Goal: Information Seeking & Learning: Learn about a topic

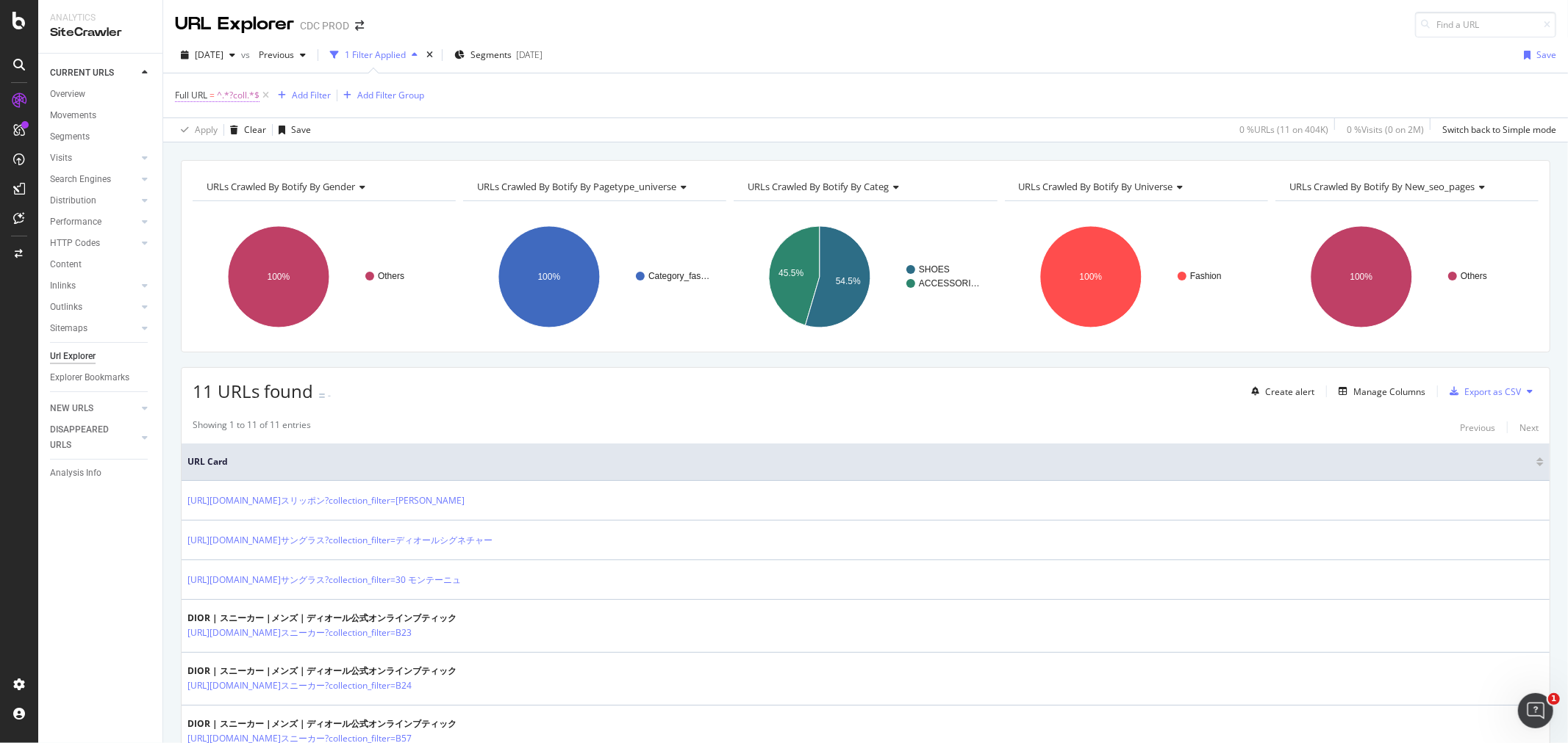
click at [241, 91] on span "^.*?coll.*$" at bounding box center [238, 95] width 43 height 21
click at [188, 97] on div "Full URL" at bounding box center [269, 94] width 173 height 25
click at [184, 91] on icon at bounding box center [184, 94] width 5 height 8
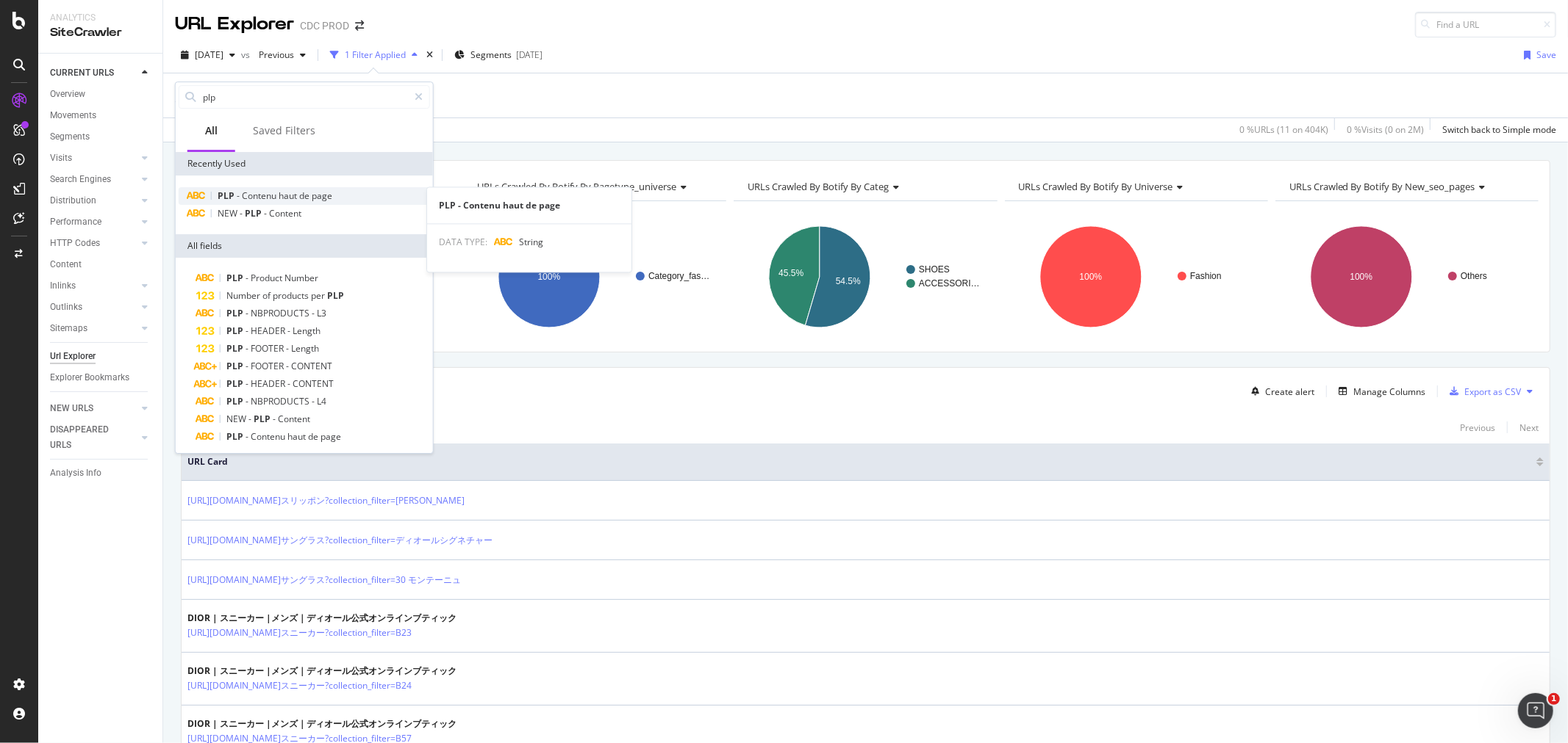
type input "plp"
click at [303, 200] on span "de" at bounding box center [305, 195] width 12 height 12
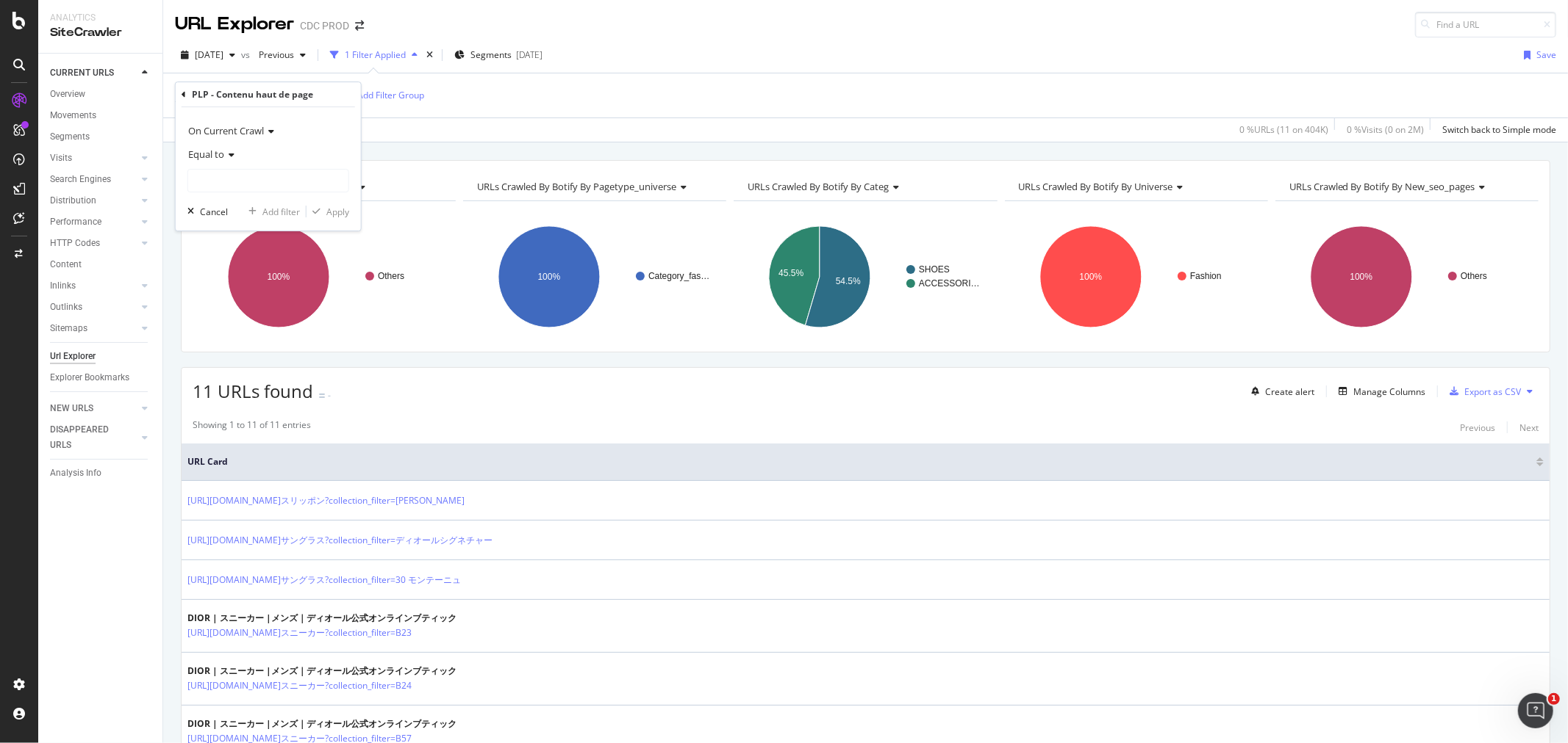
click at [214, 144] on div "Equal to" at bounding box center [268, 154] width 161 height 23
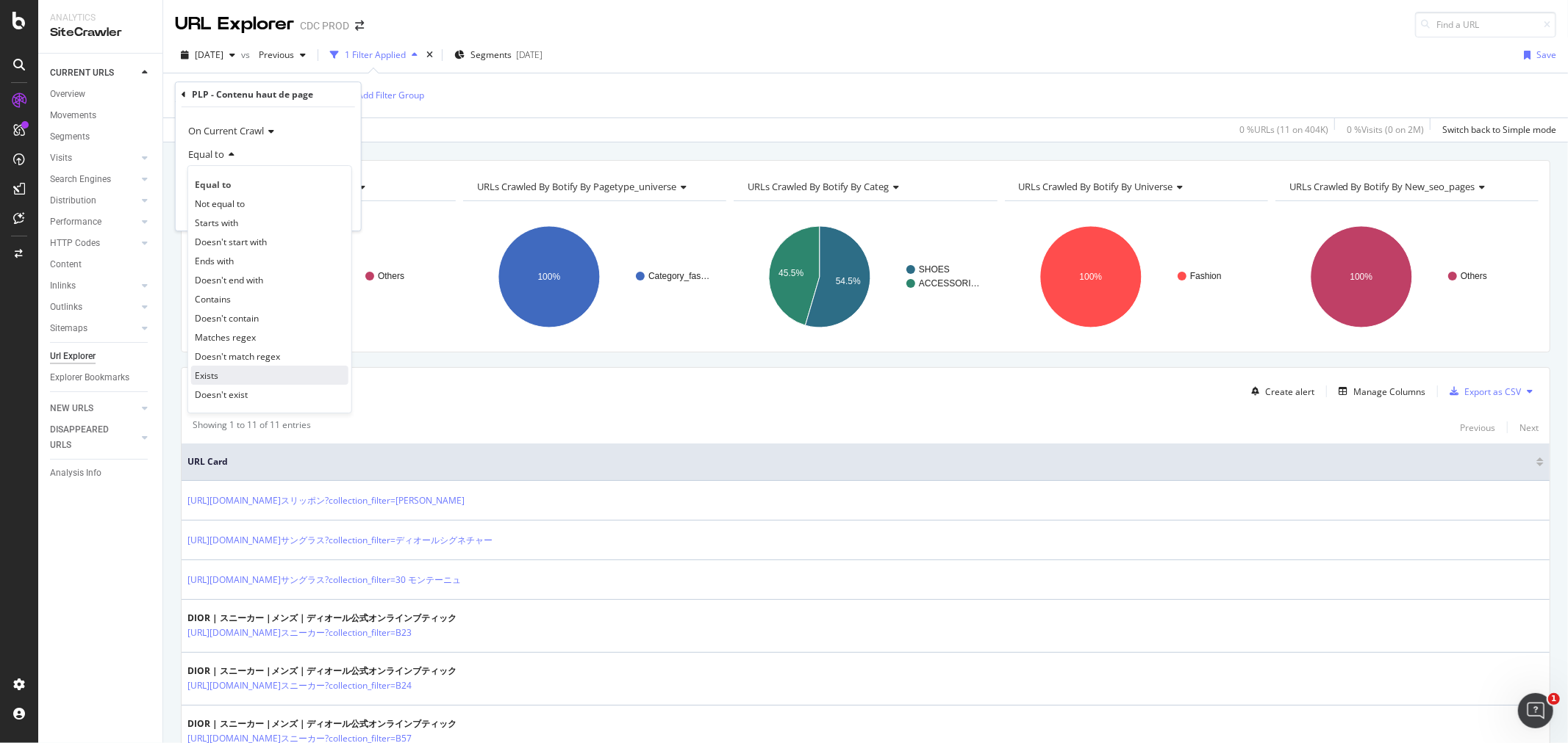
click at [216, 376] on span "Exists" at bounding box center [206, 375] width 23 height 12
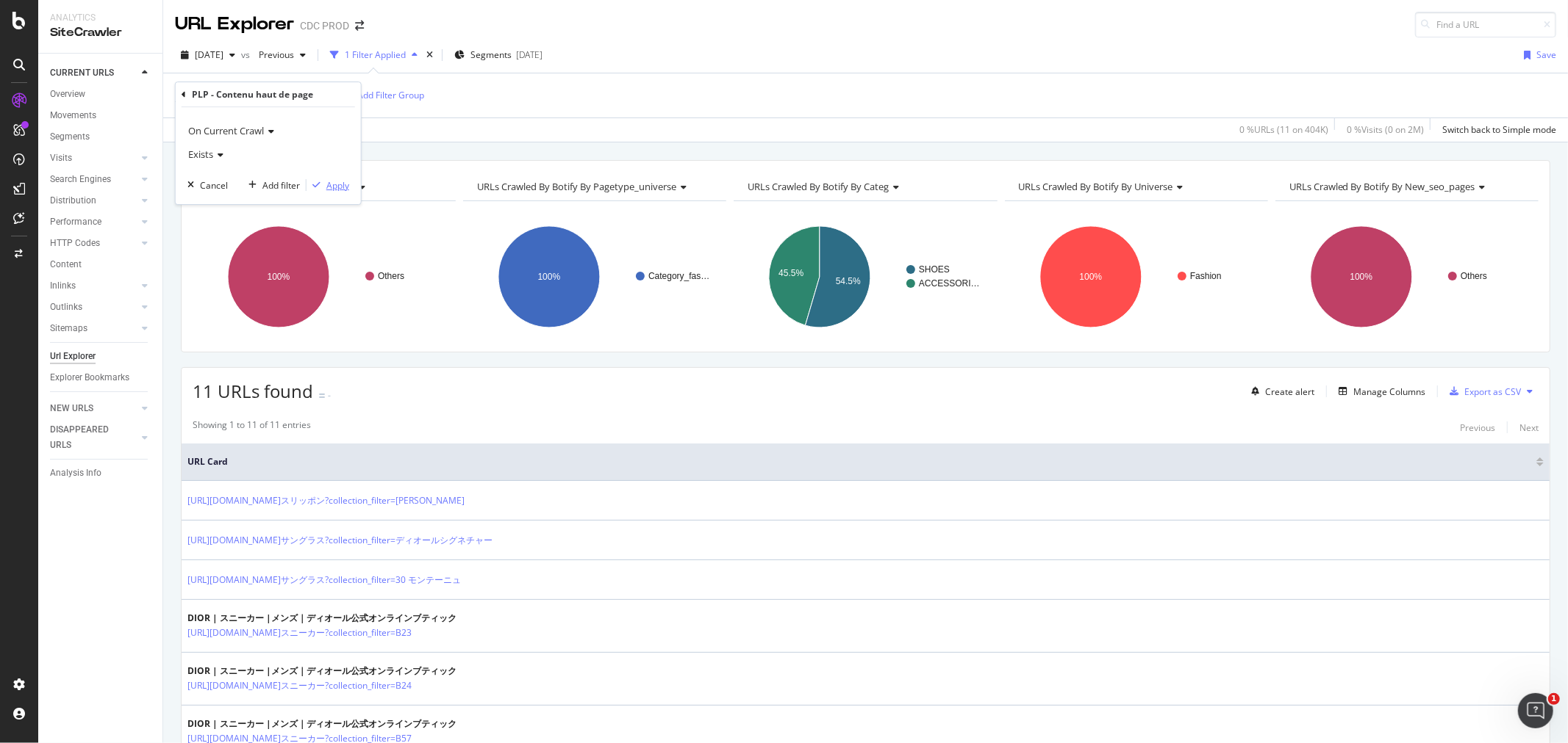
click at [320, 181] on div "button" at bounding box center [316, 185] width 20 height 8
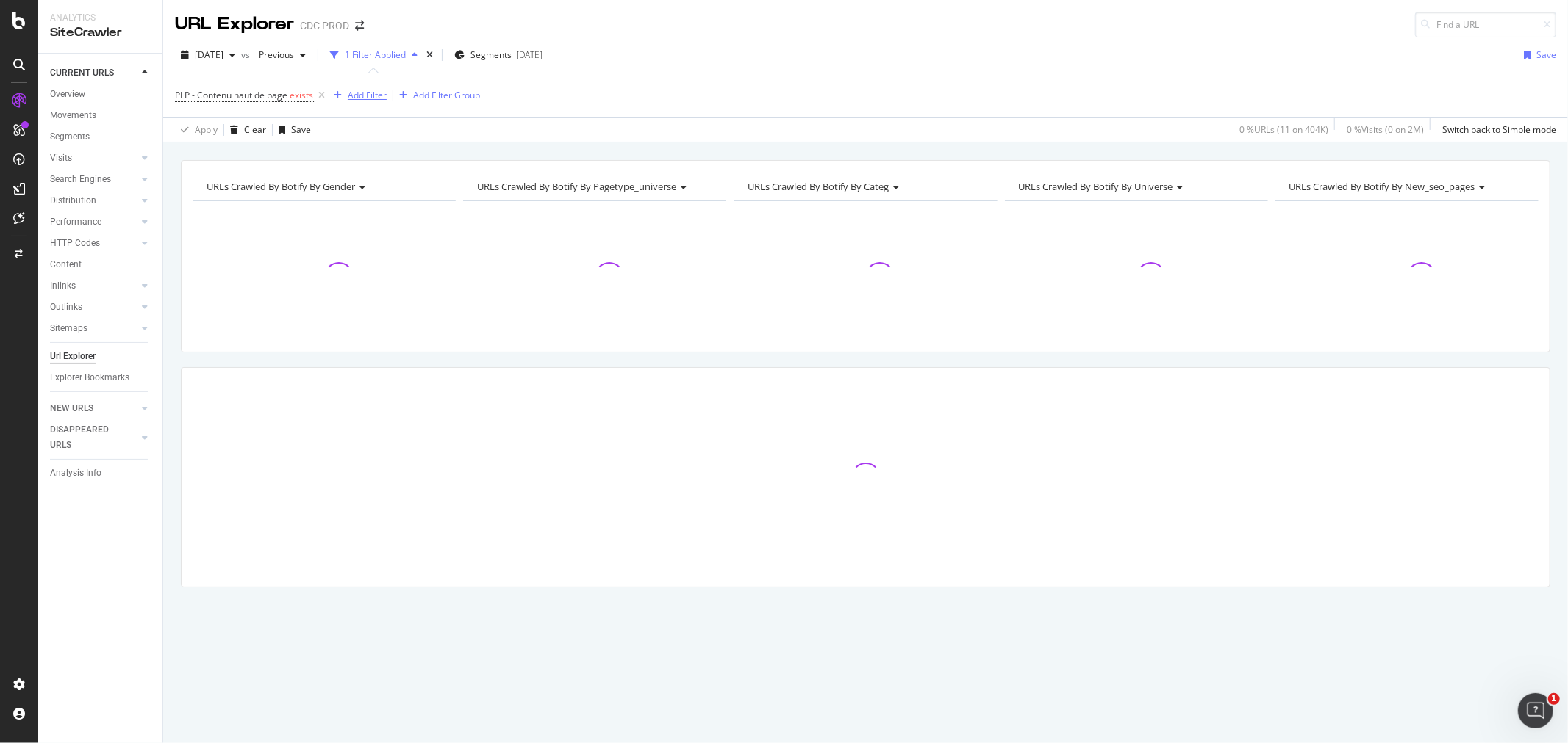
click at [361, 92] on div "Add Filter" at bounding box center [368, 94] width 39 height 12
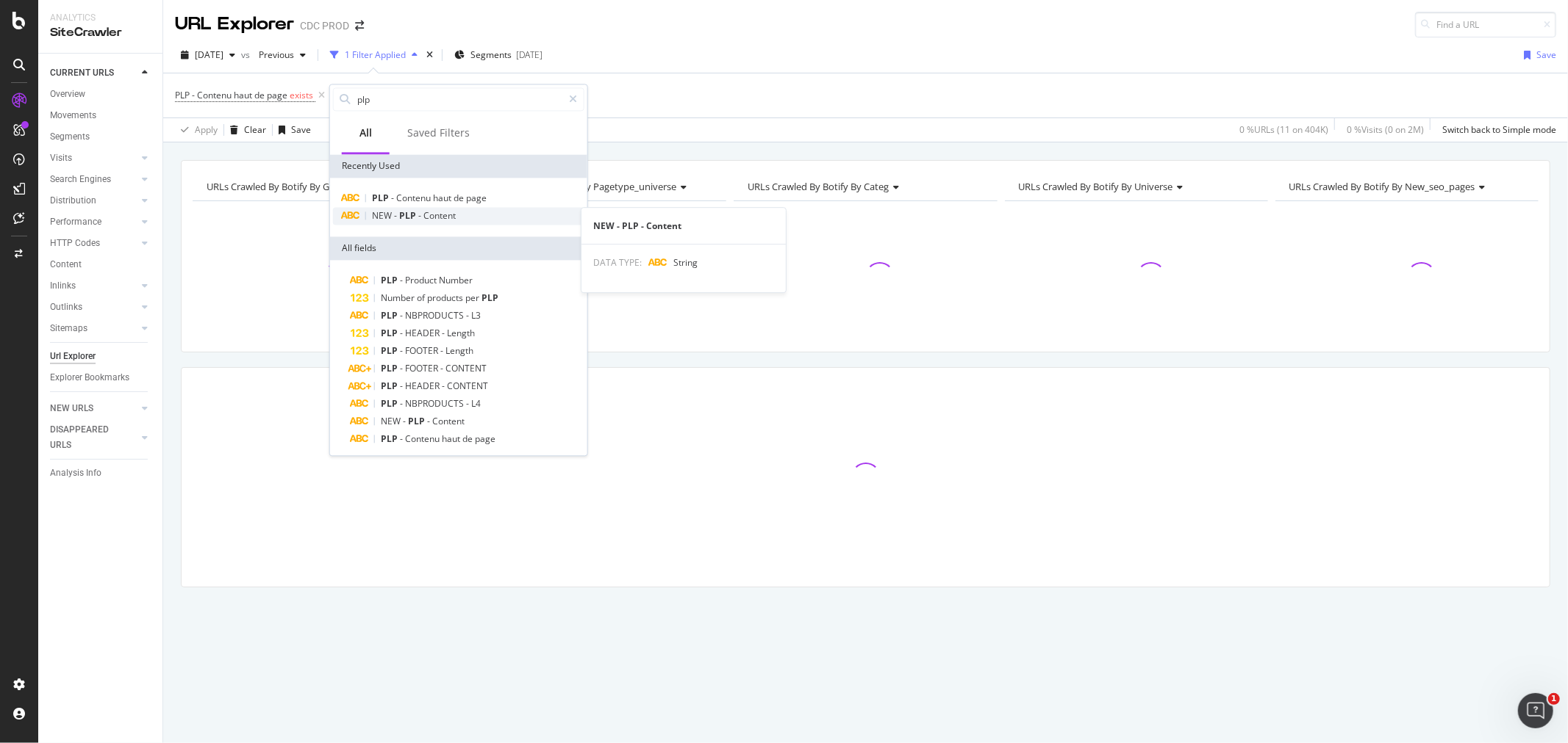
click at [449, 211] on span "Content" at bounding box center [439, 215] width 33 height 12
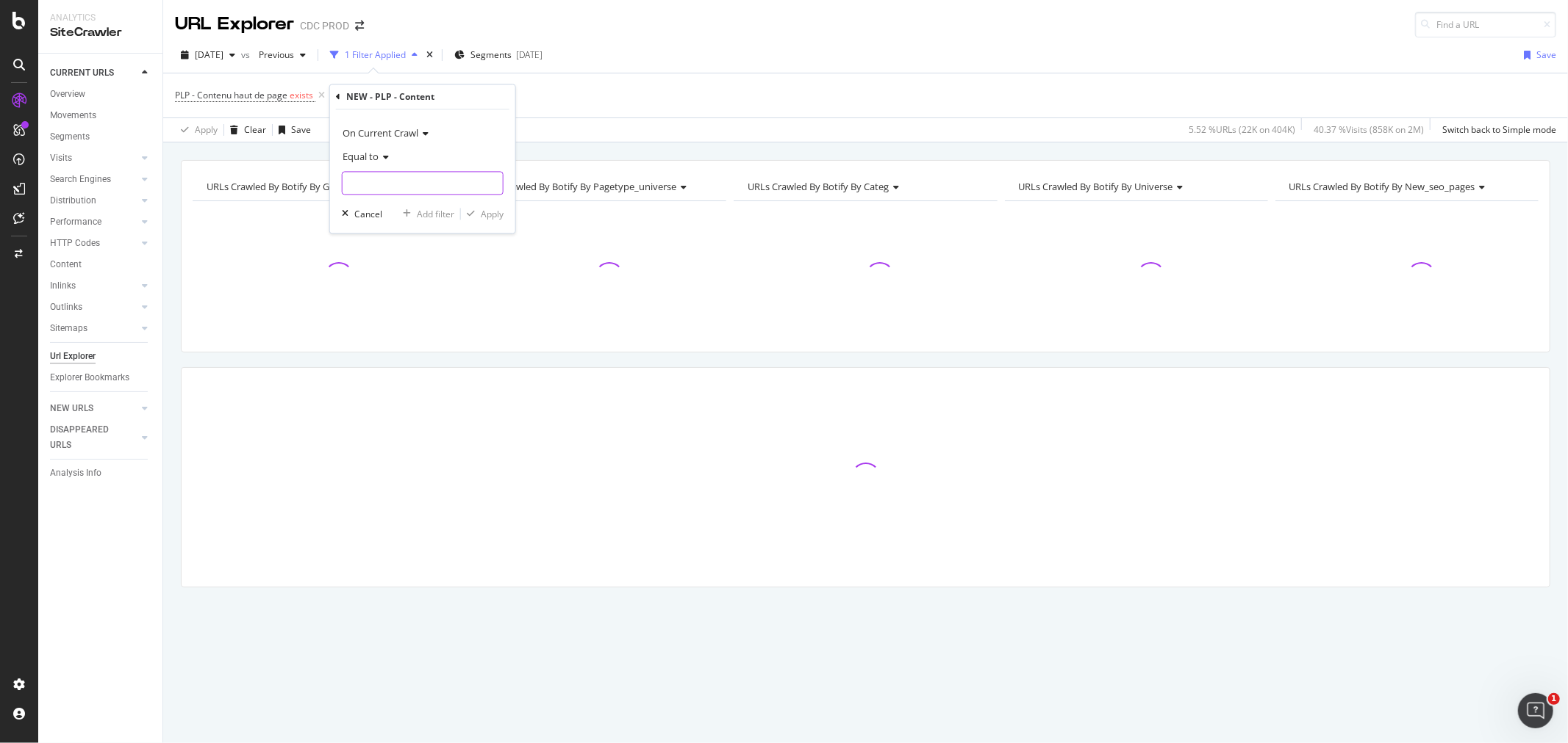
click at [397, 180] on input "text" at bounding box center [423, 183] width 160 height 23
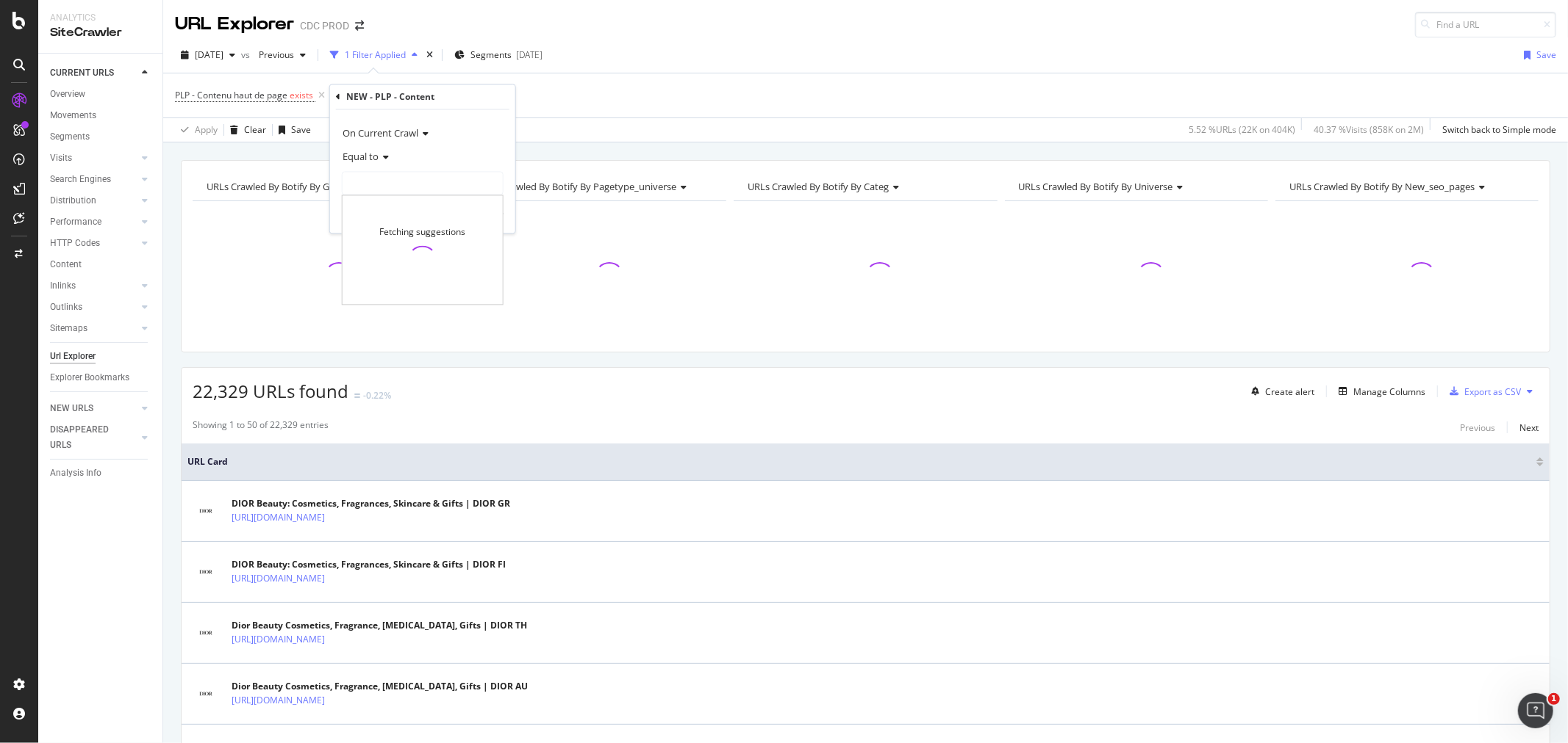
click at [383, 159] on icon at bounding box center [383, 158] width 10 height 8
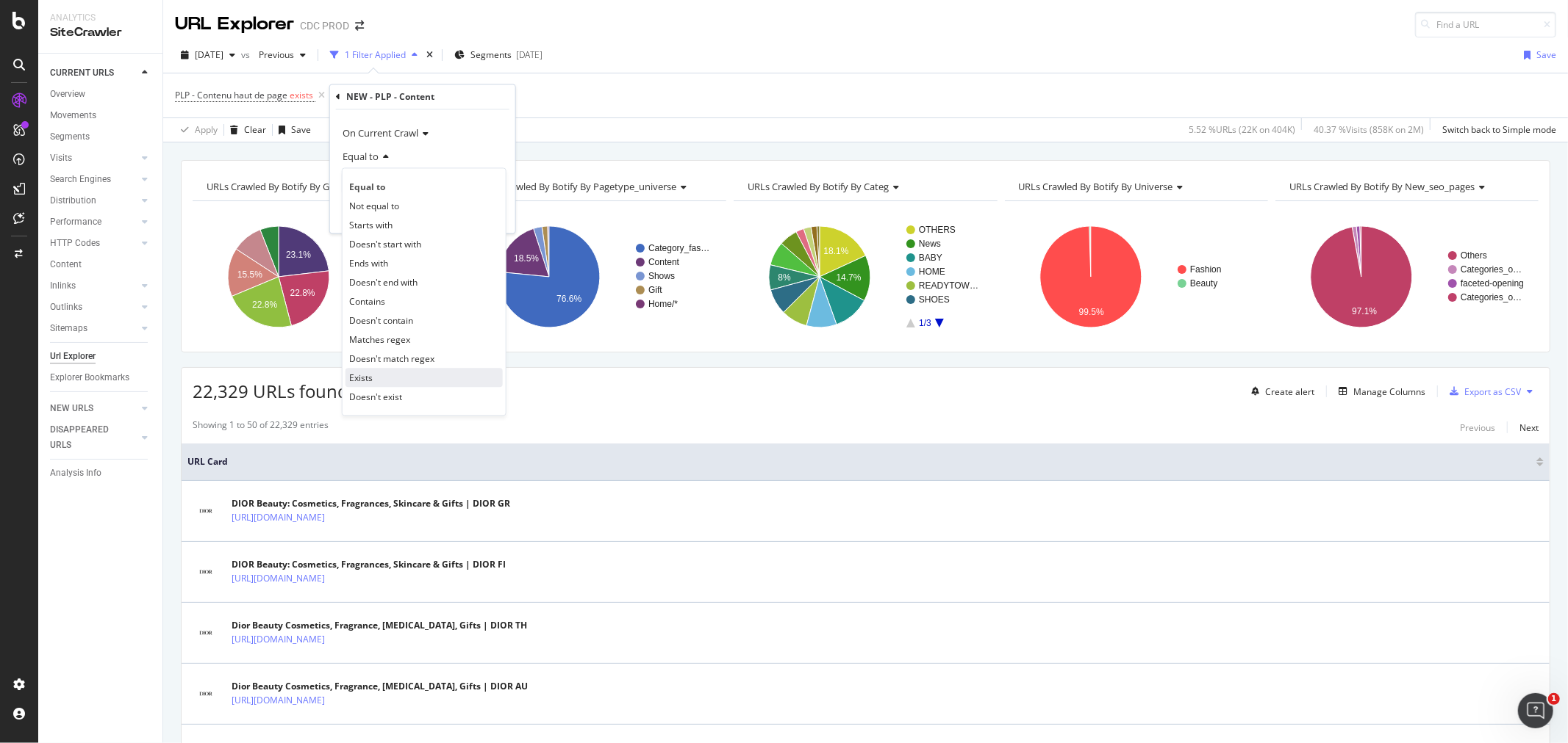
click at [400, 376] on div "Exists" at bounding box center [423, 378] width 158 height 19
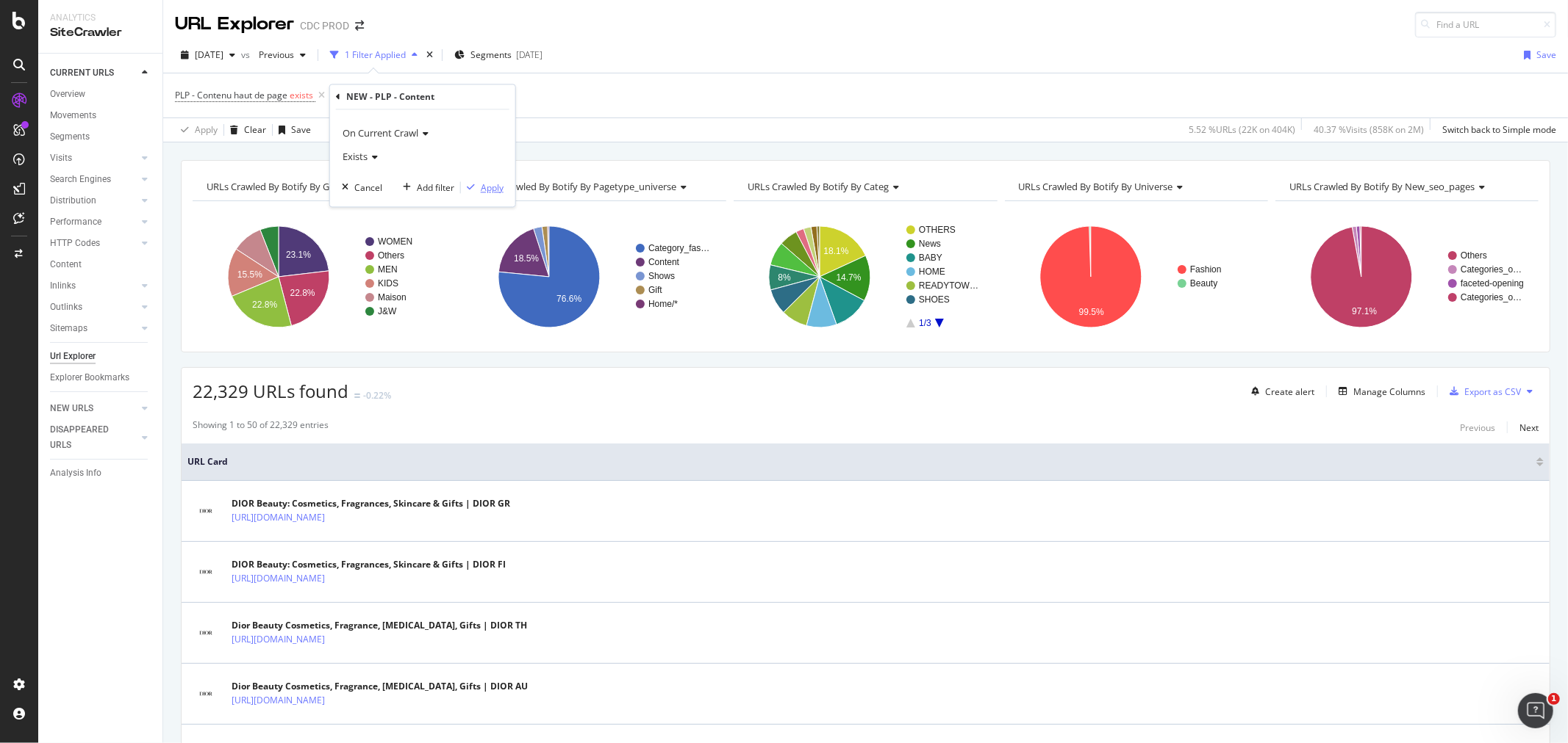
click at [491, 189] on div "Apply" at bounding box center [492, 187] width 22 height 12
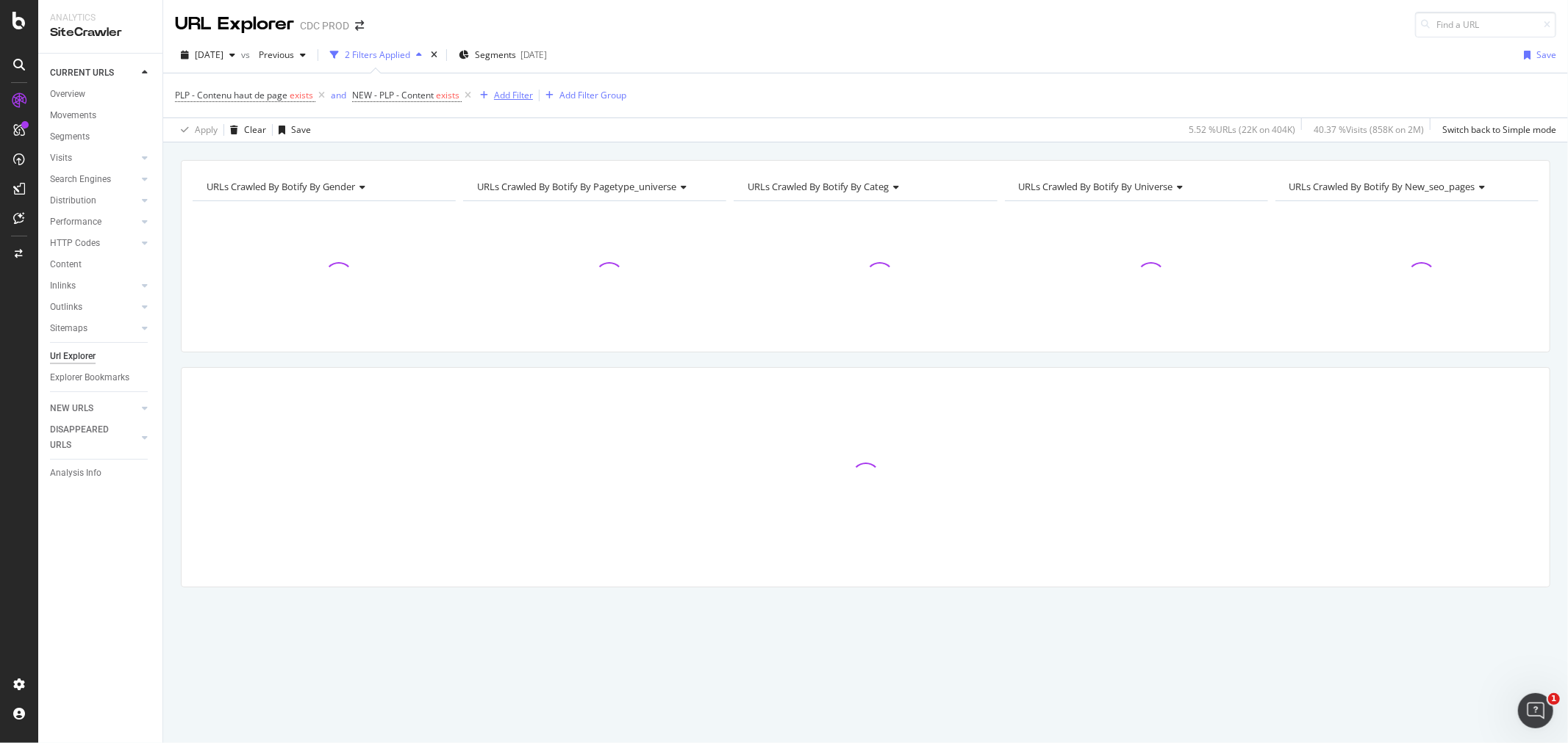
click at [498, 92] on div "Add Filter" at bounding box center [514, 94] width 39 height 12
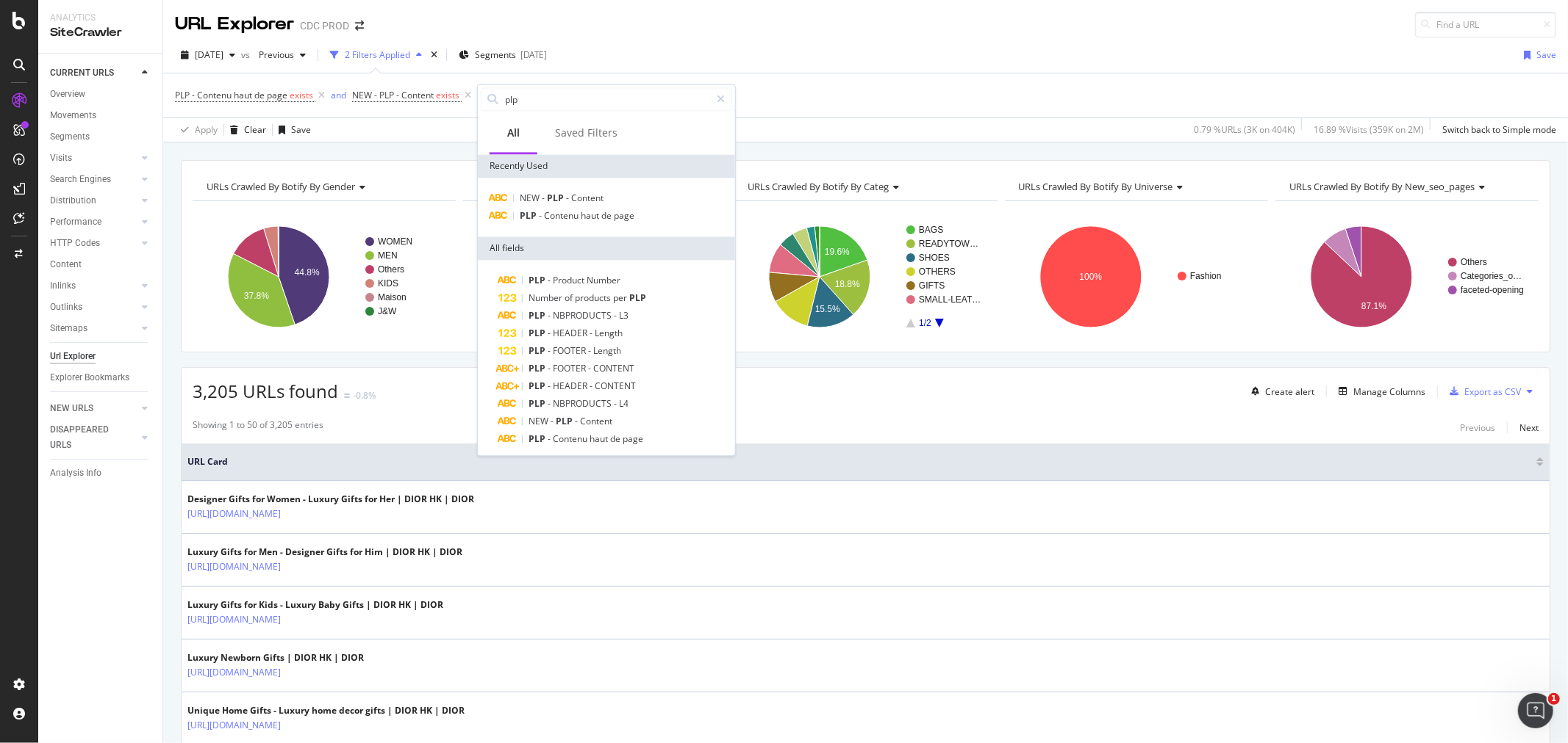
click at [923, 82] on div "PLP - Contenu haut de page exists and NEW - PLP - Content exists Add Filter Add…" at bounding box center [866, 95] width 1381 height 44
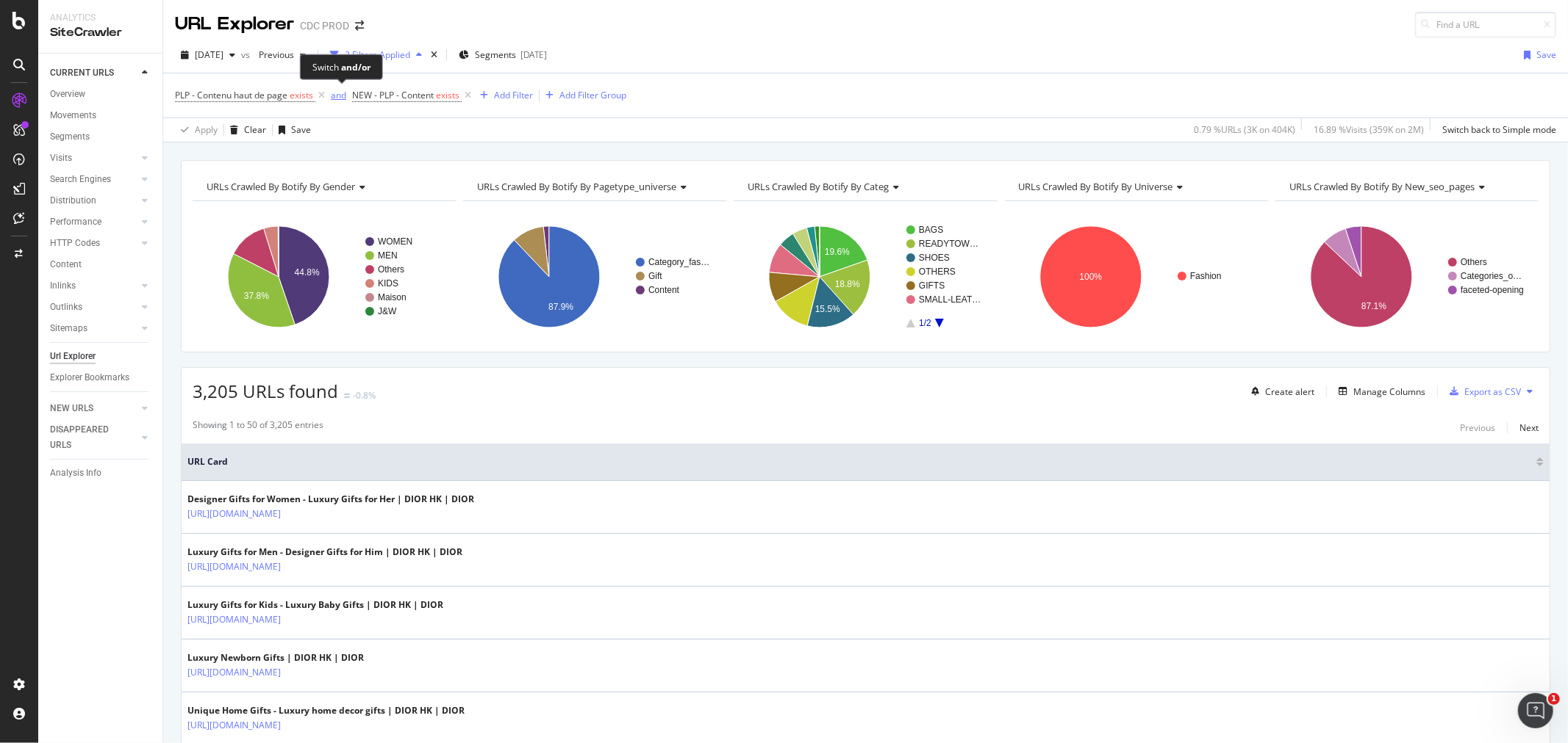
click at [340, 98] on div "and" at bounding box center [339, 94] width 16 height 12
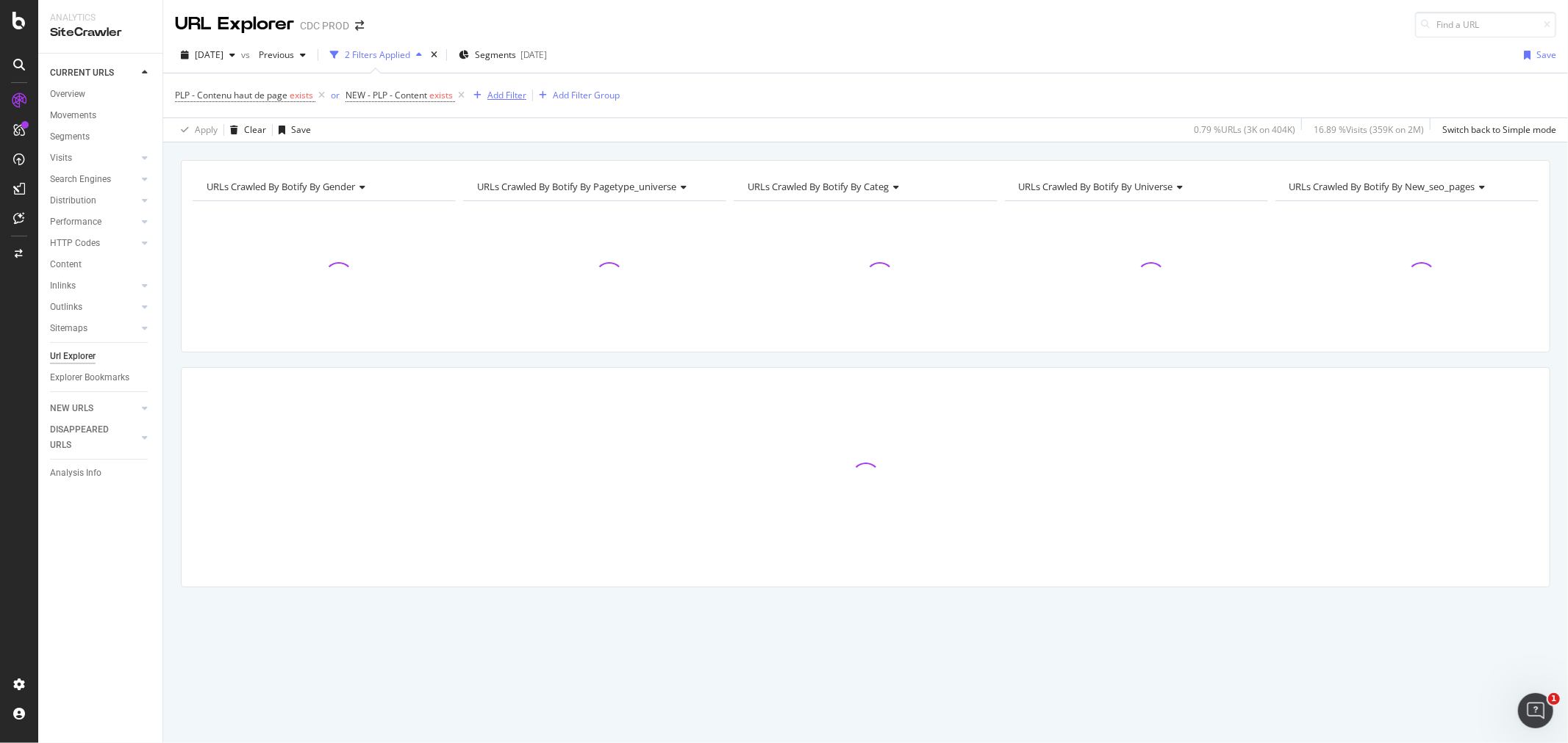
click at [507, 99] on div "Add Filter" at bounding box center [506, 94] width 39 height 12
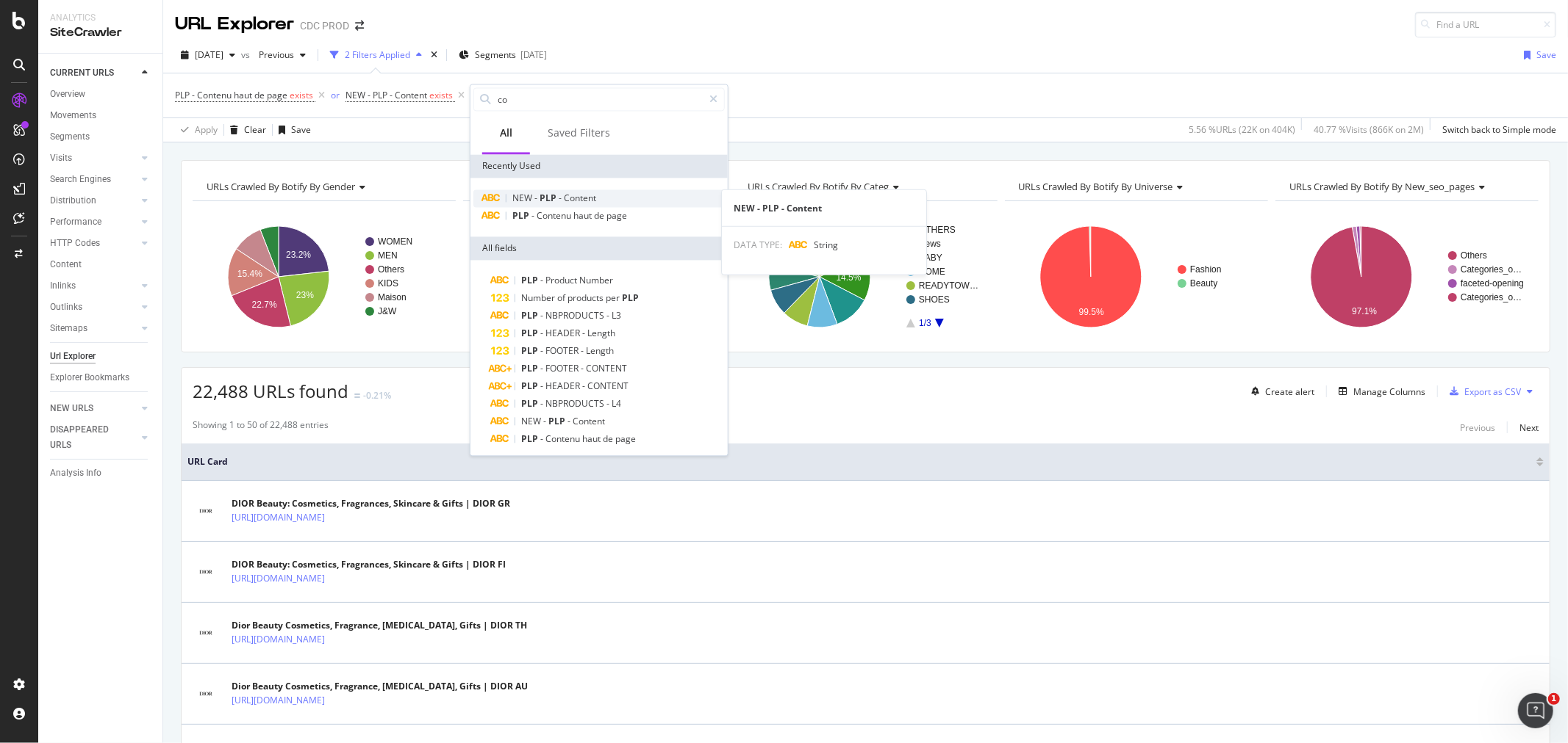
type input "c"
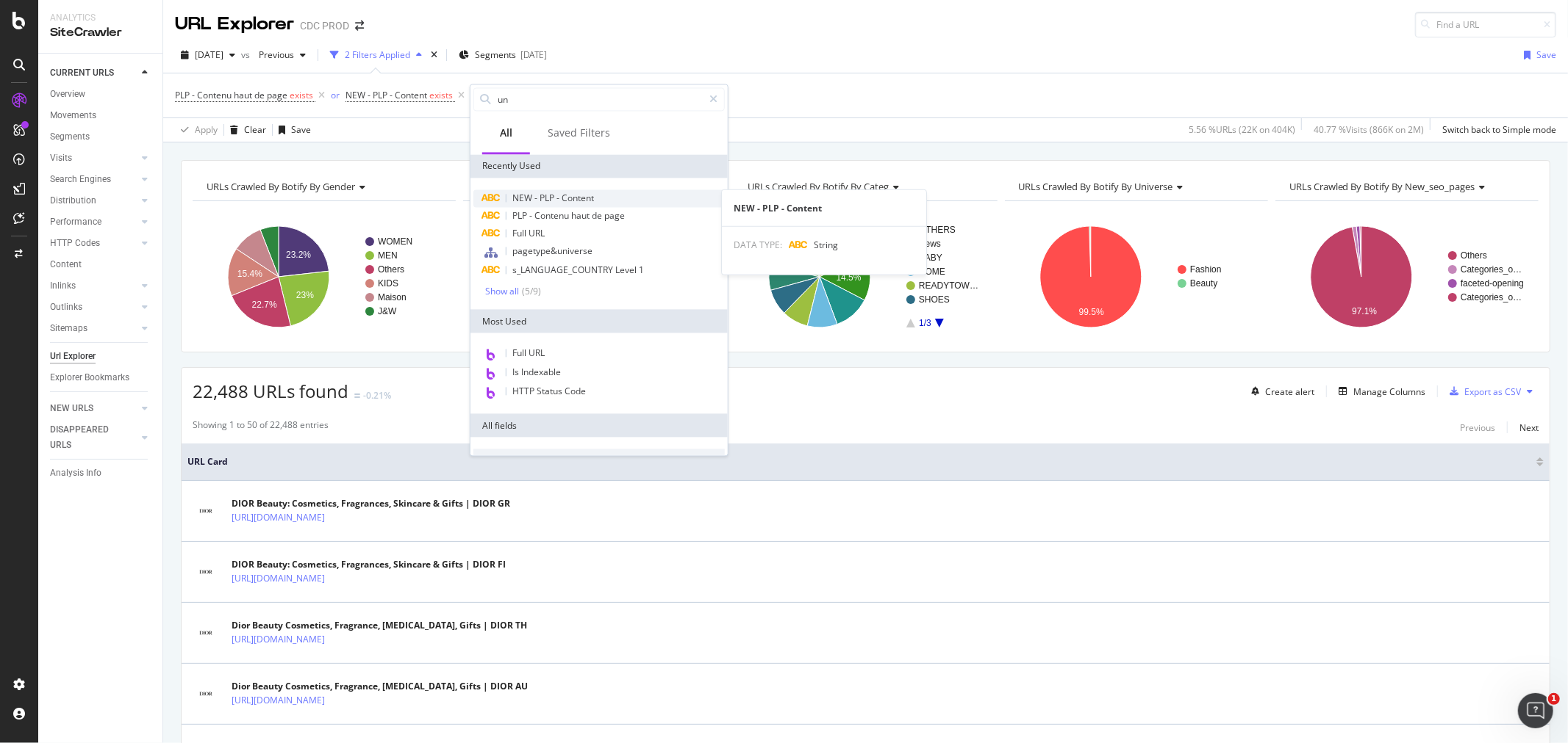
type input "u"
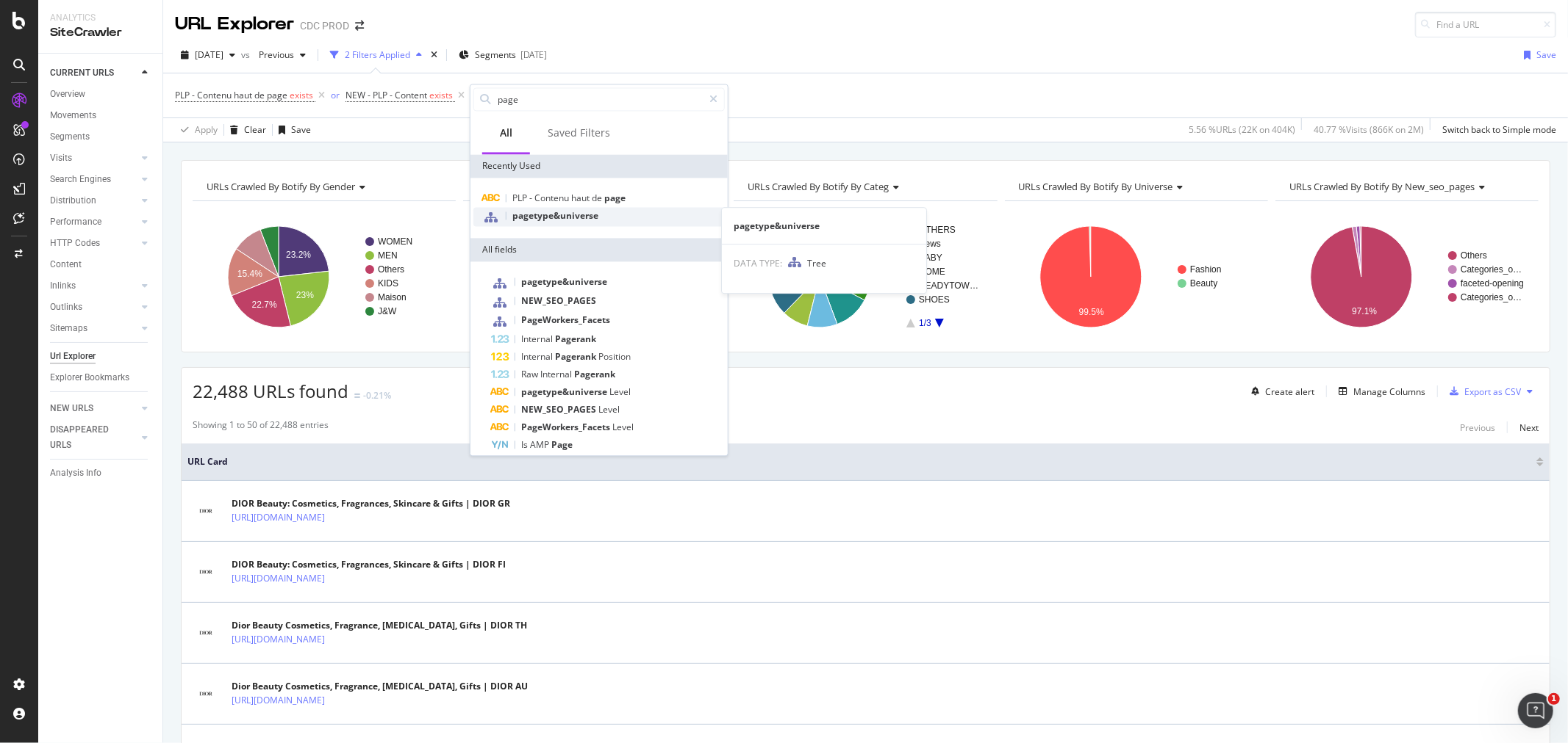
type input "page"
click at [591, 218] on span "pagetype&universe" at bounding box center [555, 215] width 86 height 12
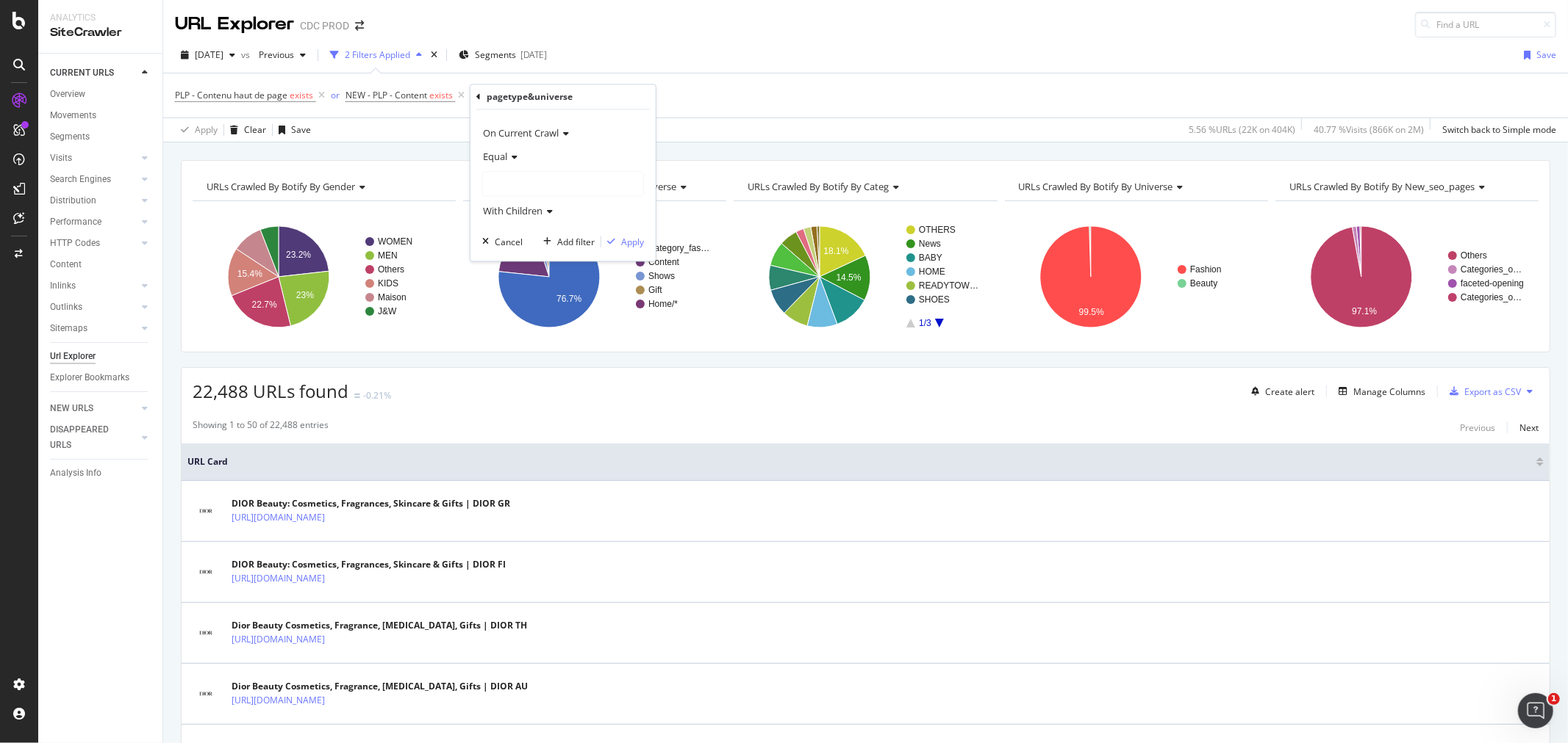
click at [538, 182] on div at bounding box center [563, 184] width 160 height 23
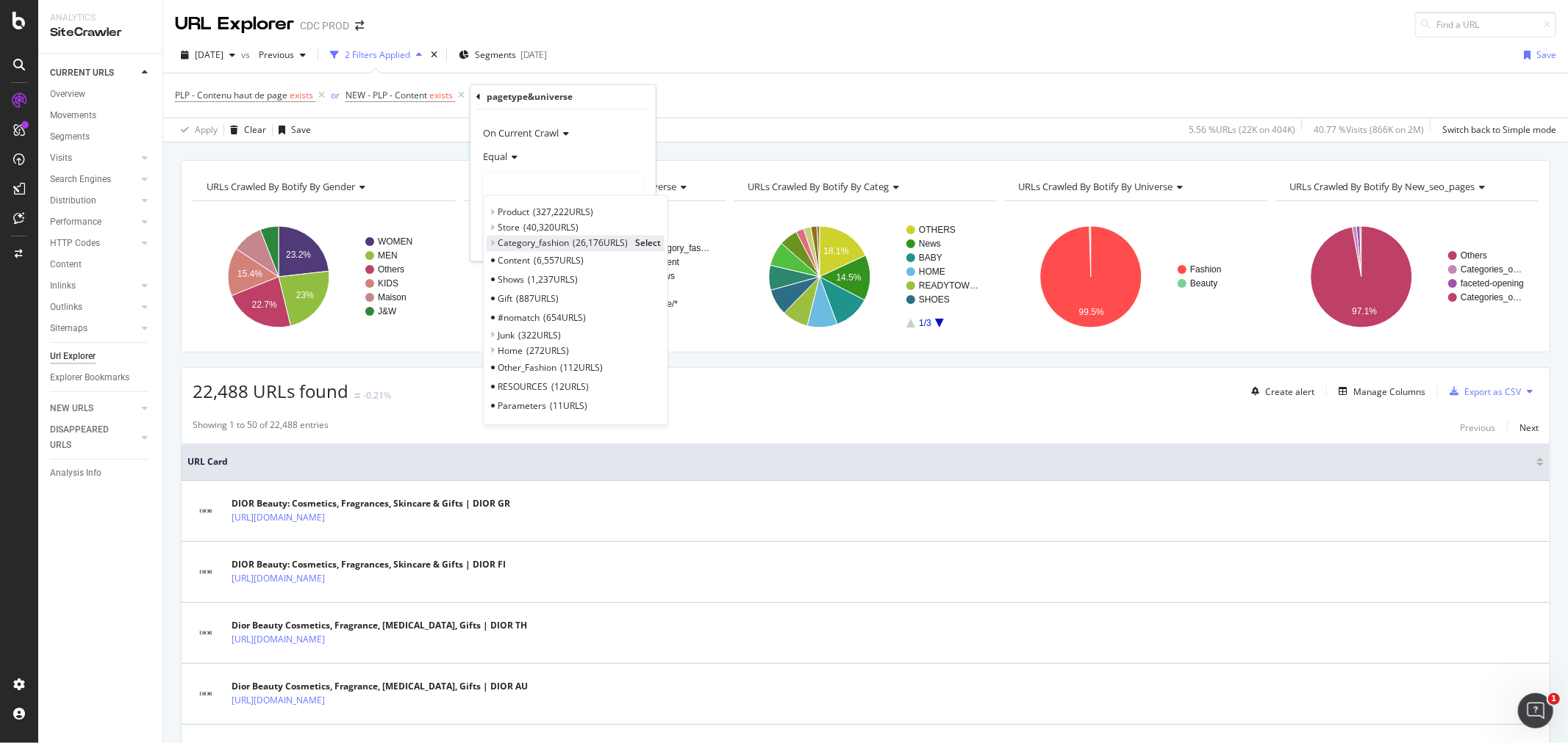
click at [650, 244] on span "Select" at bounding box center [648, 243] width 26 height 12
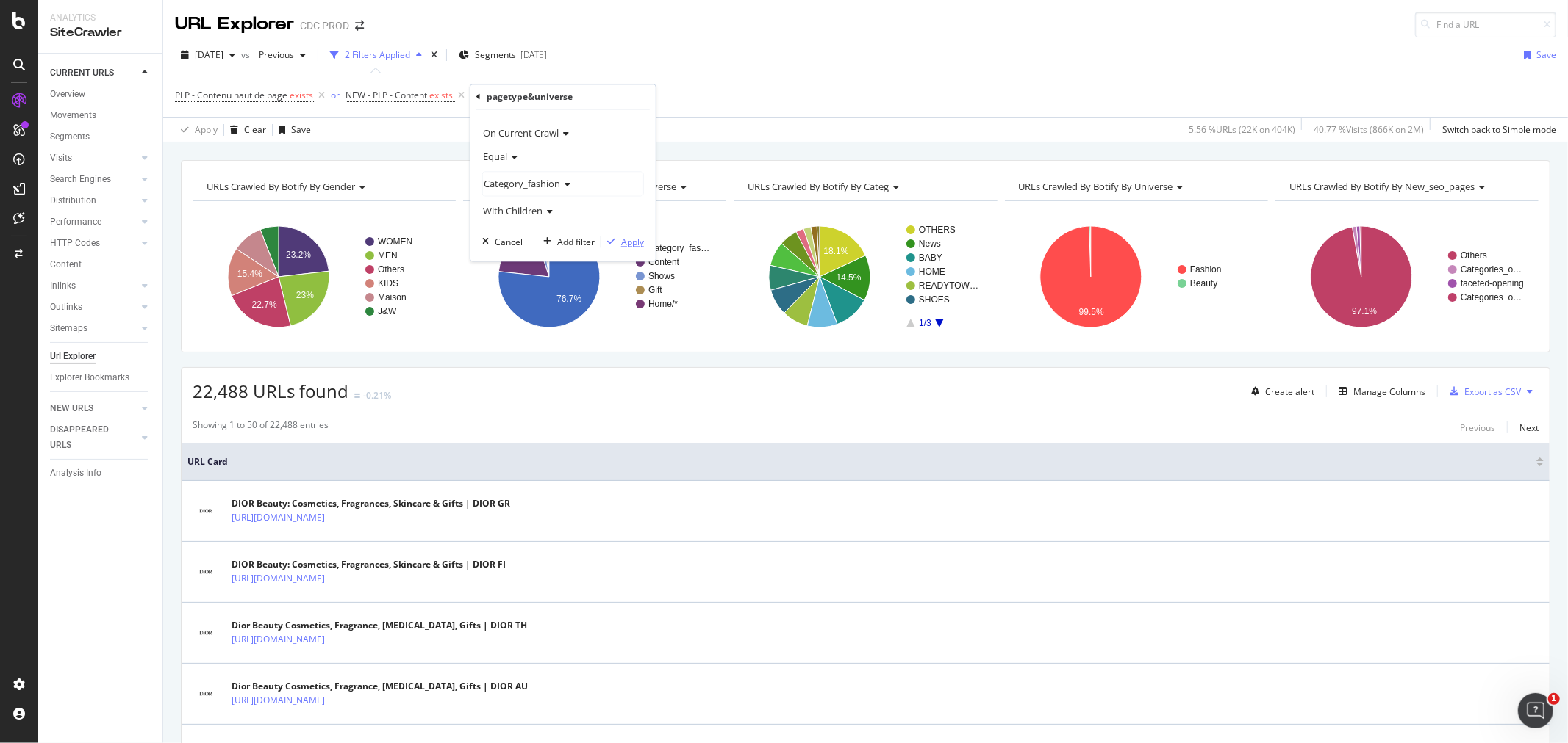
click at [632, 238] on div "Apply" at bounding box center [632, 241] width 22 height 12
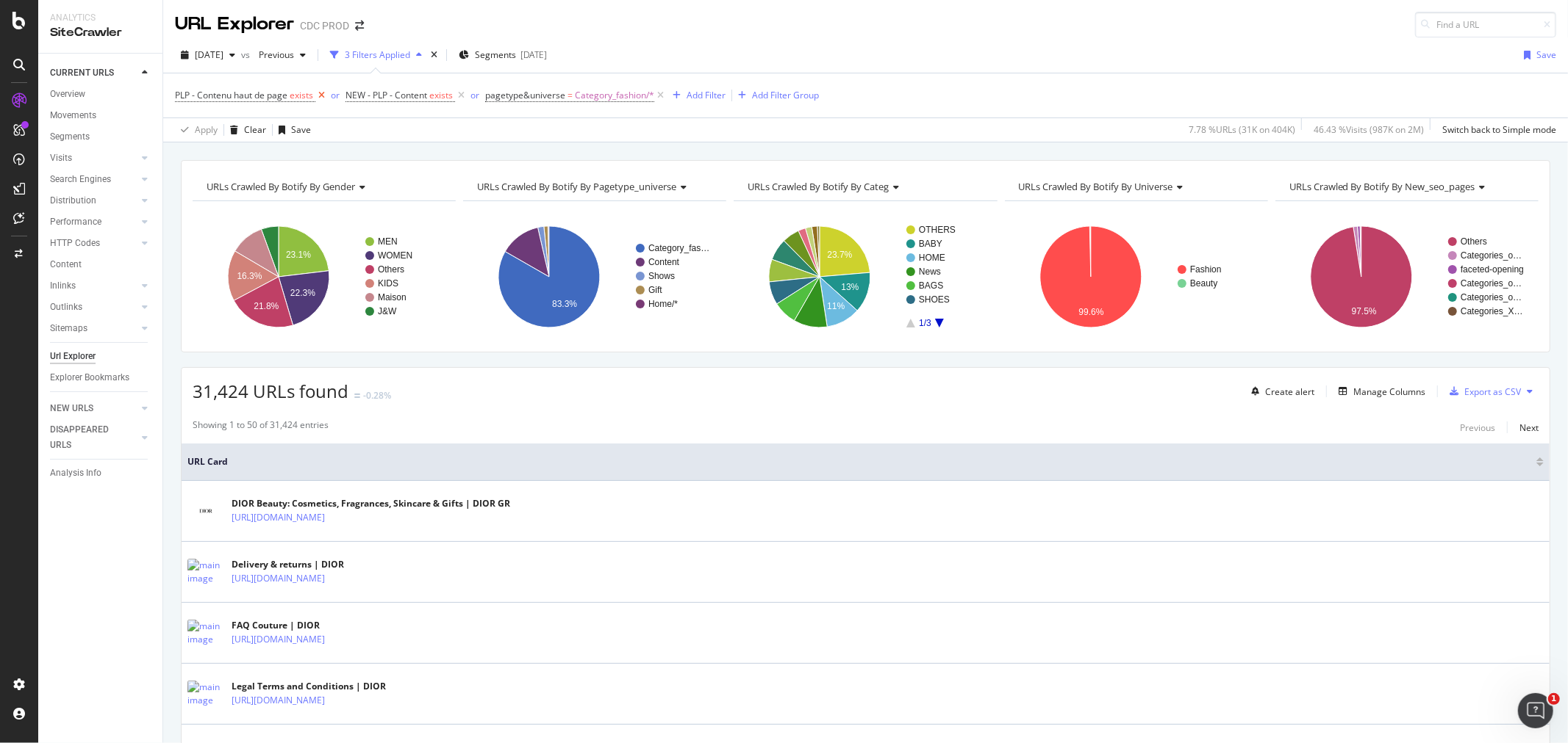
click at [325, 93] on icon at bounding box center [321, 96] width 12 height 15
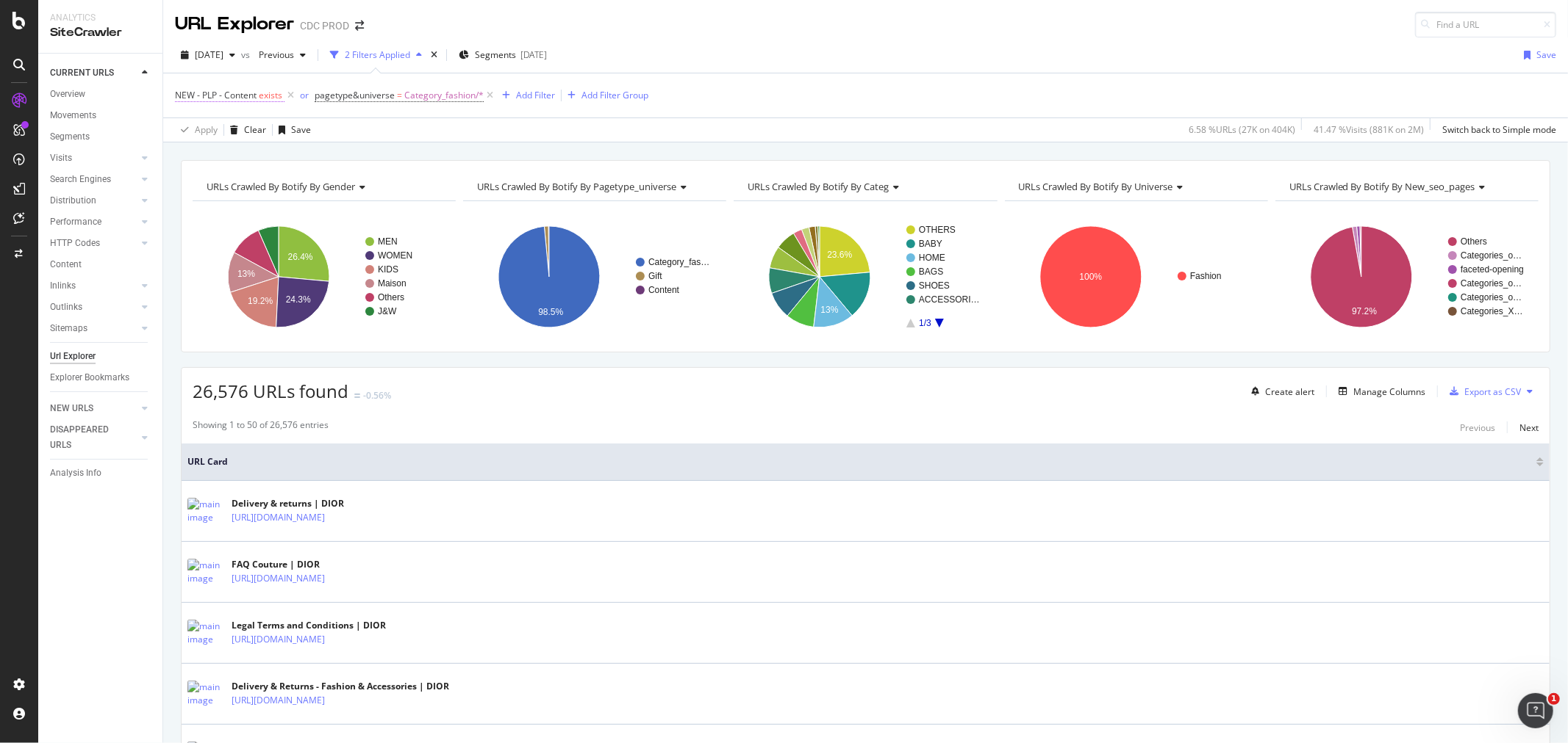
click at [243, 95] on span "NEW - PLP - Content" at bounding box center [215, 94] width 81 height 12
click at [327, 182] on div "Apply" at bounding box center [338, 185] width 22 height 12
click at [1355, 392] on div "Manage Columns" at bounding box center [1389, 392] width 72 height 12
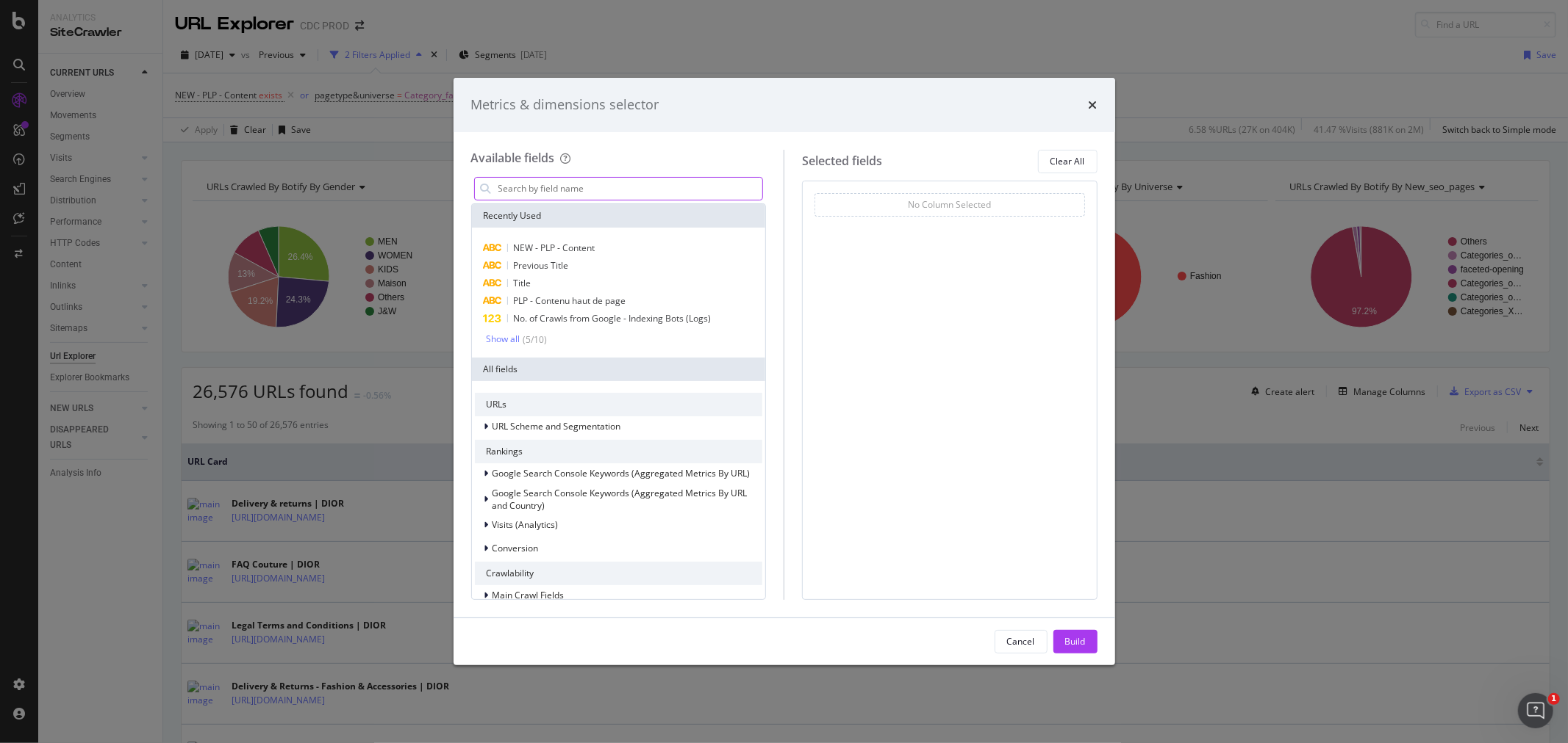
click at [553, 186] on input "modal" at bounding box center [630, 189] width 266 height 22
click at [611, 241] on div "NEW - PLP - Content" at bounding box center [618, 248] width 288 height 18
click at [1088, 637] on button "Build" at bounding box center [1075, 641] width 44 height 23
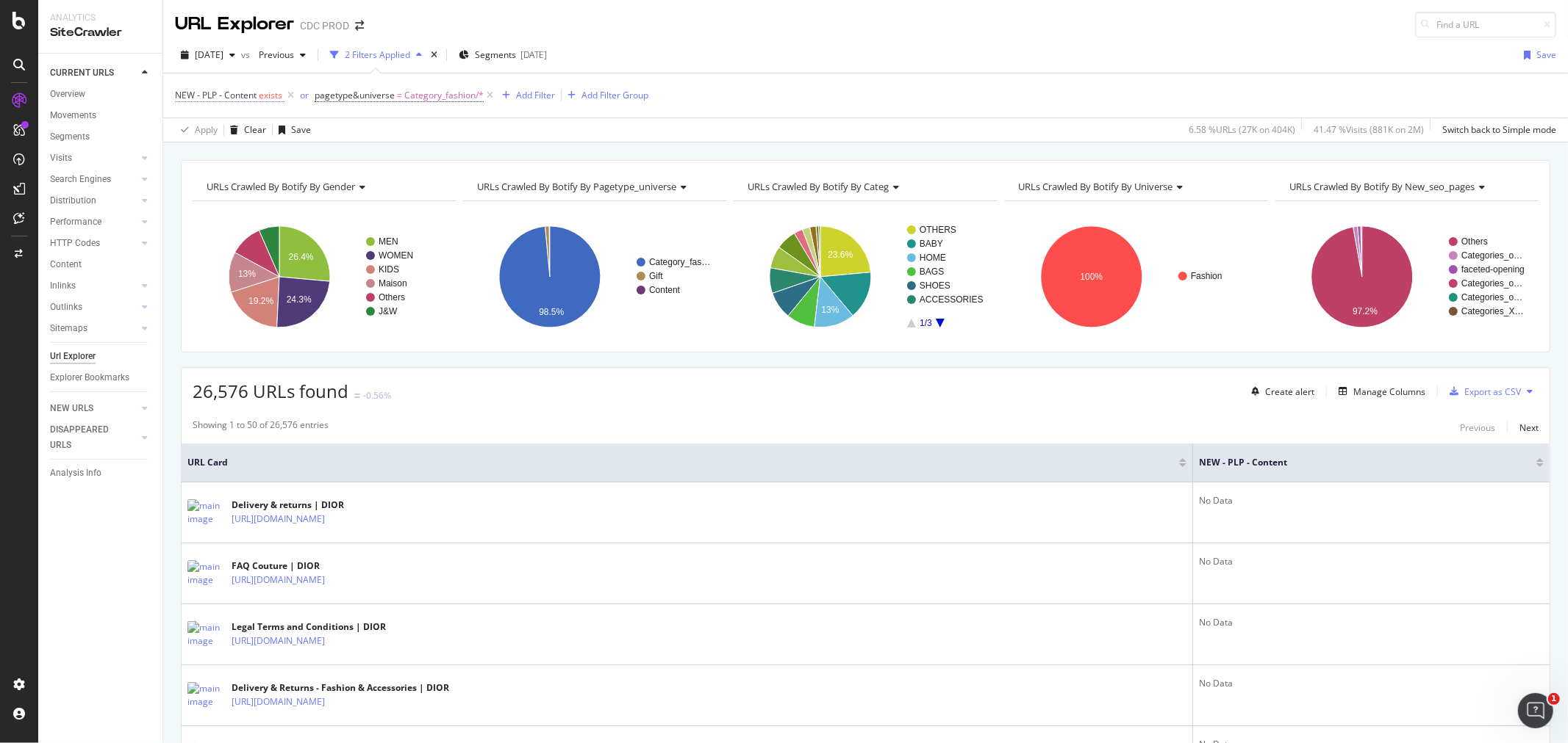
click at [258, 97] on span "NEW - PLP - Content exists" at bounding box center [229, 95] width 109 height 13
click at [215, 158] on icon at bounding box center [218, 155] width 10 height 8
click at [905, 71] on div "2025 Sep. 5th vs Previous 2 Filters Applied Segments 2025-08-27 Save" at bounding box center [866, 58] width 1405 height 30
click at [271, 95] on span "exists" at bounding box center [270, 94] width 23 height 12
click at [215, 156] on icon at bounding box center [218, 155] width 10 height 8
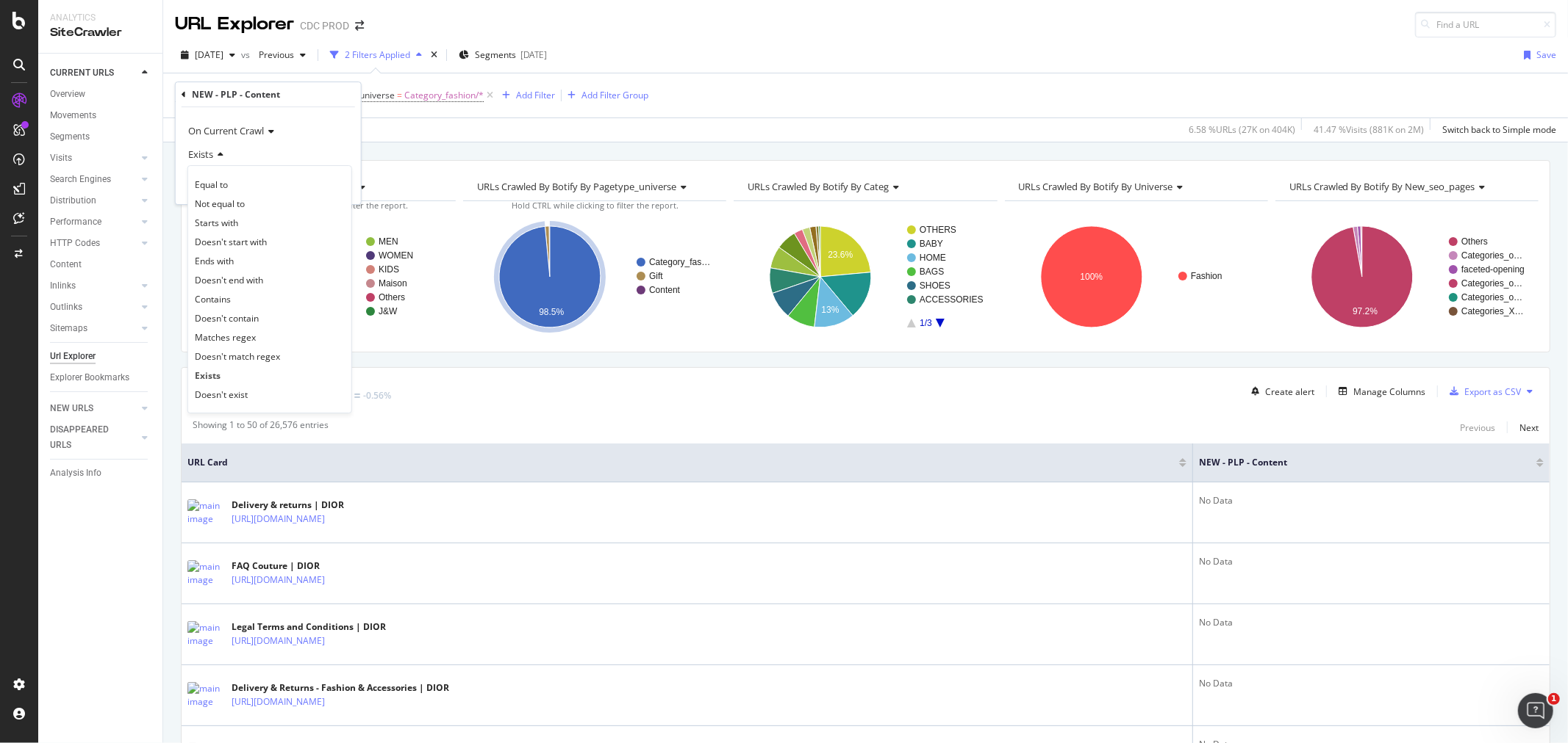
click at [715, 93] on div "NEW - PLP - Content exists or pagetype&universe = Category_fashion/* Add Filter…" at bounding box center [866, 95] width 1381 height 44
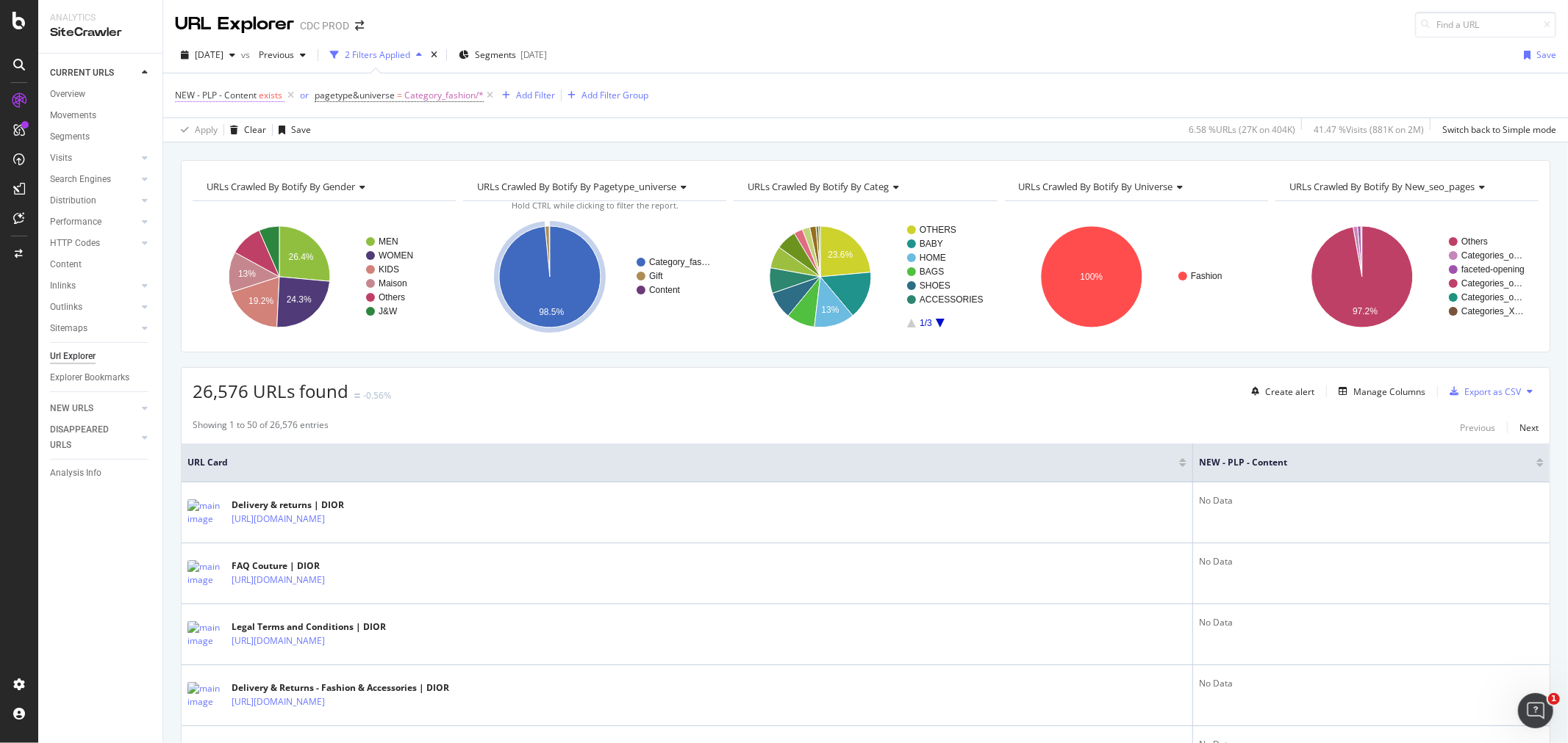
click at [262, 95] on span "exists" at bounding box center [270, 94] width 23 height 12
click at [206, 155] on span "Exists" at bounding box center [201, 154] width 25 height 13
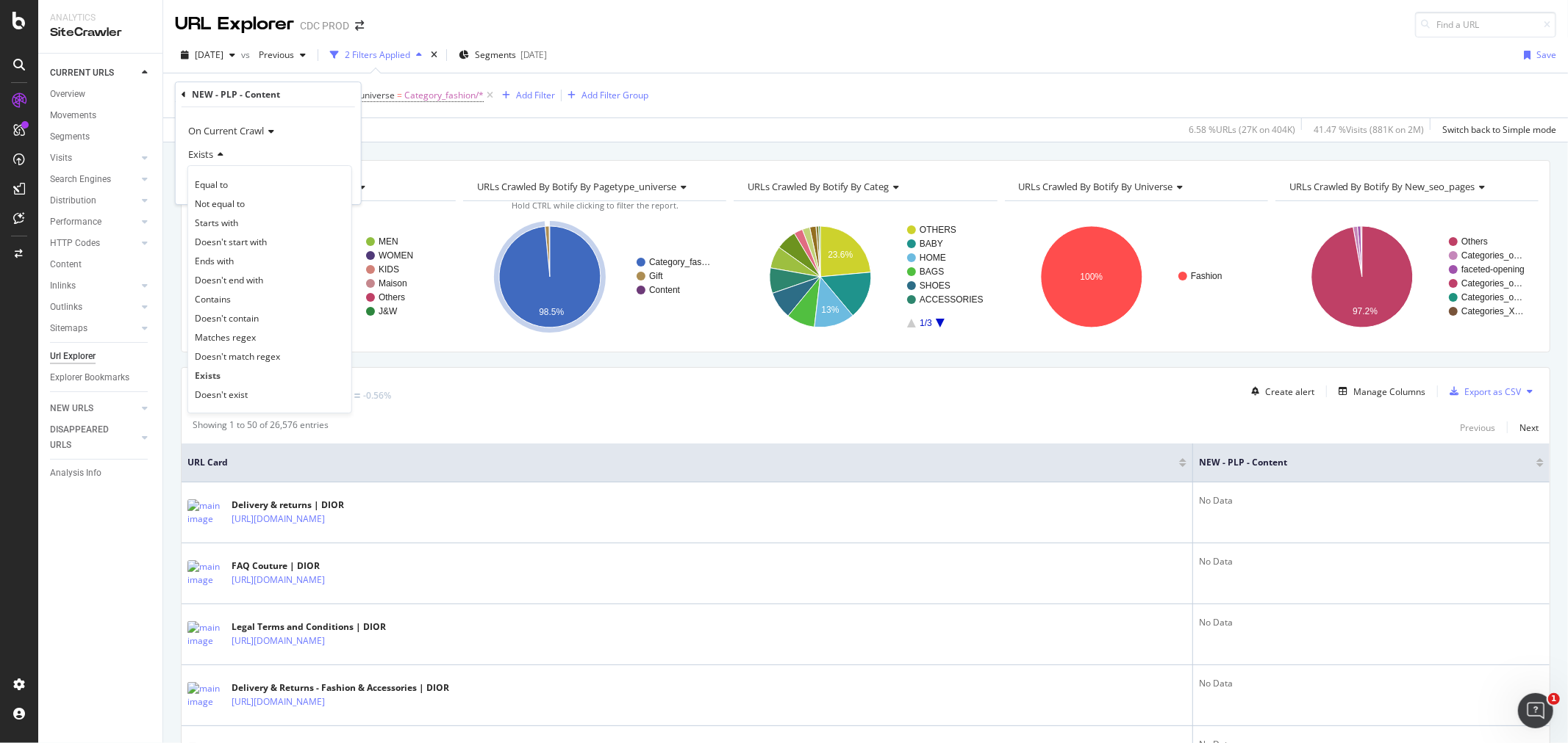
click at [224, 340] on span "Matches regex" at bounding box center [225, 337] width 61 height 12
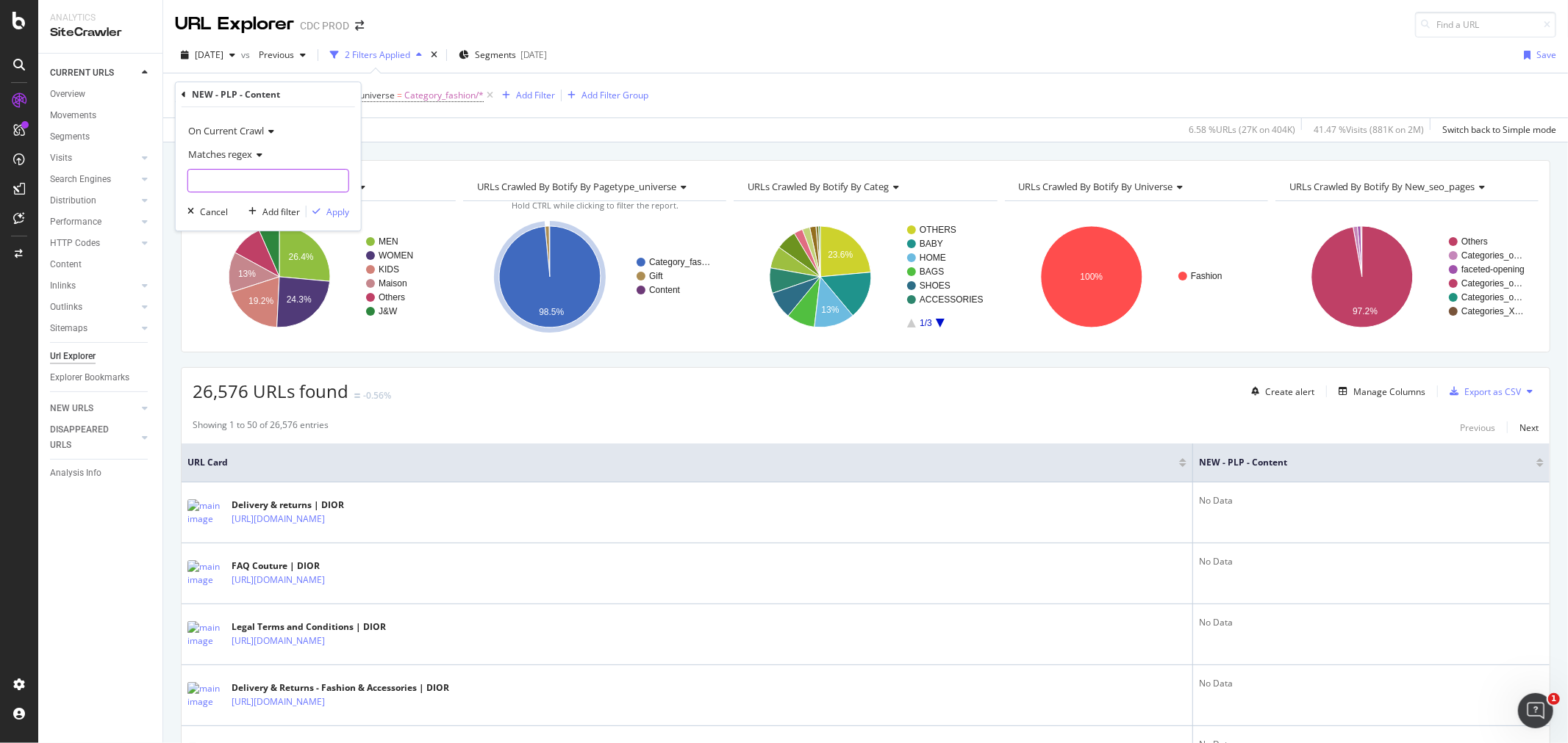
click at [248, 184] on input "text" at bounding box center [269, 180] width 160 height 23
paste input "^.+$"
type input "^.+$"
click at [324, 213] on div "button" at bounding box center [316, 211] width 20 height 8
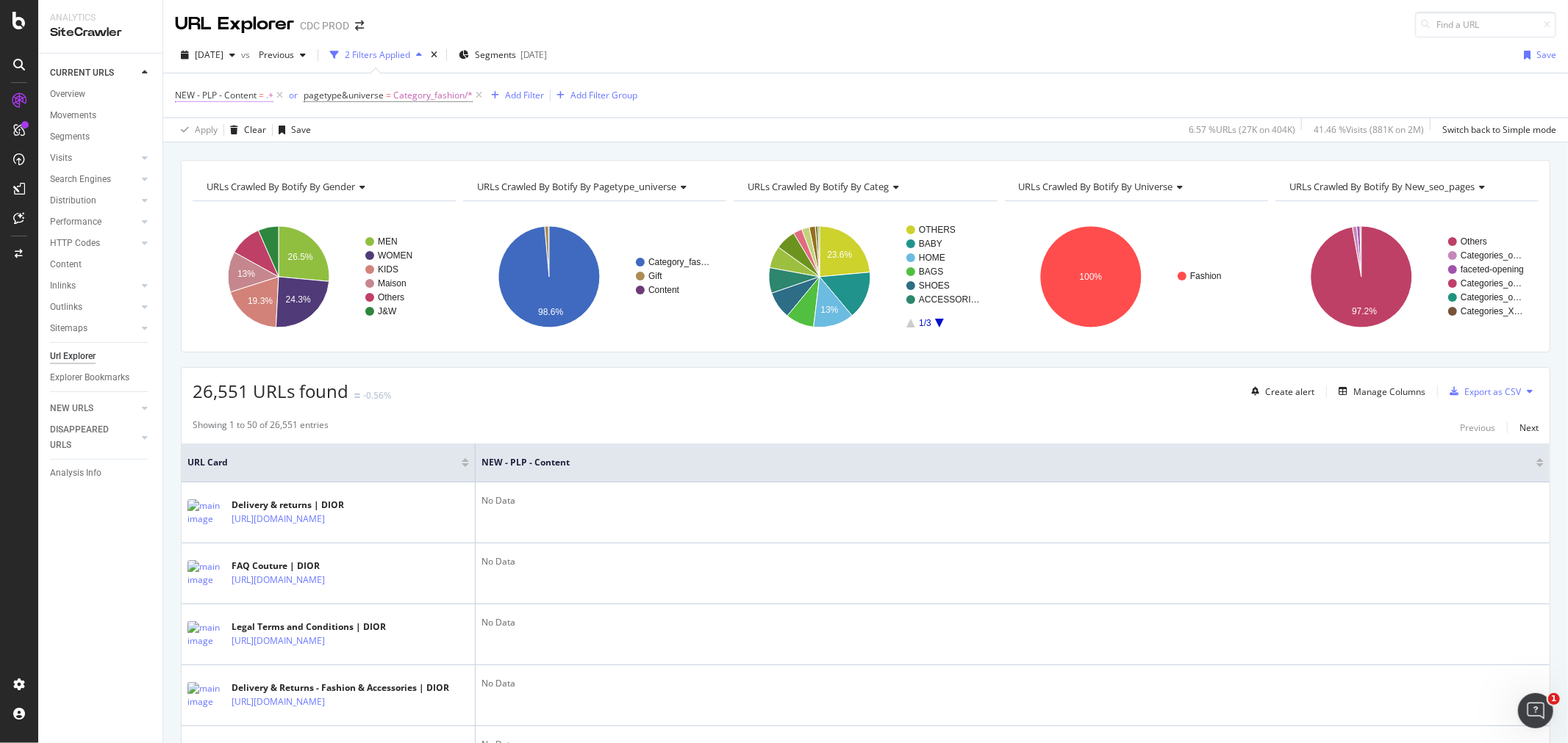
click at [231, 100] on span "NEW - PLP - Content" at bounding box center [215, 94] width 81 height 12
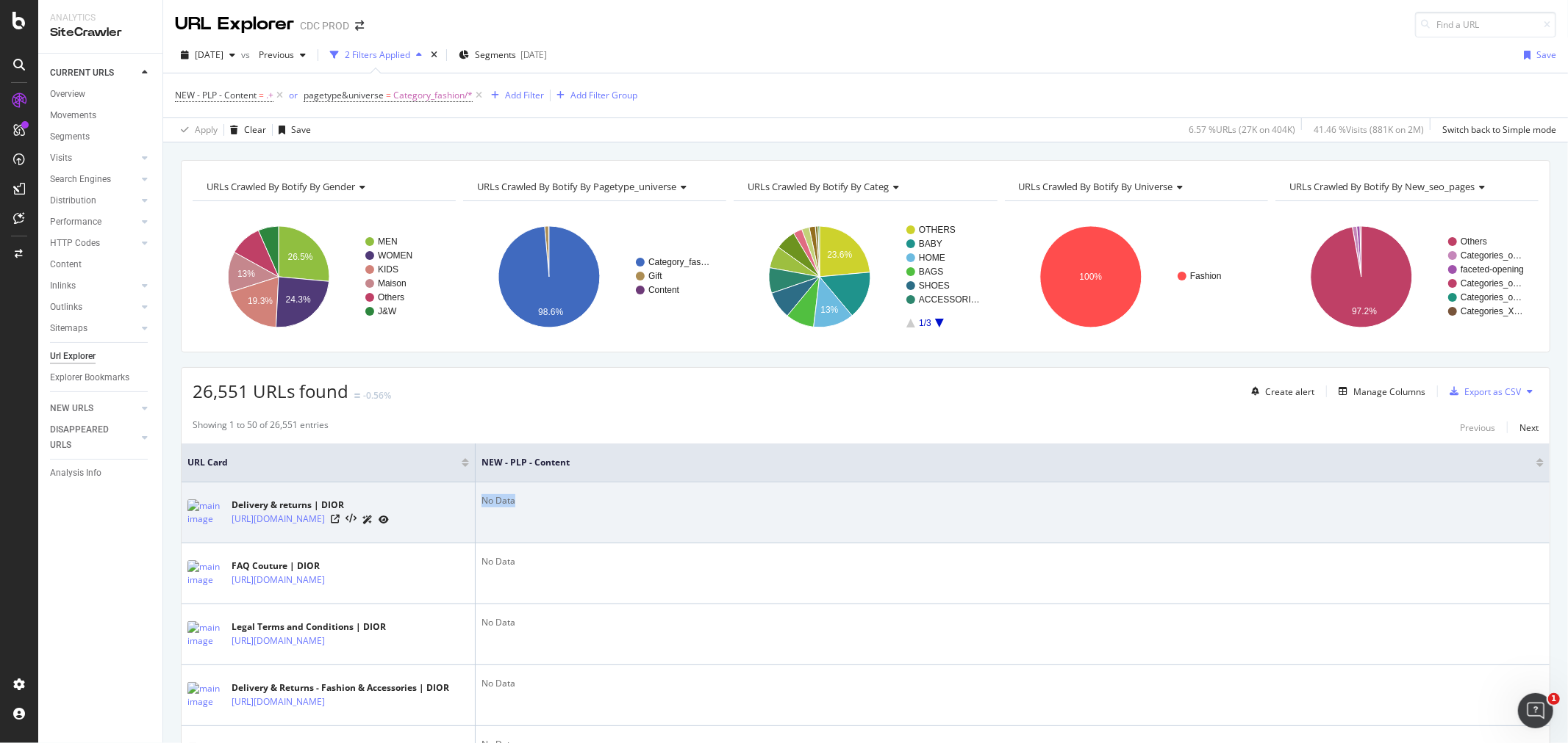
drag, startPoint x: 525, startPoint y: 501, endPoint x: 479, endPoint y: 504, distance: 46.1
click at [479, 504] on td "No Data" at bounding box center [1012, 513] width 1074 height 61
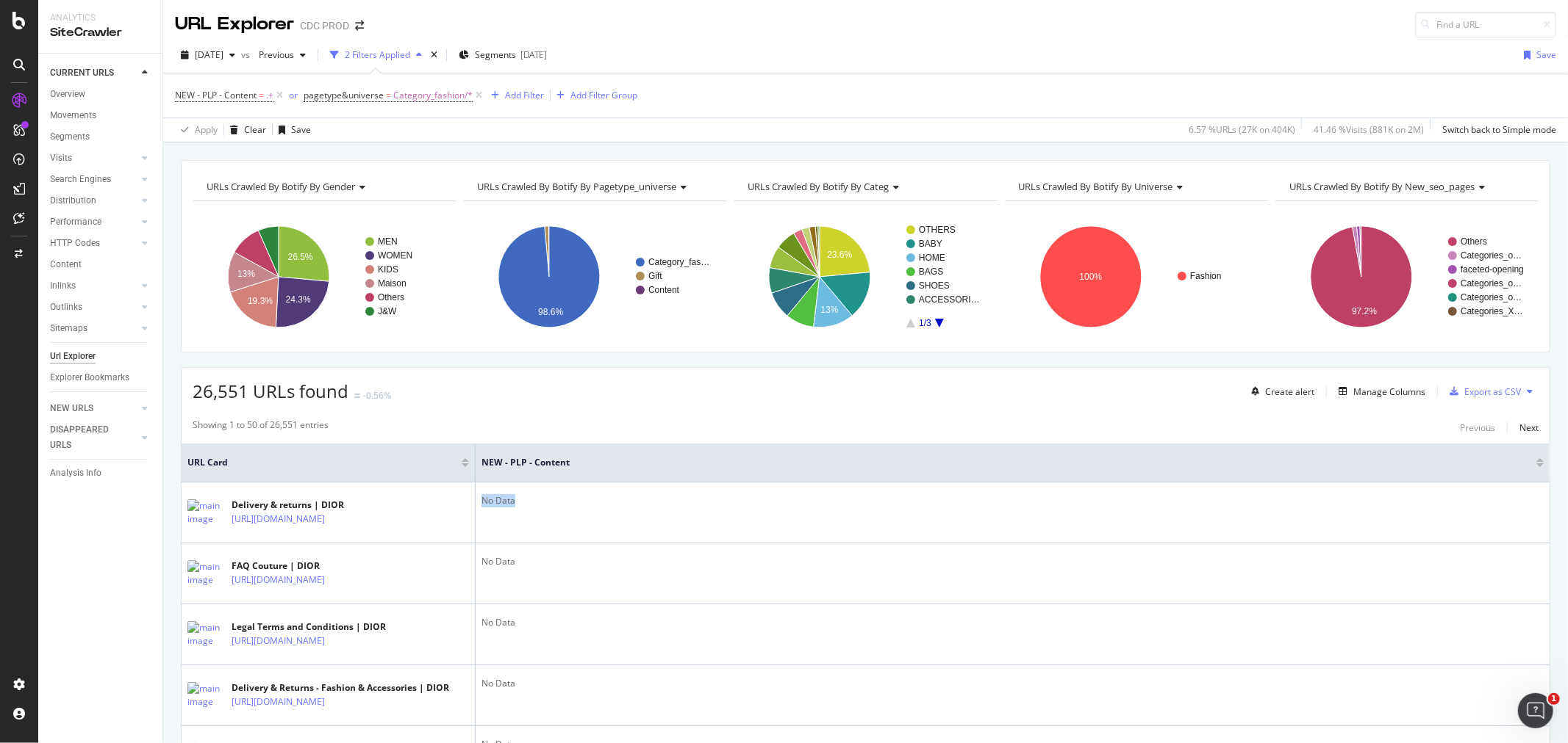
copy div "No Data"
click at [244, 97] on span "NEW - PLP - Content" at bounding box center [215, 94] width 81 height 12
click at [240, 155] on span "Matches regex" at bounding box center [220, 154] width 64 height 13
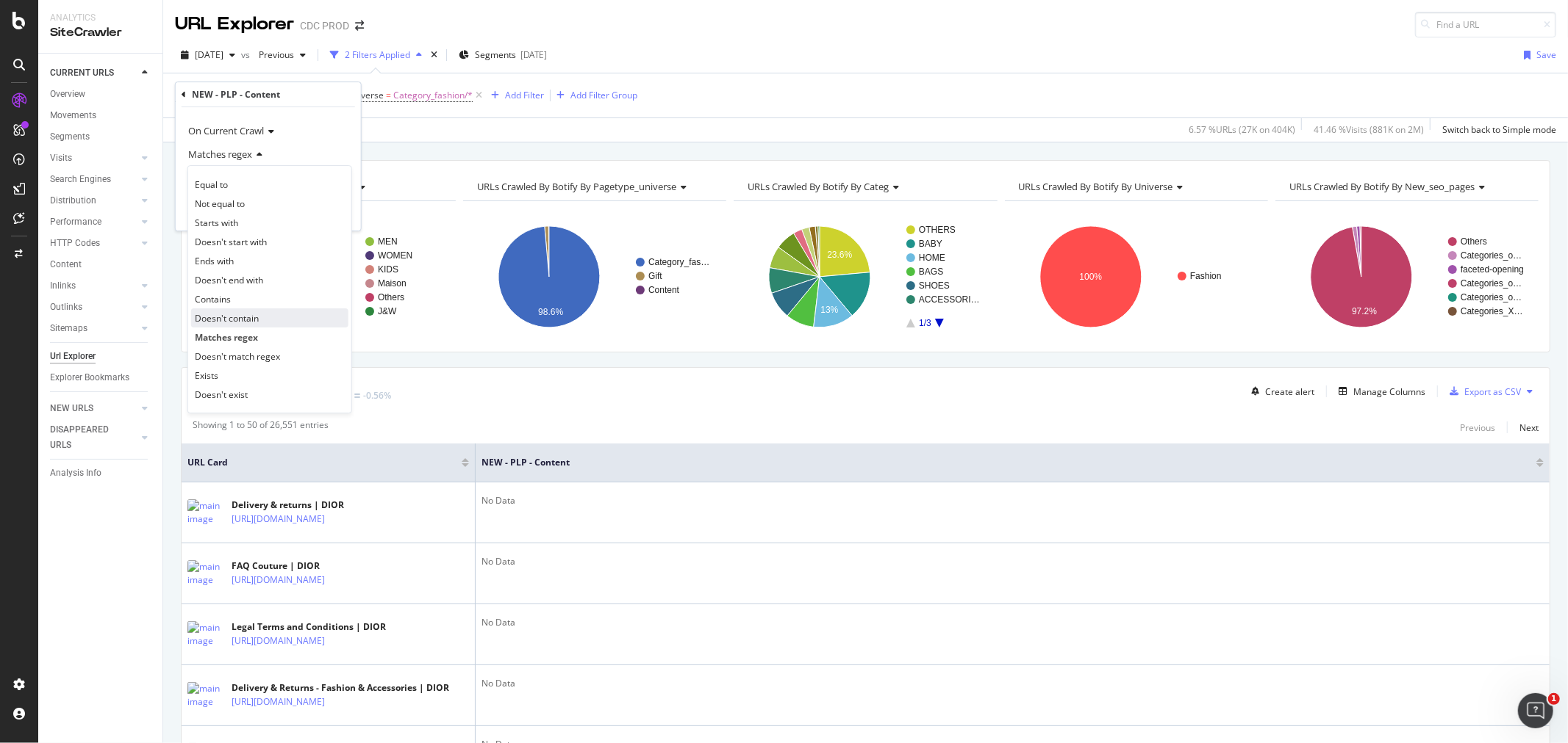
click at [236, 321] on span "Doesn't contain" at bounding box center [227, 318] width 64 height 12
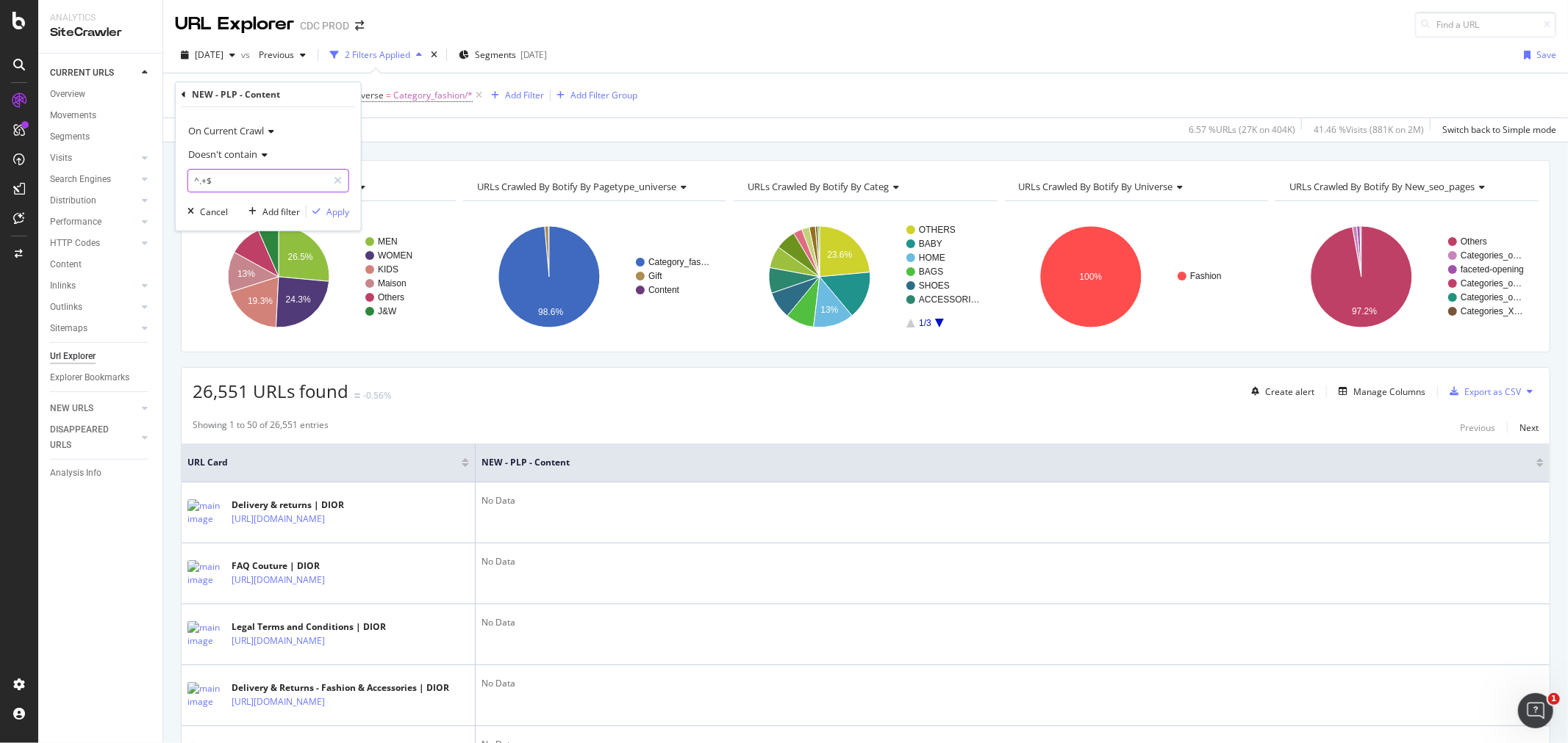
click at [214, 186] on input "^.+$" at bounding box center [257, 180] width 139 height 23
paste input "No Data"
type input "No Data"
click at [329, 206] on div "Apply" at bounding box center [338, 212] width 22 height 12
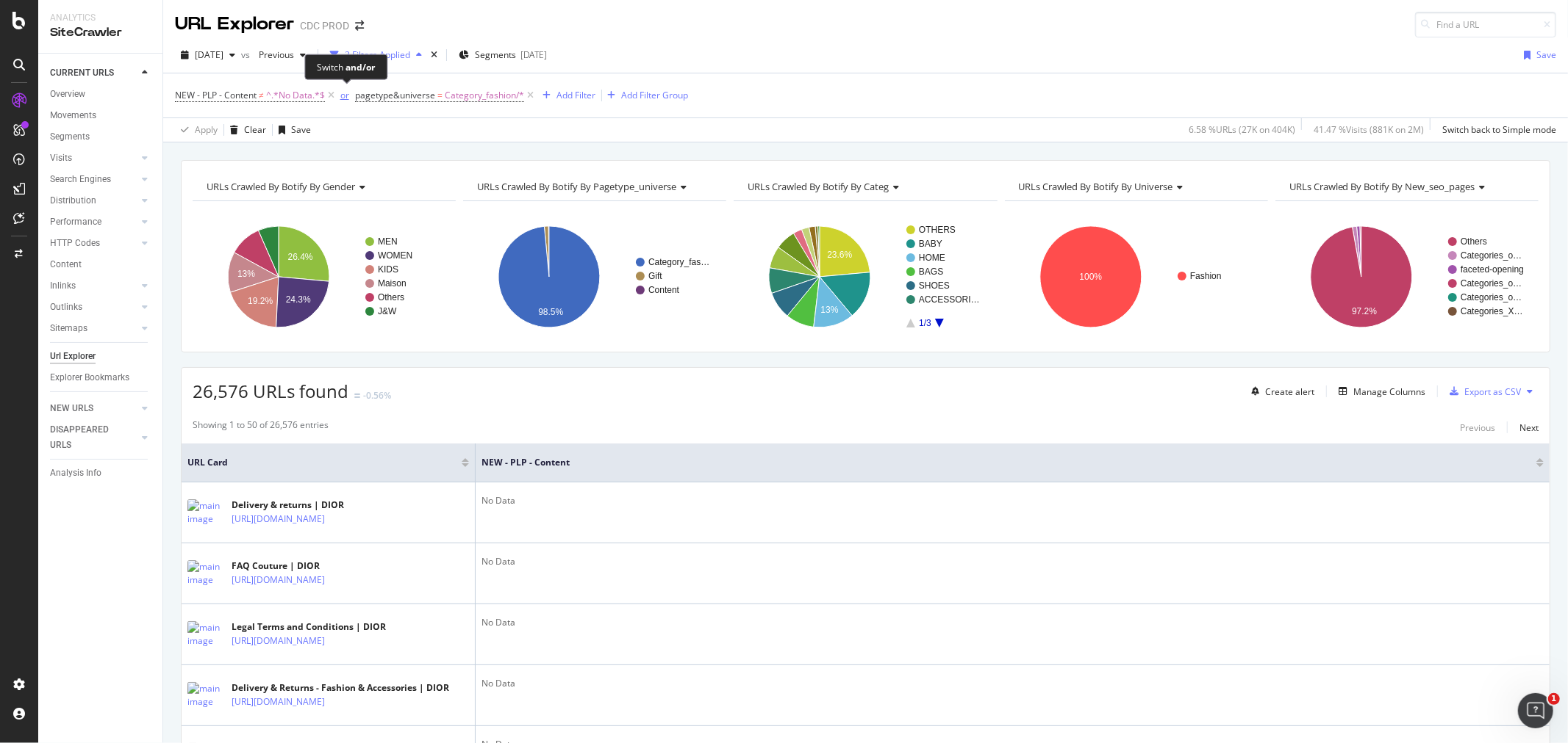
click at [344, 100] on div "or" at bounding box center [344, 94] width 8 height 12
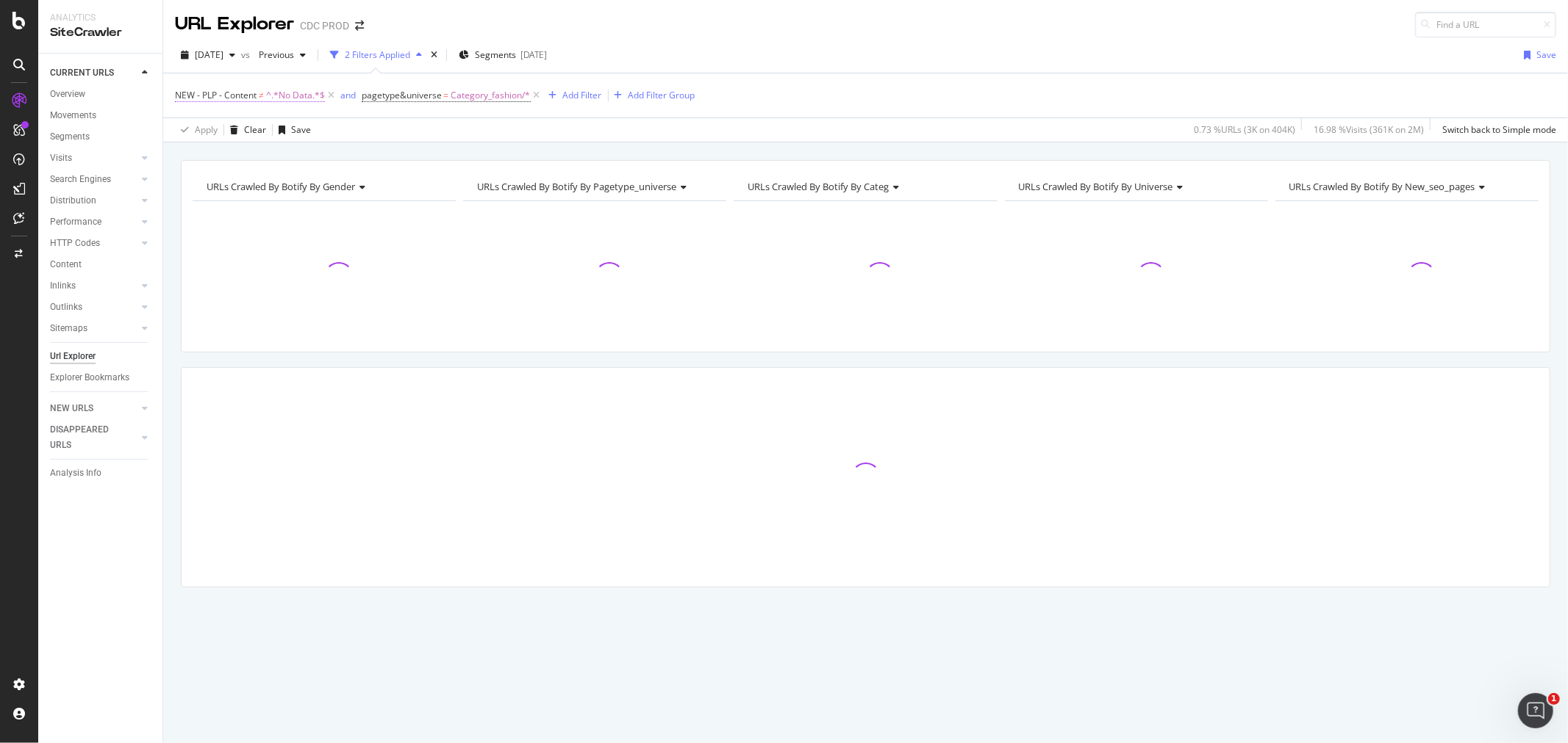
click at [298, 95] on span "^.*No Data.*$" at bounding box center [295, 95] width 59 height 21
click at [222, 182] on input "No Data" at bounding box center [257, 180] width 139 height 23
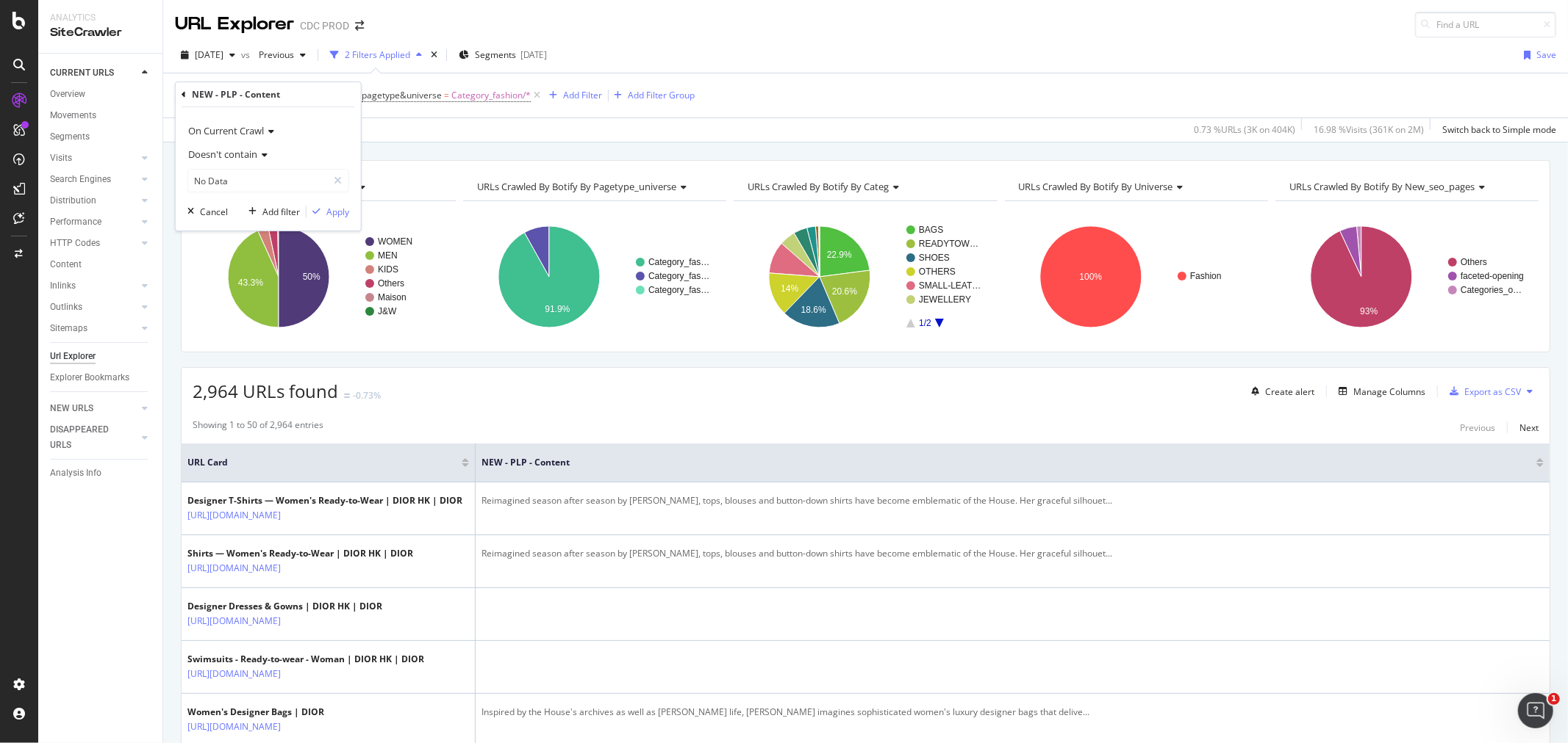
click at [230, 158] on span "Doesn't contain" at bounding box center [223, 154] width 69 height 13
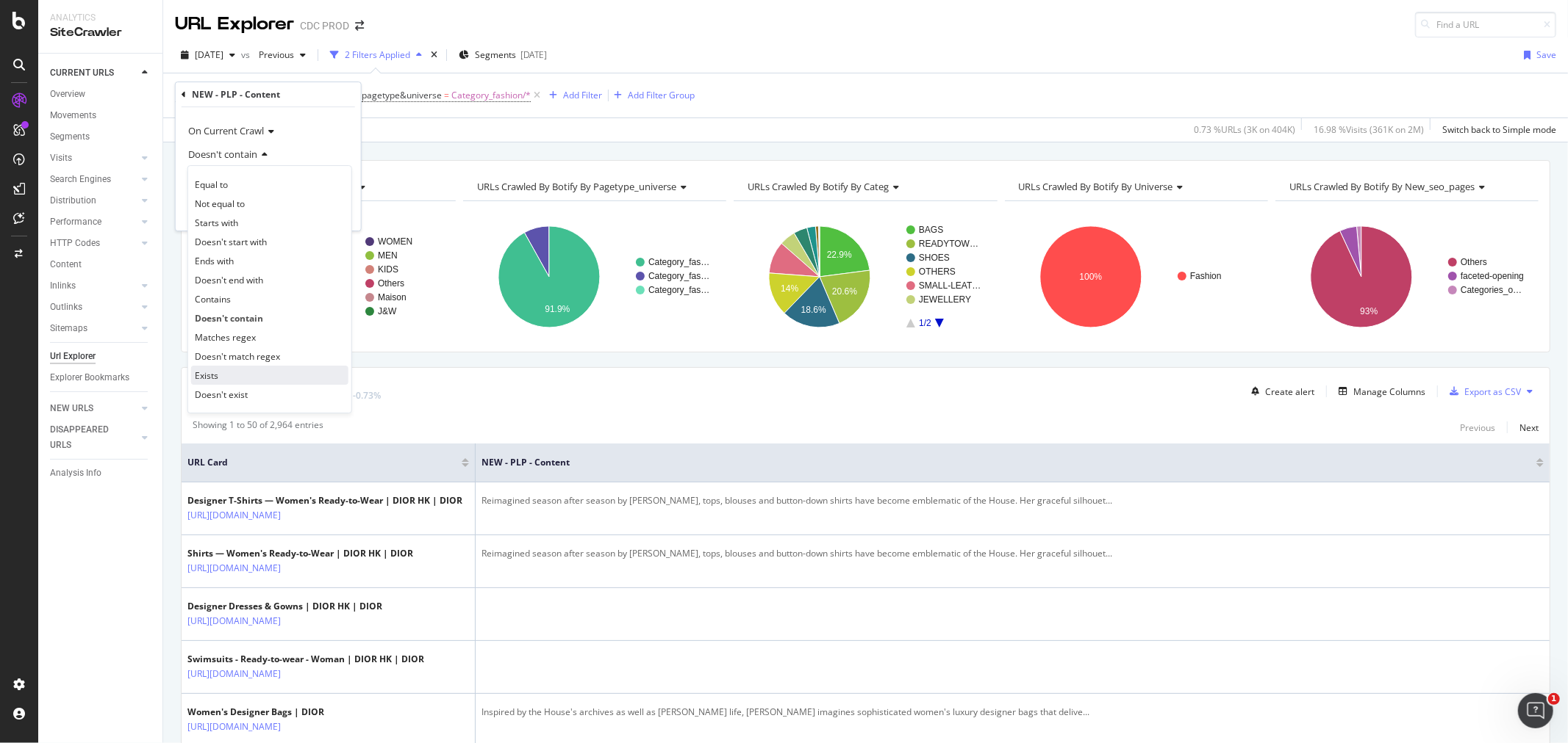
click at [234, 376] on div "Exists" at bounding box center [270, 375] width 158 height 19
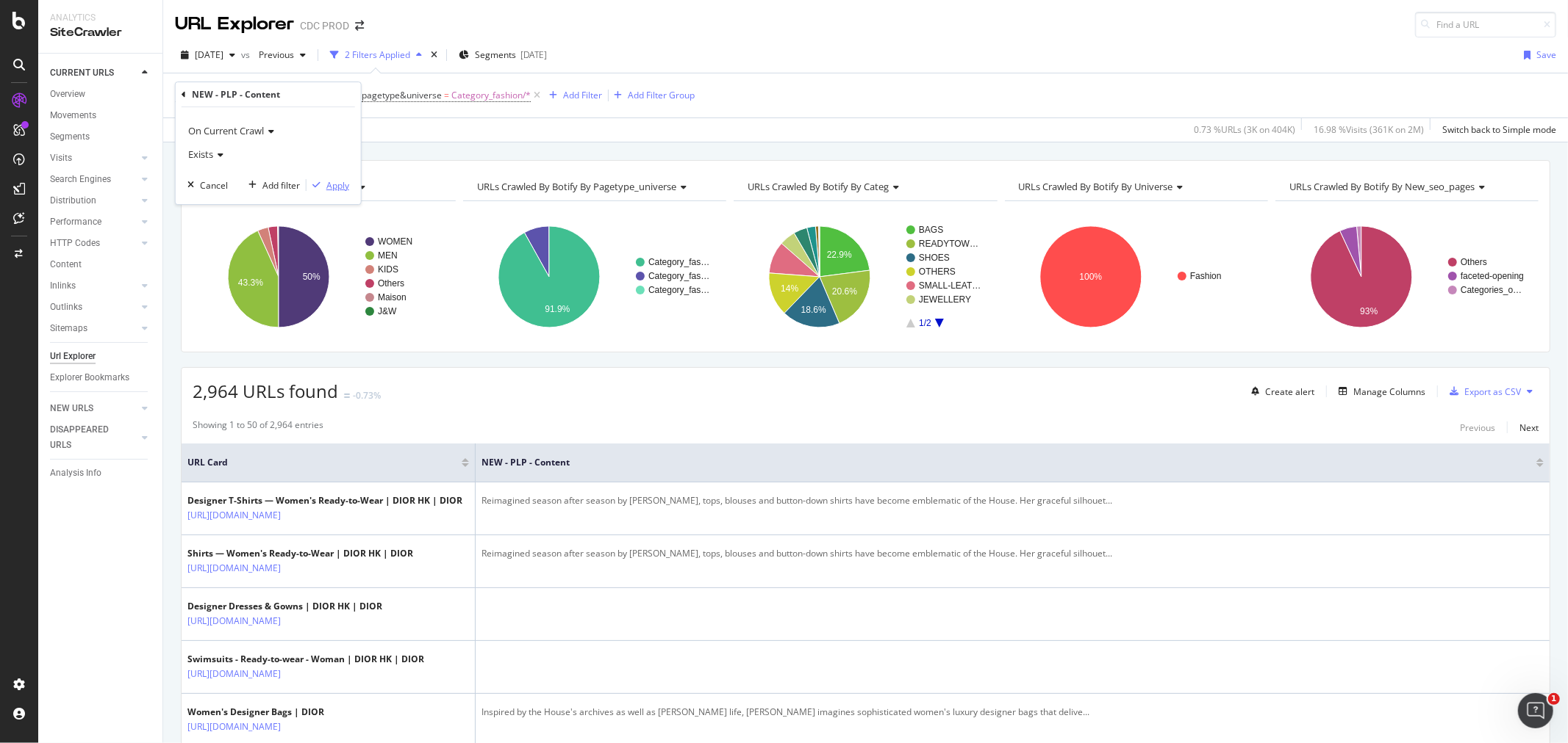
click at [317, 184] on icon "button" at bounding box center [316, 185] width 8 height 8
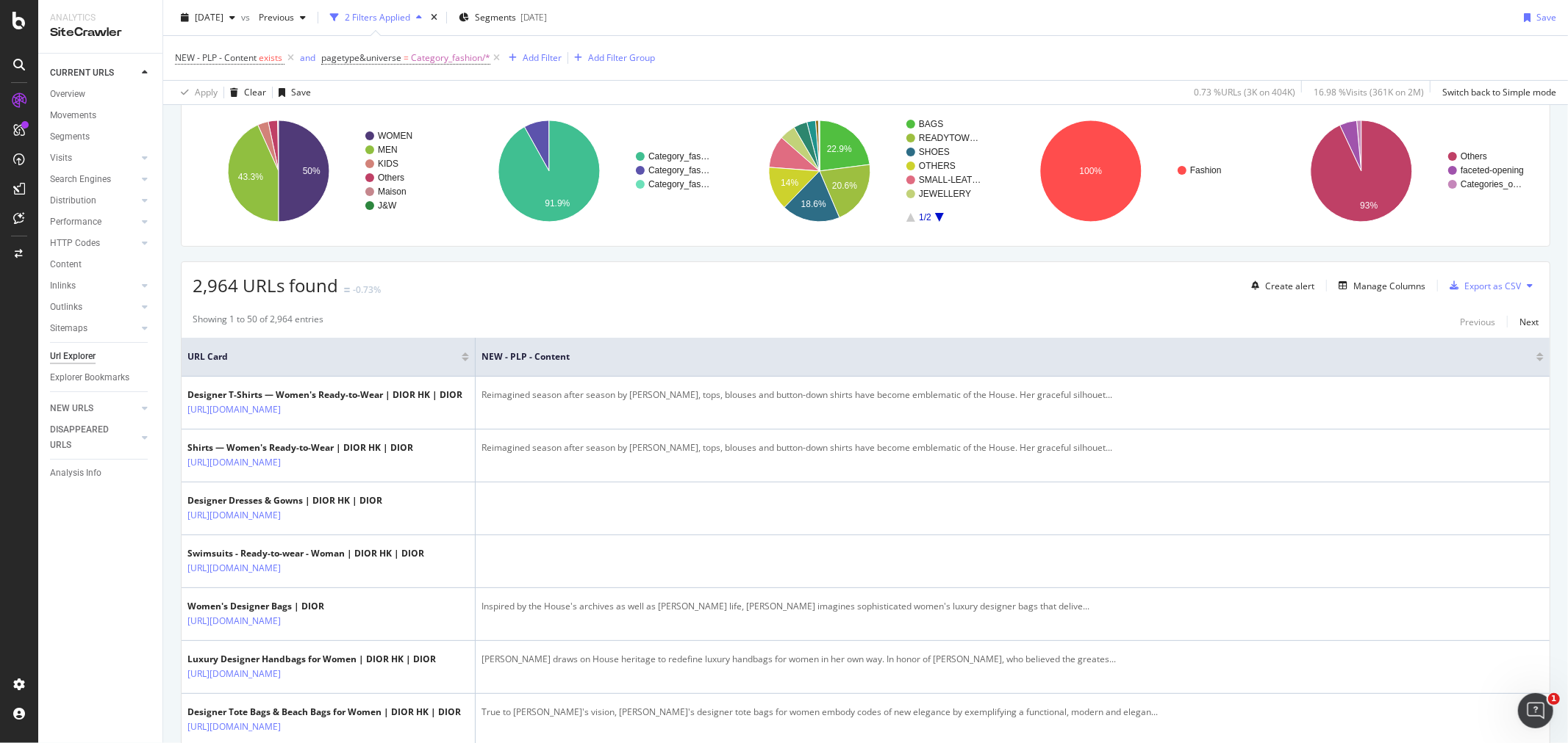
scroll to position [407, 0]
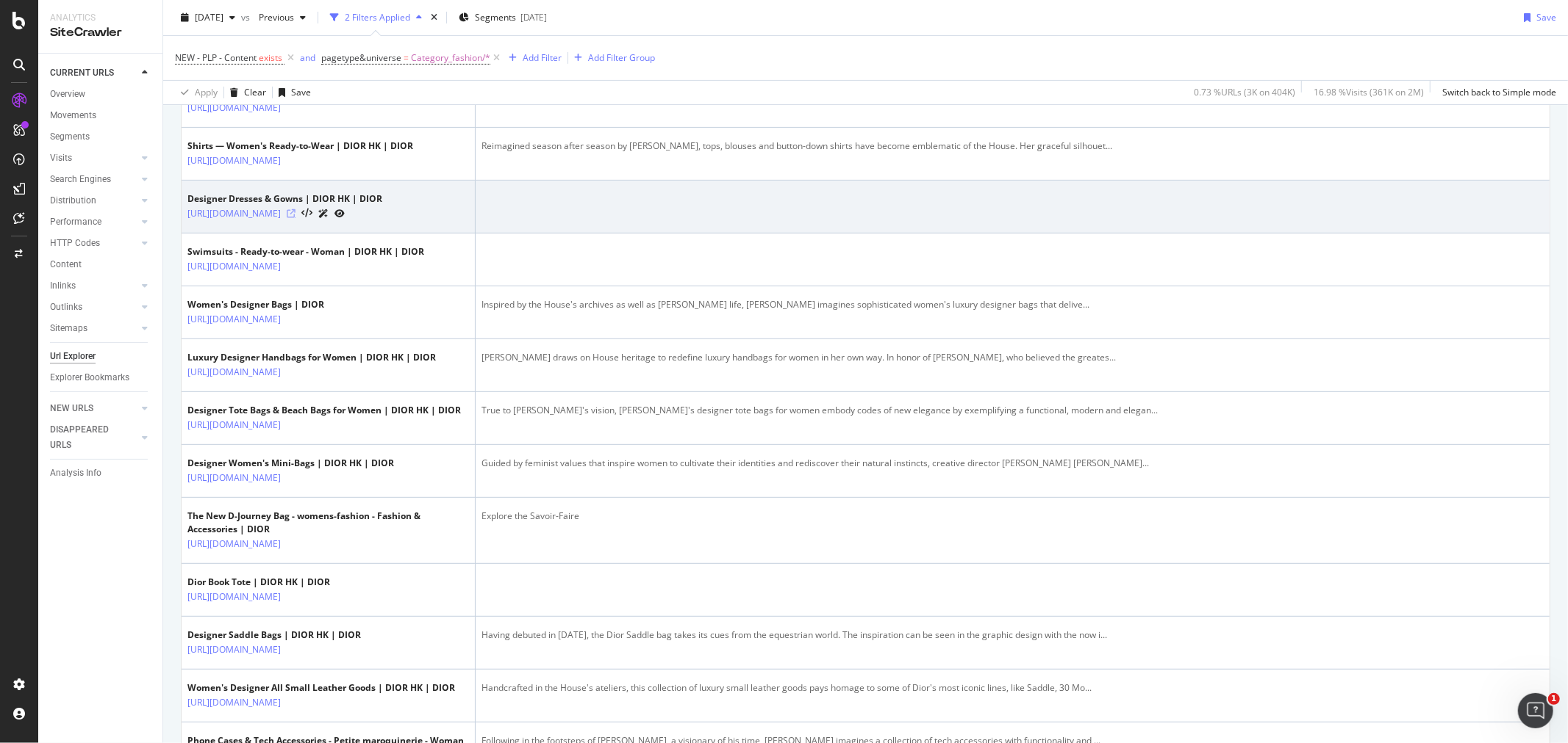
click at [296, 218] on icon at bounding box center [290, 213] width 8 height 8
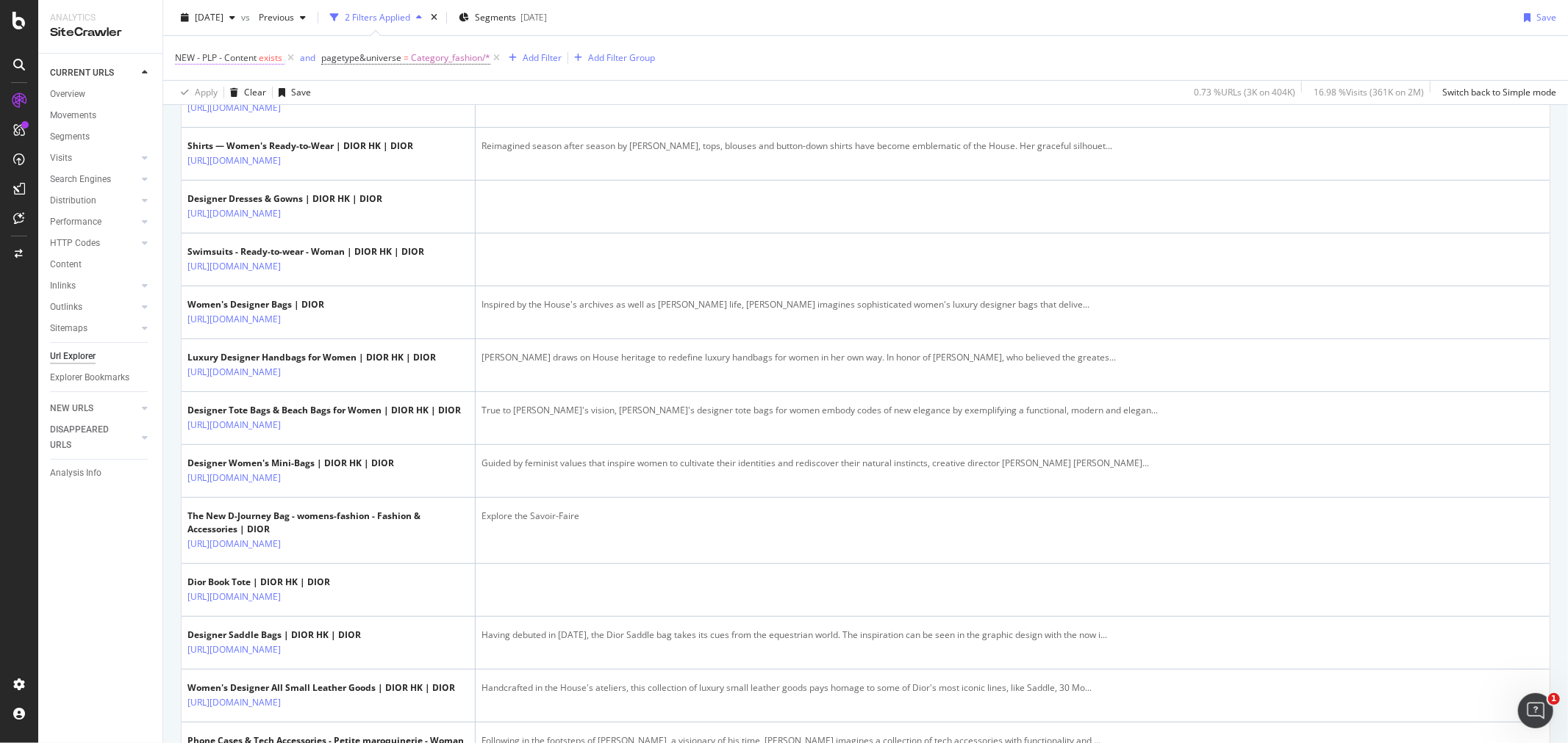
click at [272, 63] on span "exists" at bounding box center [270, 57] width 23 height 12
click at [207, 114] on span "Exists" at bounding box center [201, 116] width 25 height 13
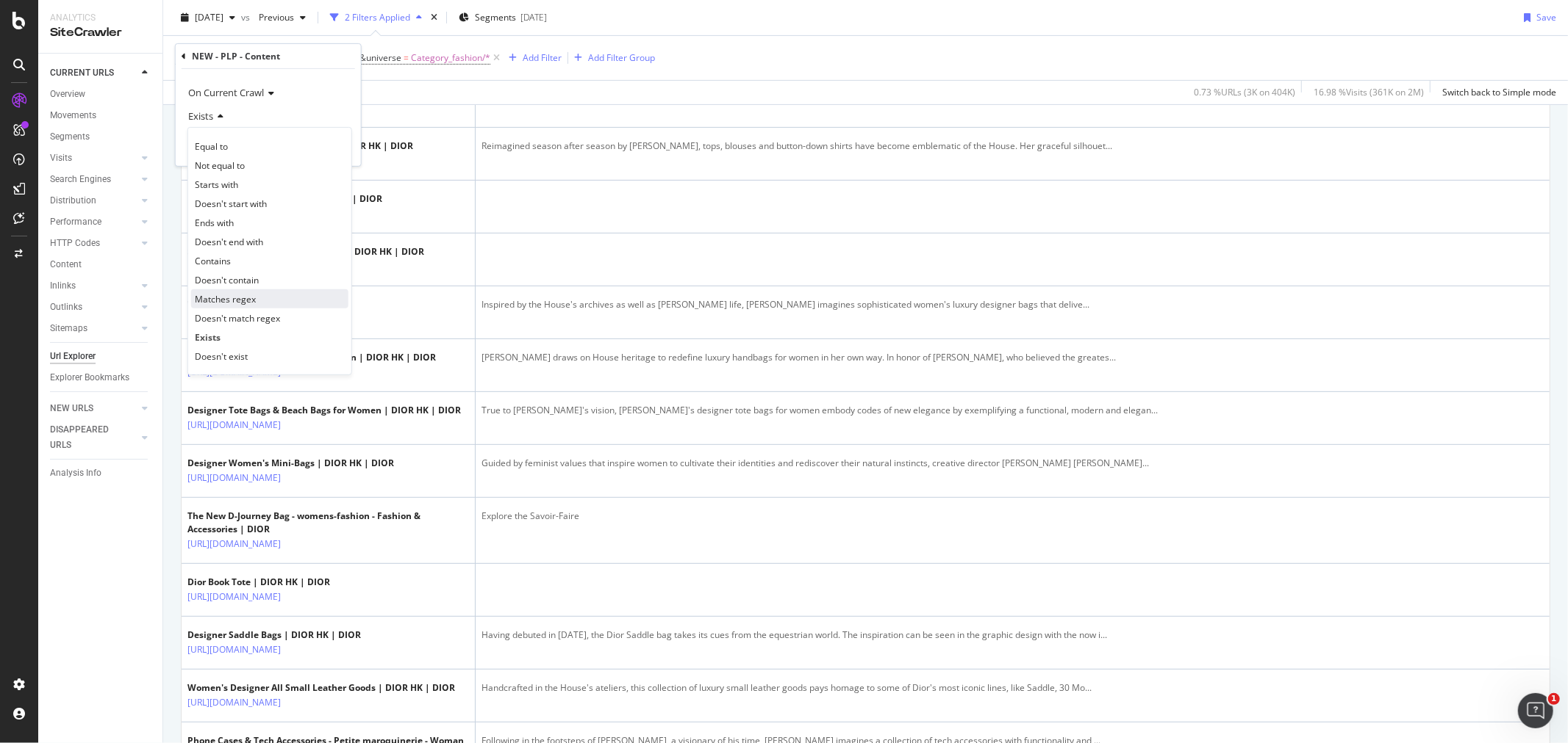
click at [251, 303] on span "Matches regex" at bounding box center [225, 298] width 61 height 12
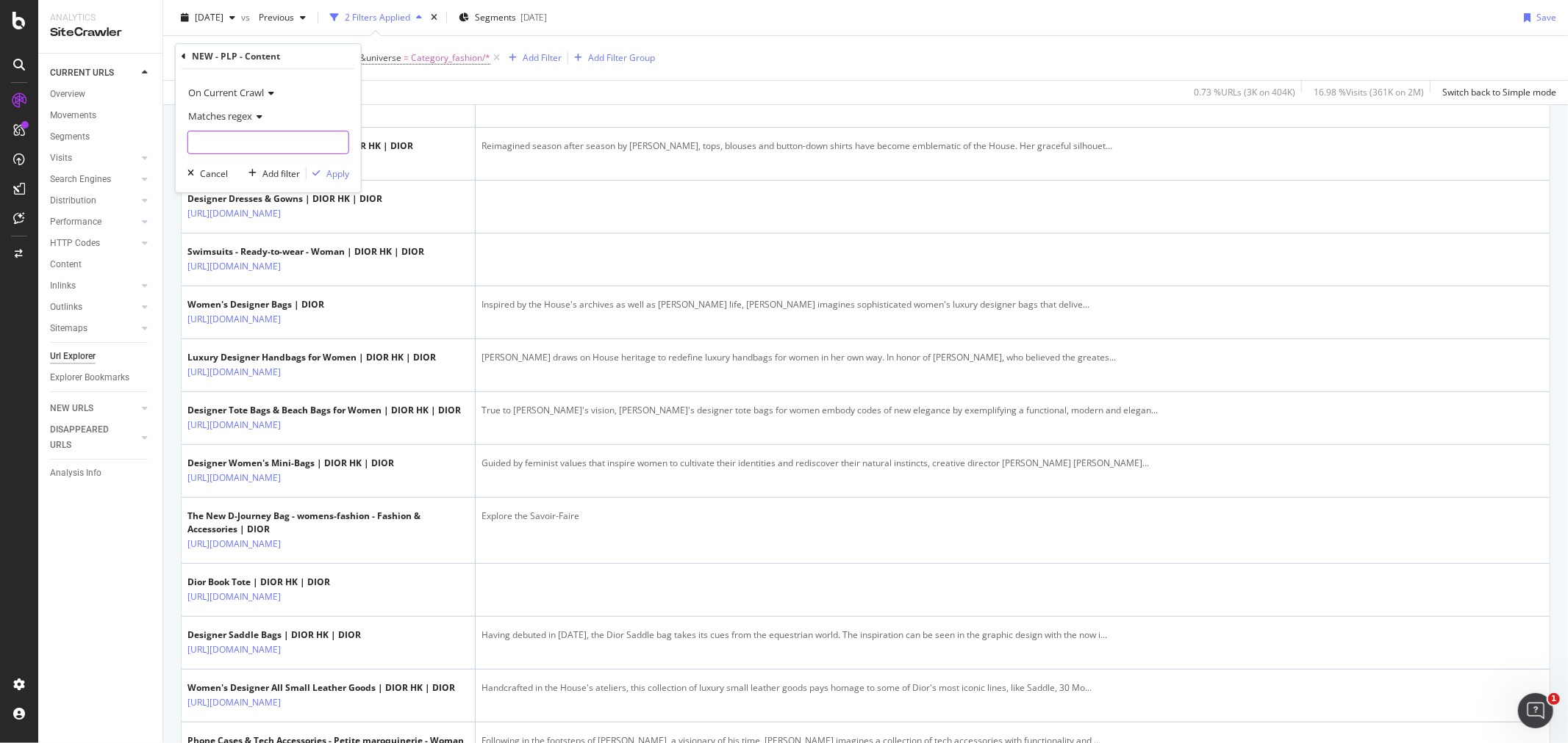
click at [265, 145] on input "text" at bounding box center [269, 142] width 160 height 23
paste input "^.+$"
type input "^.+$"
click at [327, 174] on div "Apply" at bounding box center [338, 172] width 22 height 12
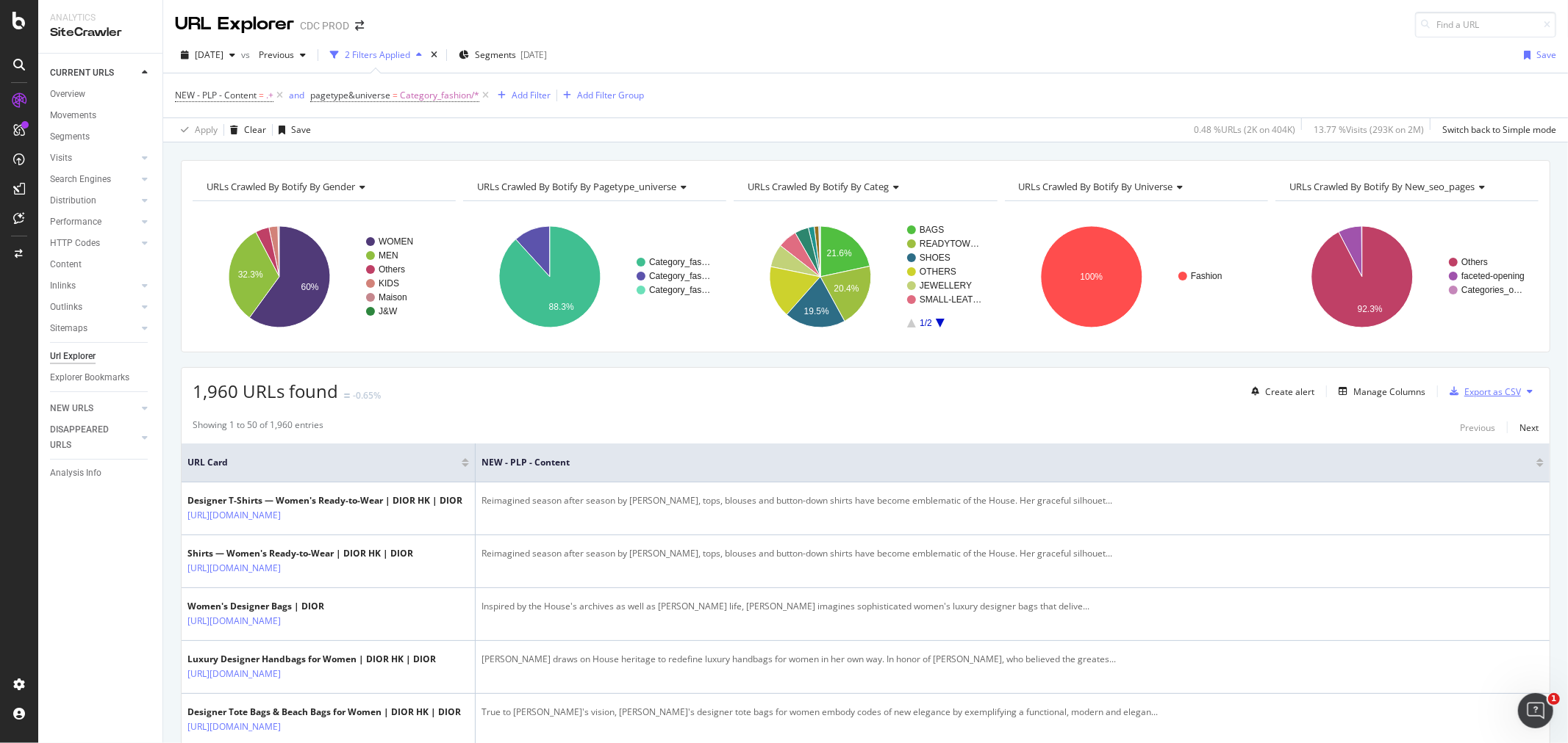
click at [1466, 395] on div "Export as CSV" at bounding box center [1492, 392] width 57 height 12
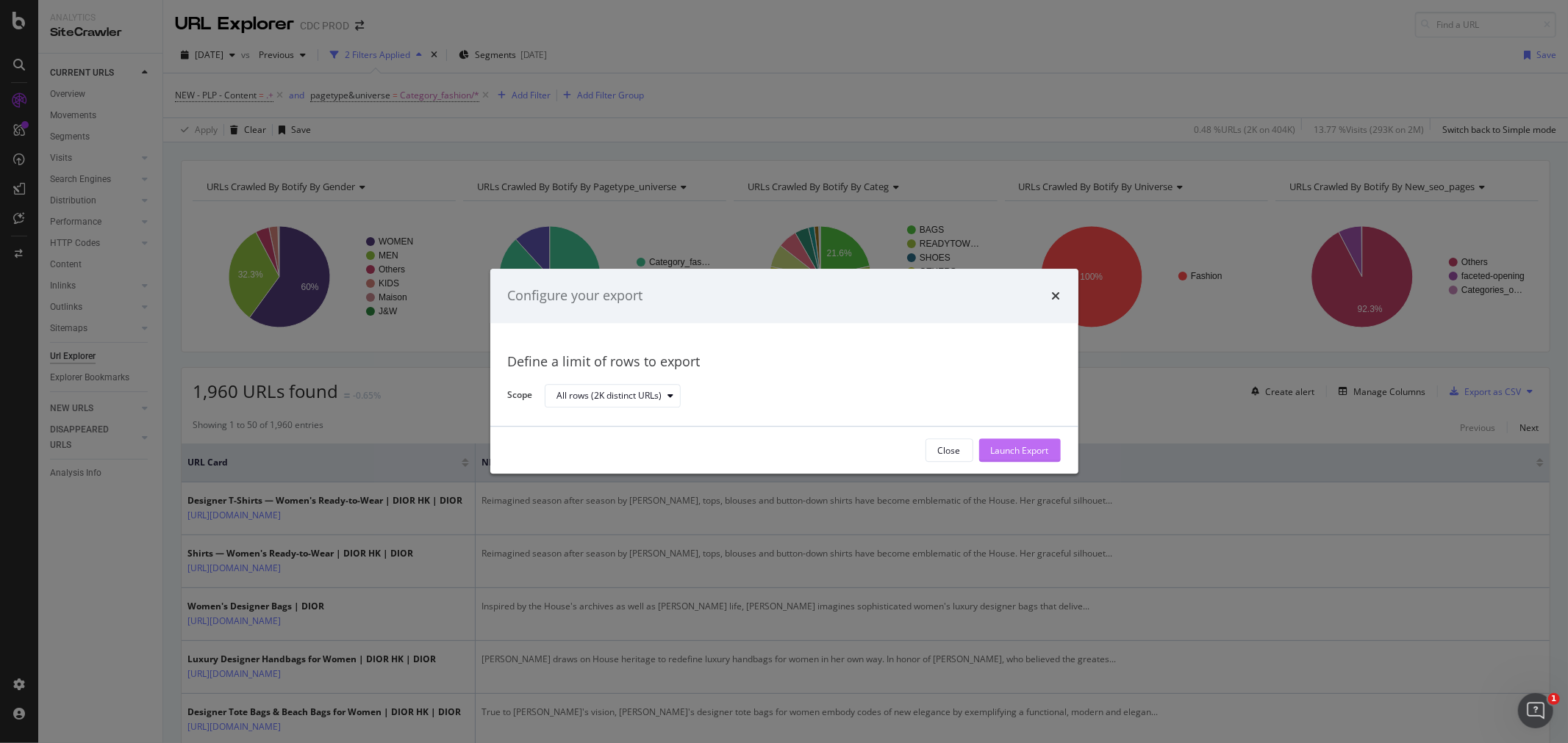
click at [1034, 445] on div "Launch Export" at bounding box center [1020, 450] width 58 height 12
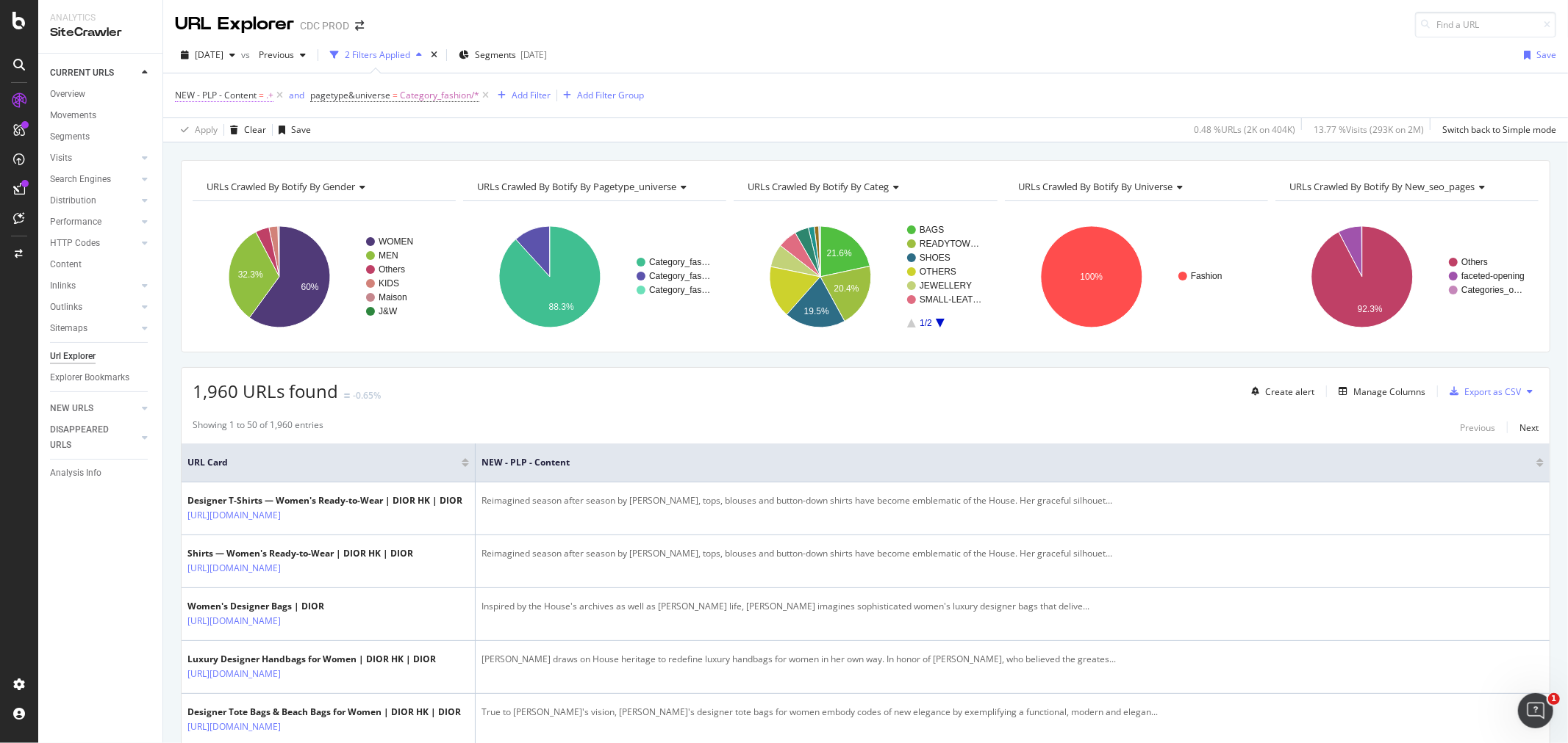
click at [255, 98] on span "NEW - PLP - Content" at bounding box center [215, 94] width 81 height 12
click at [232, 158] on span "Matches regex" at bounding box center [220, 154] width 64 height 13
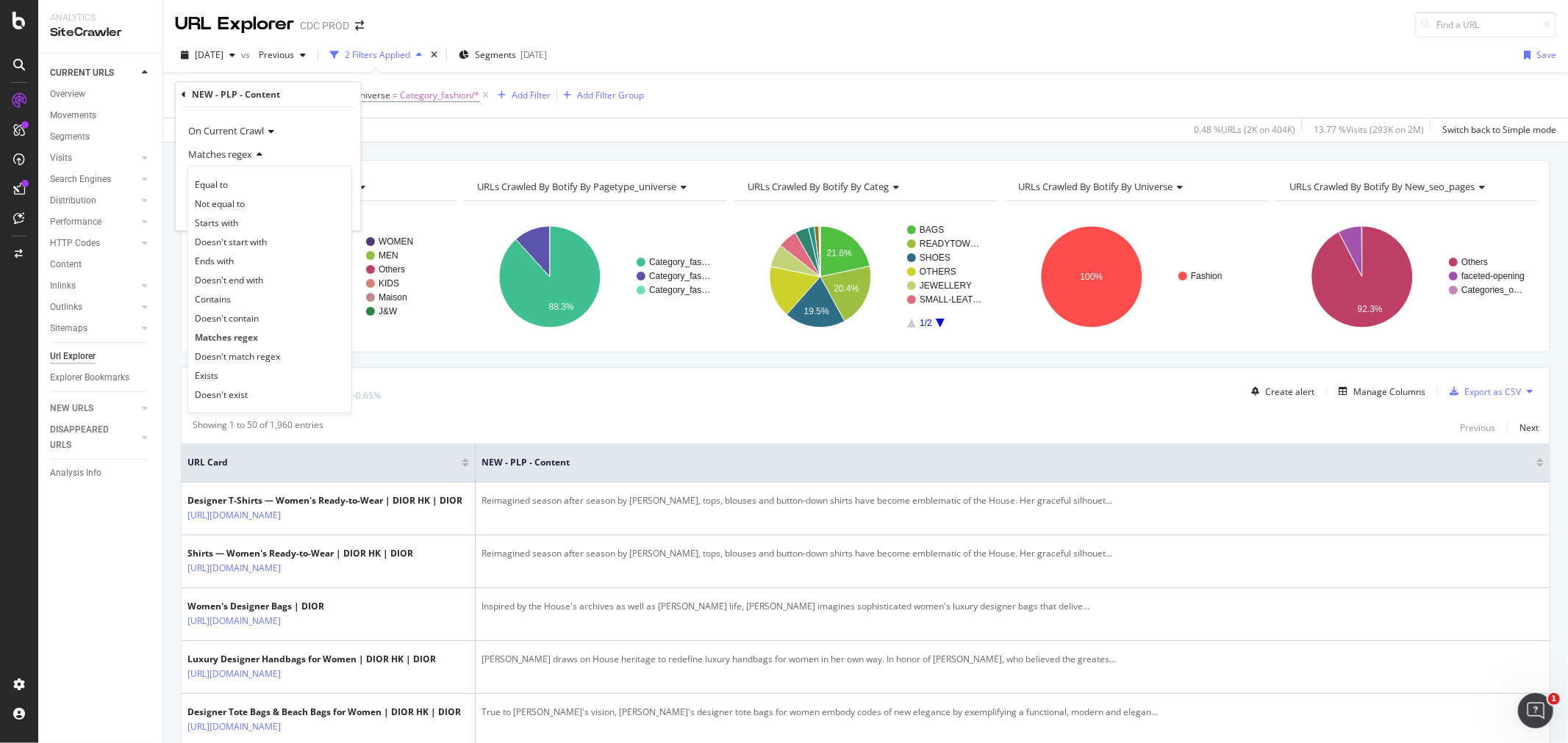
click at [235, 379] on div "Exists" at bounding box center [270, 375] width 158 height 19
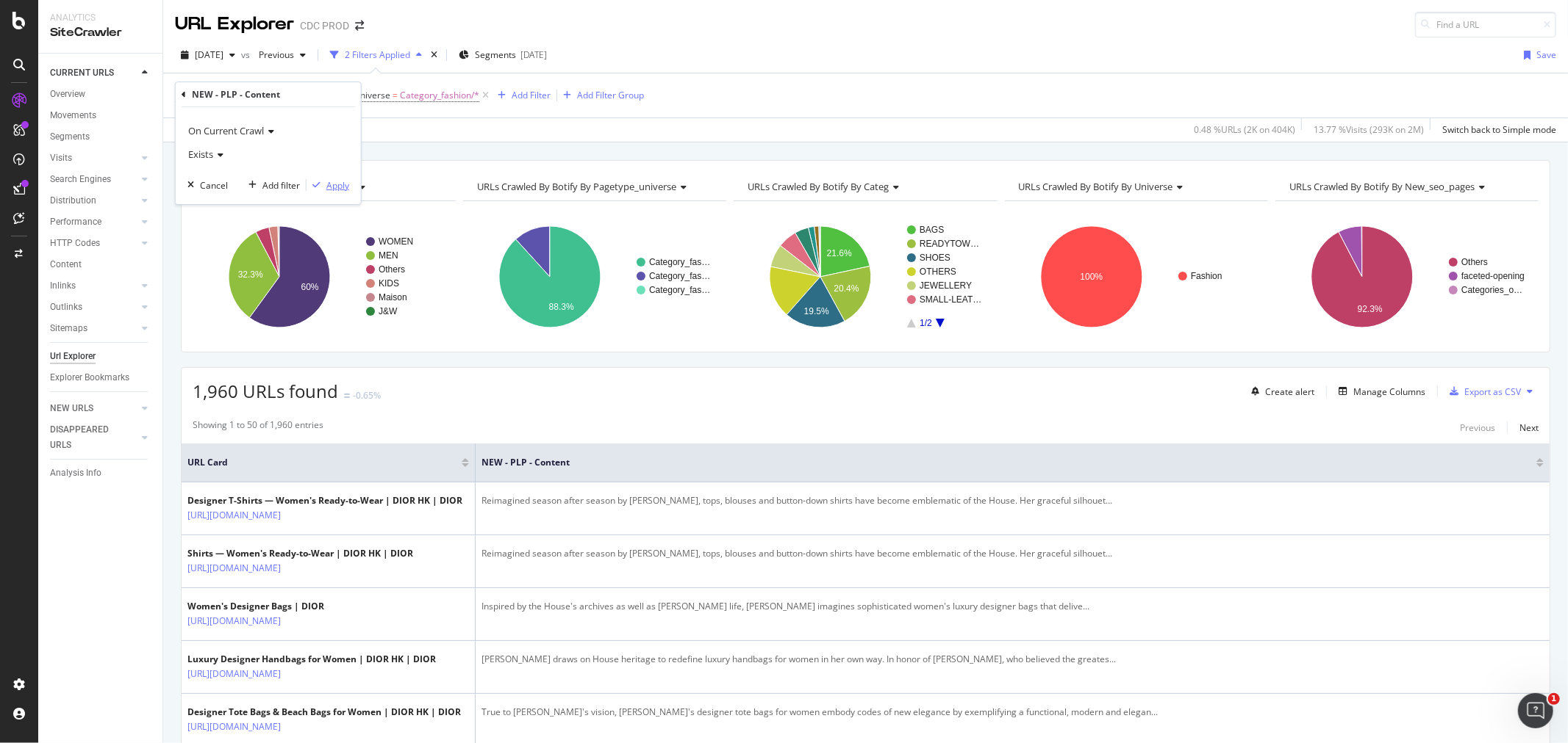
click at [341, 181] on div "Apply" at bounding box center [338, 185] width 22 height 12
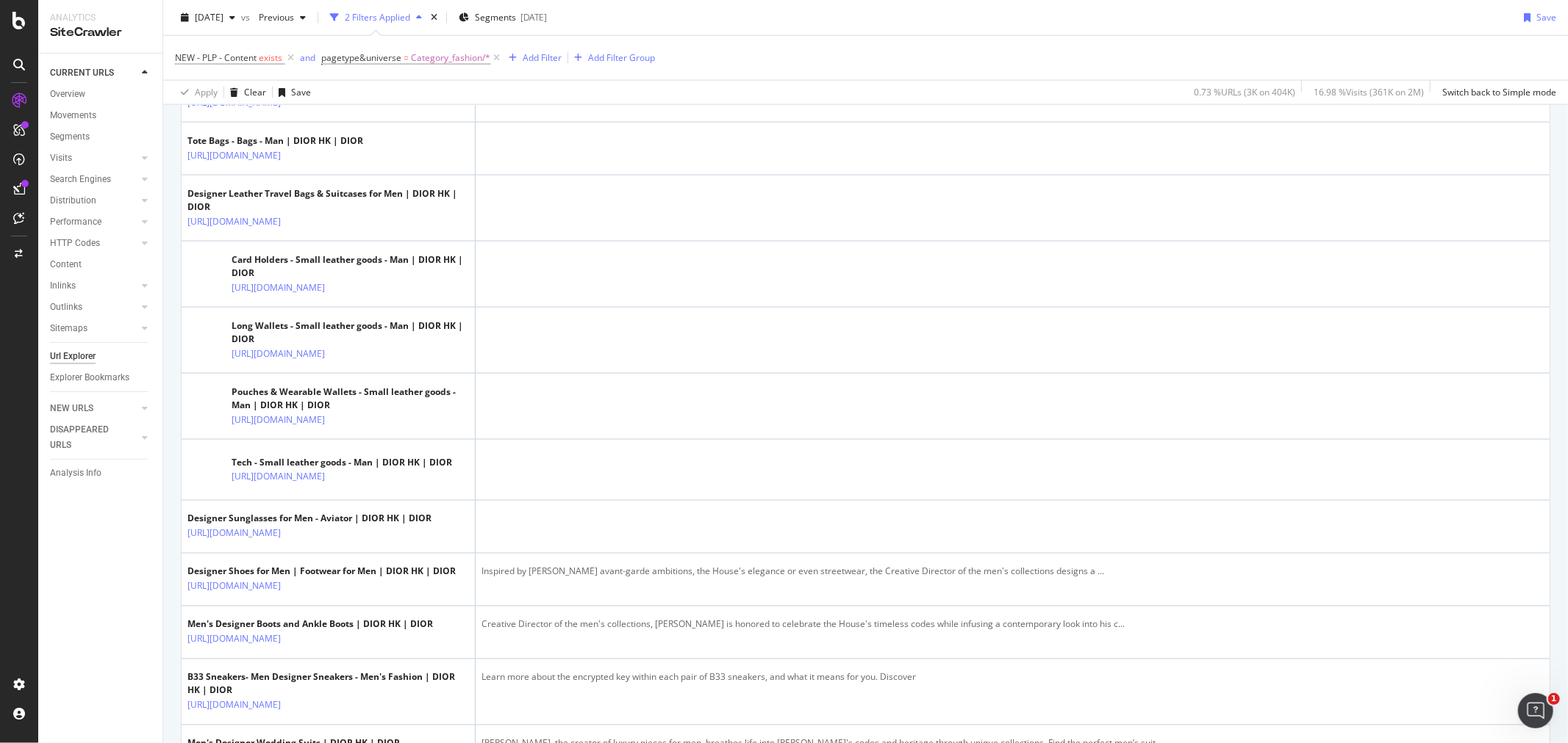
scroll to position [1877, 0]
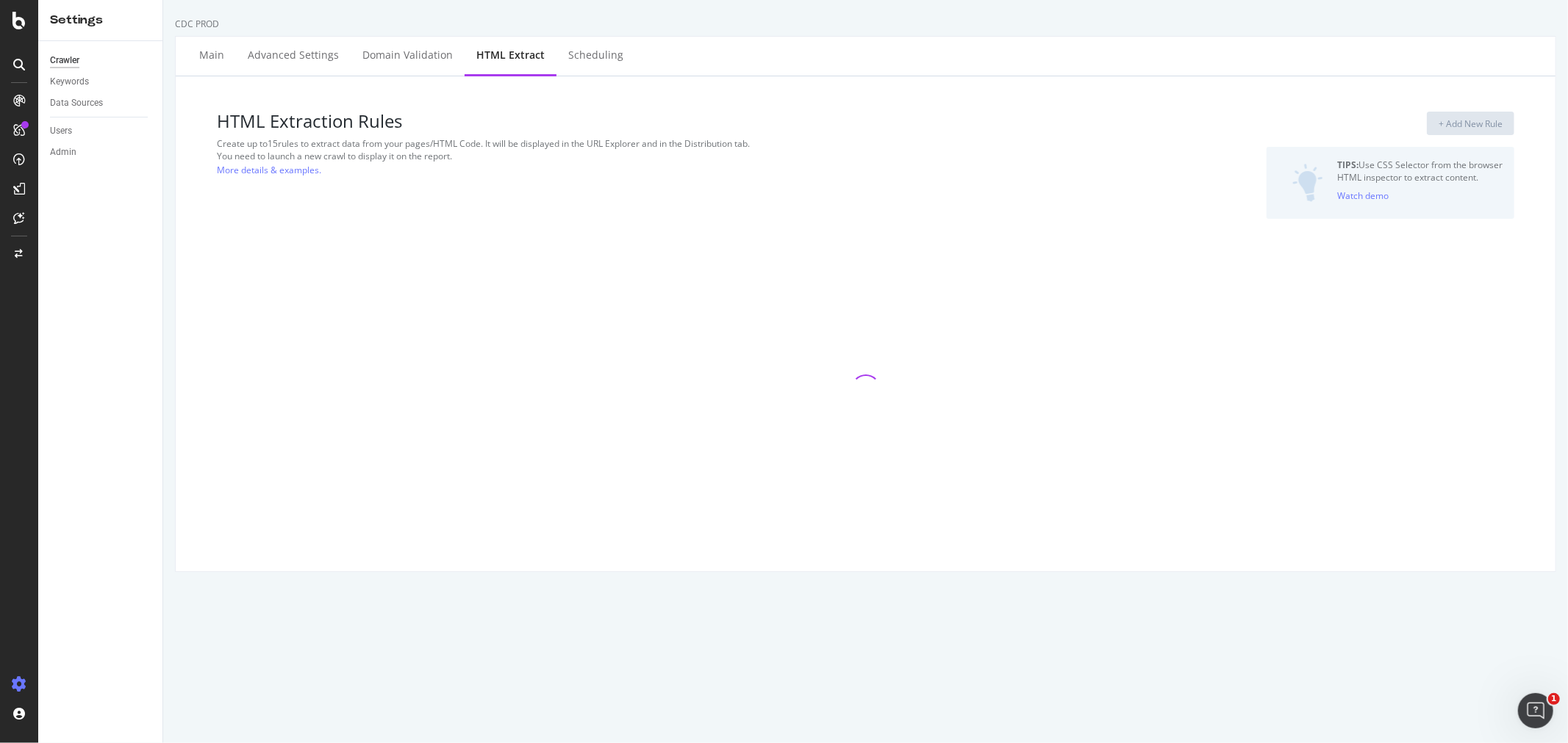
select select "exist"
select select "html.length"
select select "i"
select select "list"
select select "exist"
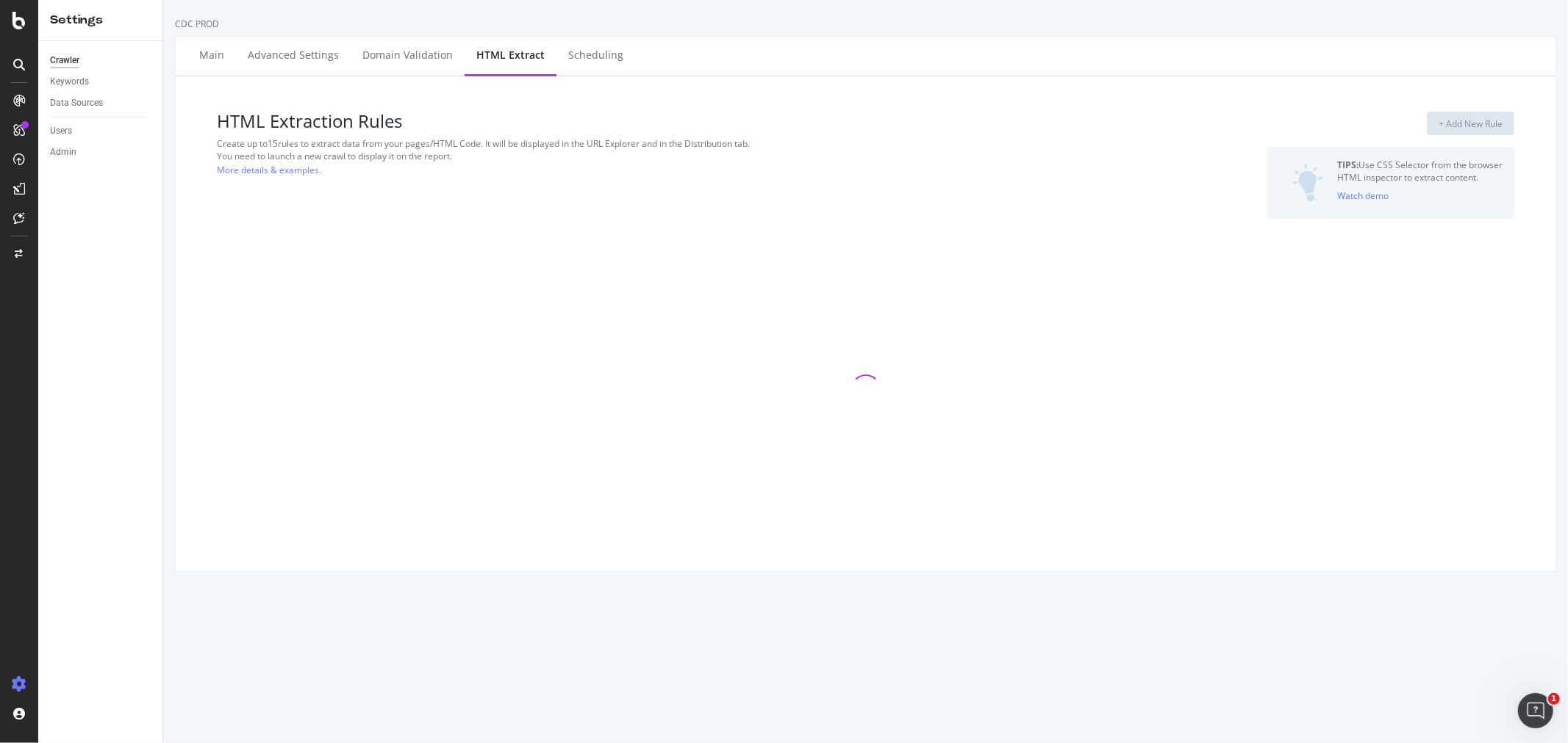
select select "list"
select select "html.length"
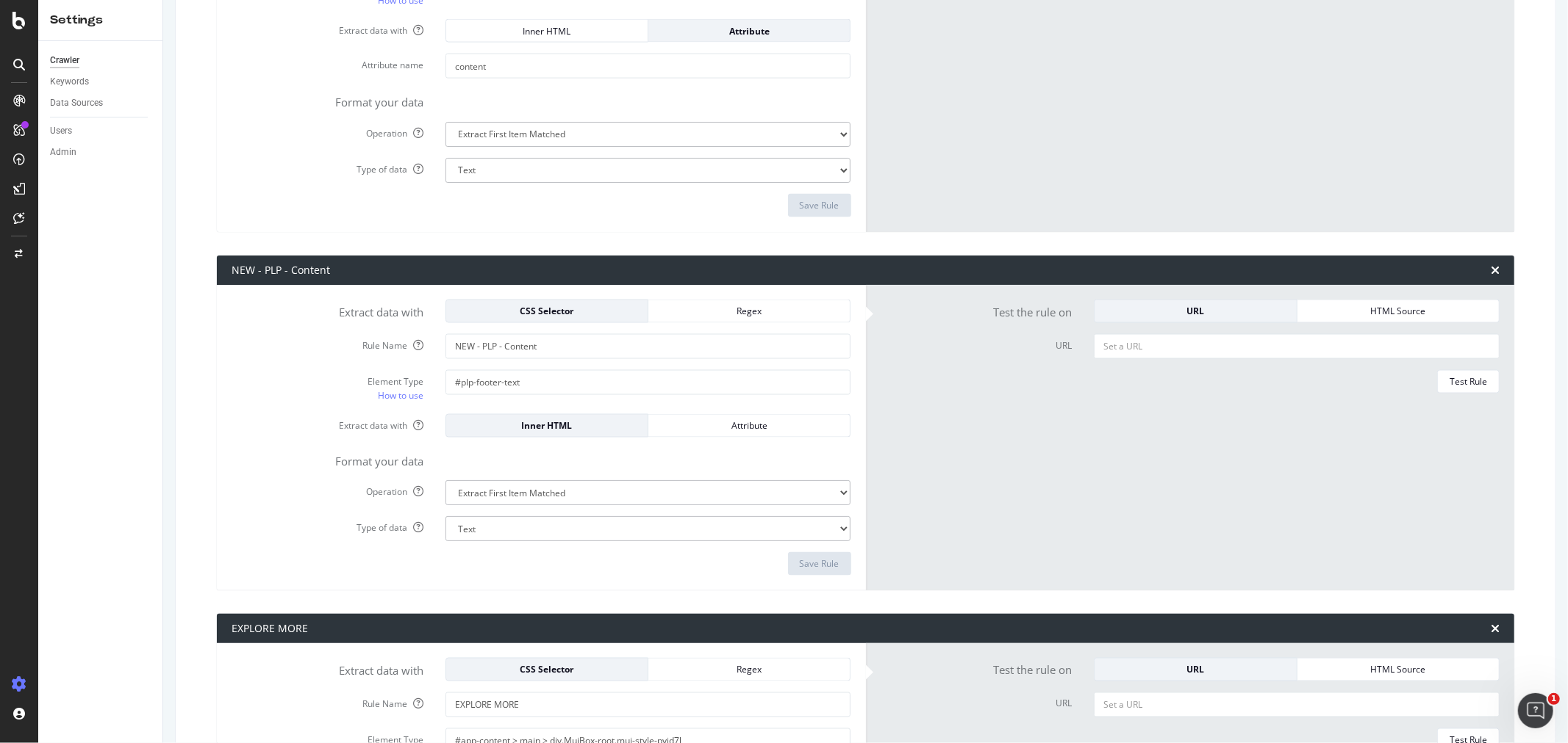
scroll to position [1877, 0]
click at [91, 244] on div "CustomReports DataExports" at bounding box center [95, 241] width 82 height 41
click at [93, 253] on div "DataExports" at bounding box center [82, 254] width 57 height 15
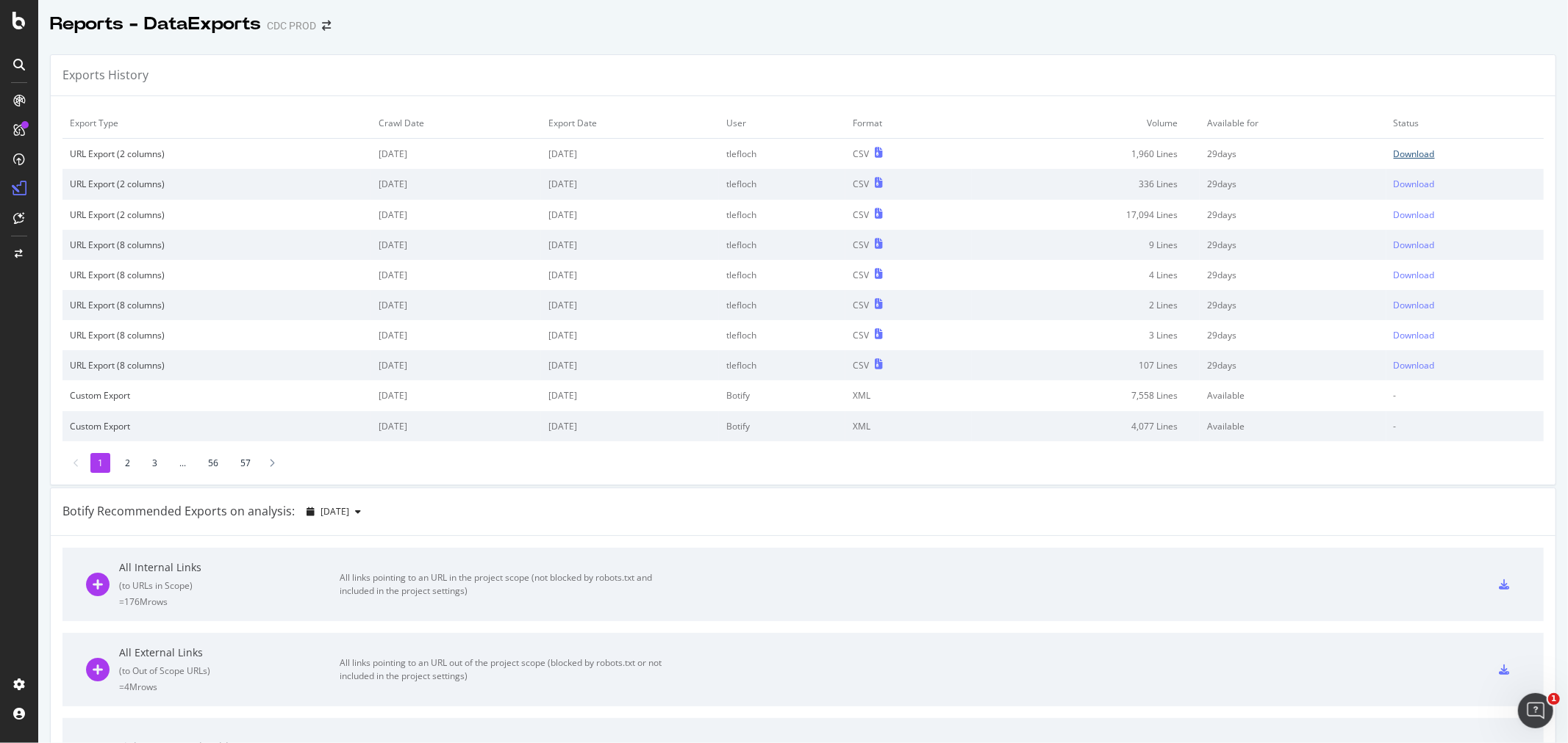
click at [1394, 153] on div "Download" at bounding box center [1414, 153] width 41 height 12
click at [78, 618] on div "Project settings" at bounding box center [76, 618] width 62 height 12
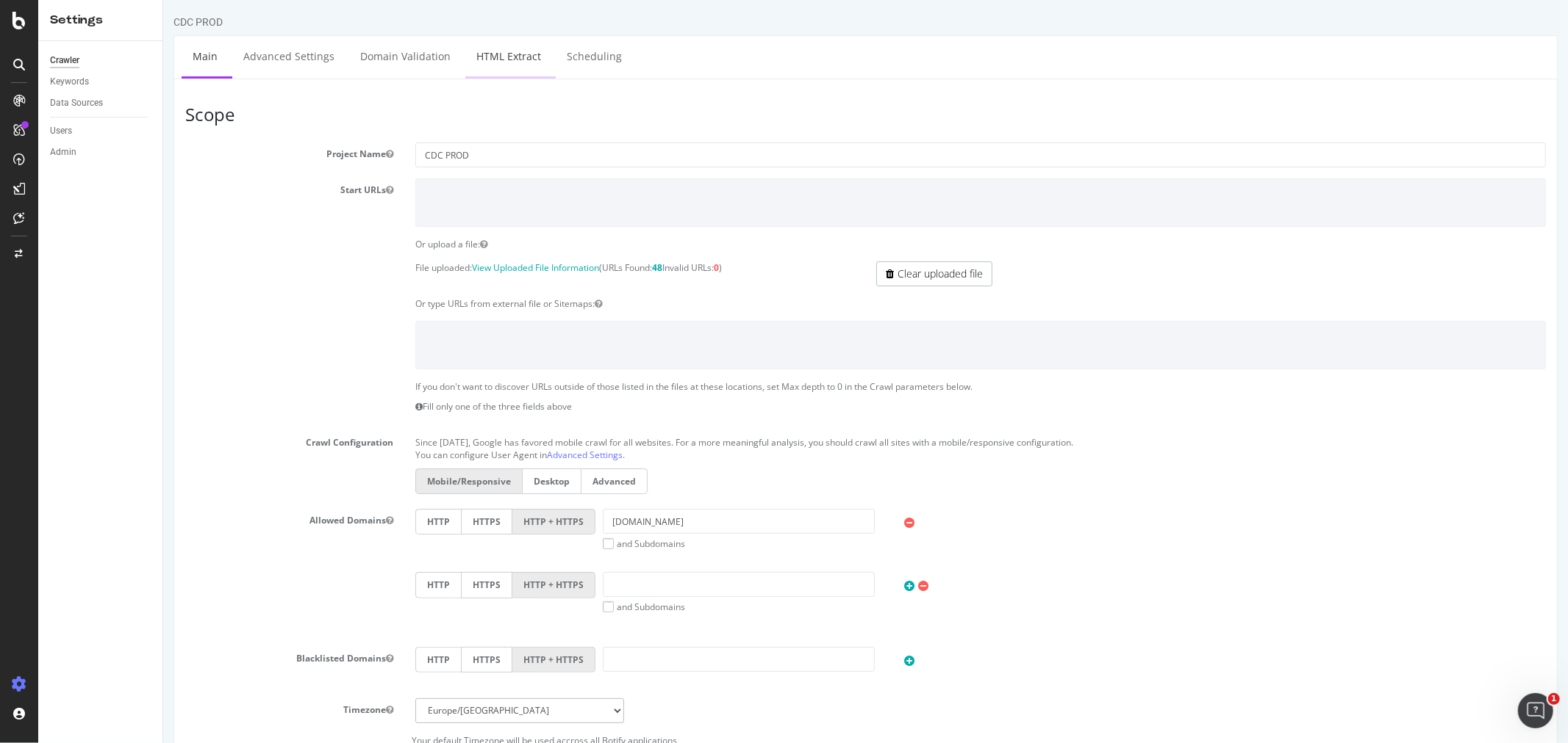
click at [502, 62] on link "HTML Extract" at bounding box center [507, 56] width 87 height 40
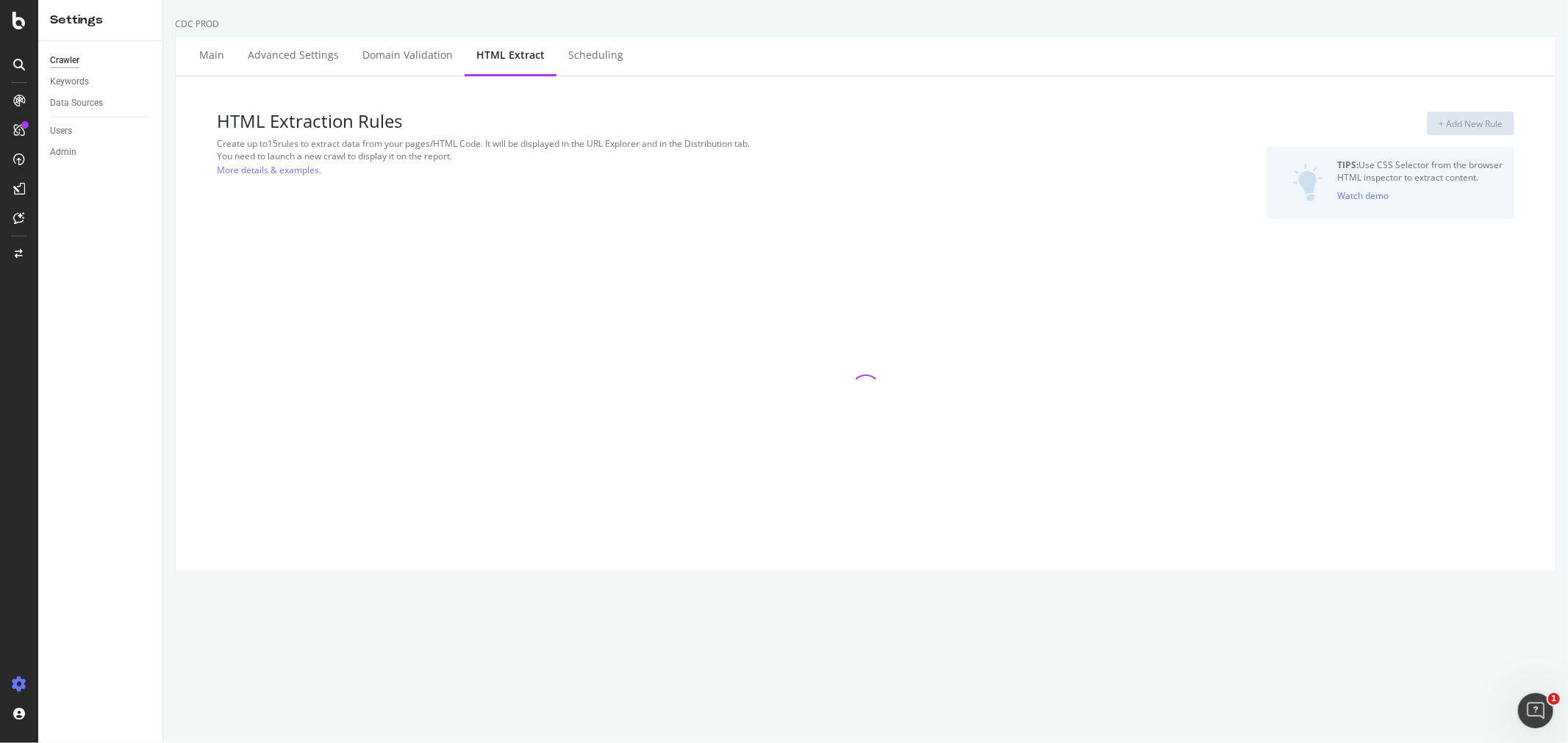
select select "exist"
select select "html.length"
select select "i"
select select "list"
select select "exist"
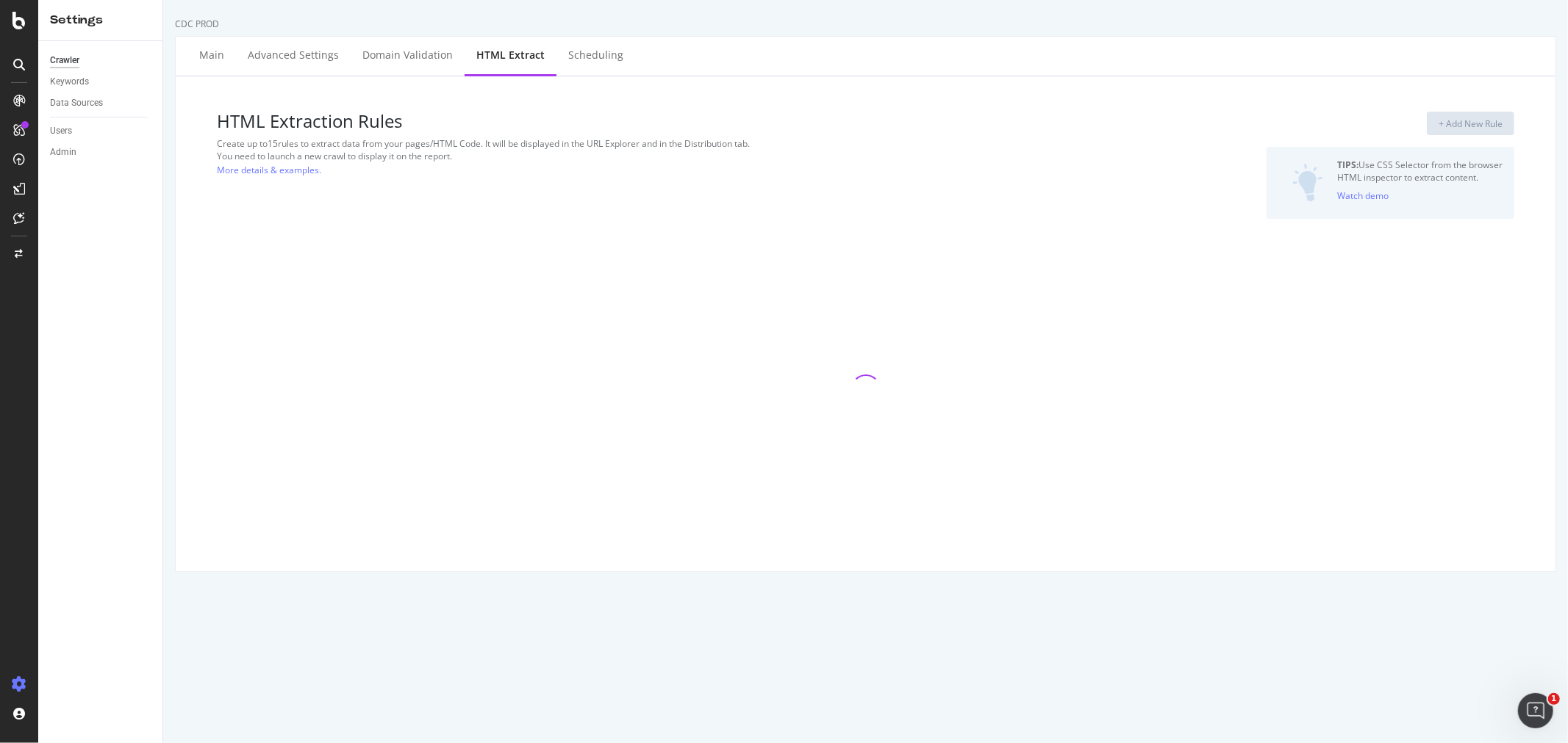
select select "list"
select select "html.length"
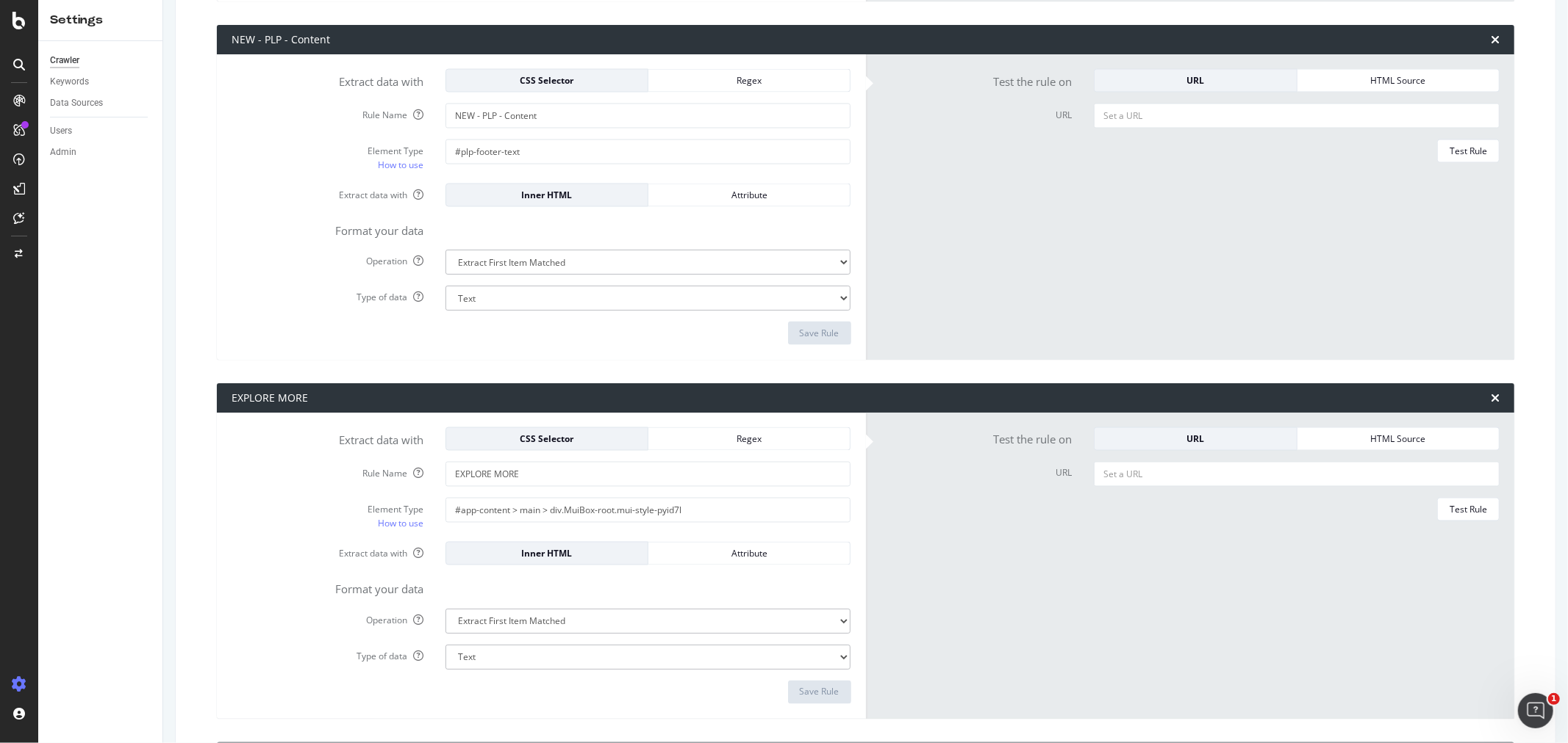
scroll to position [2122, 0]
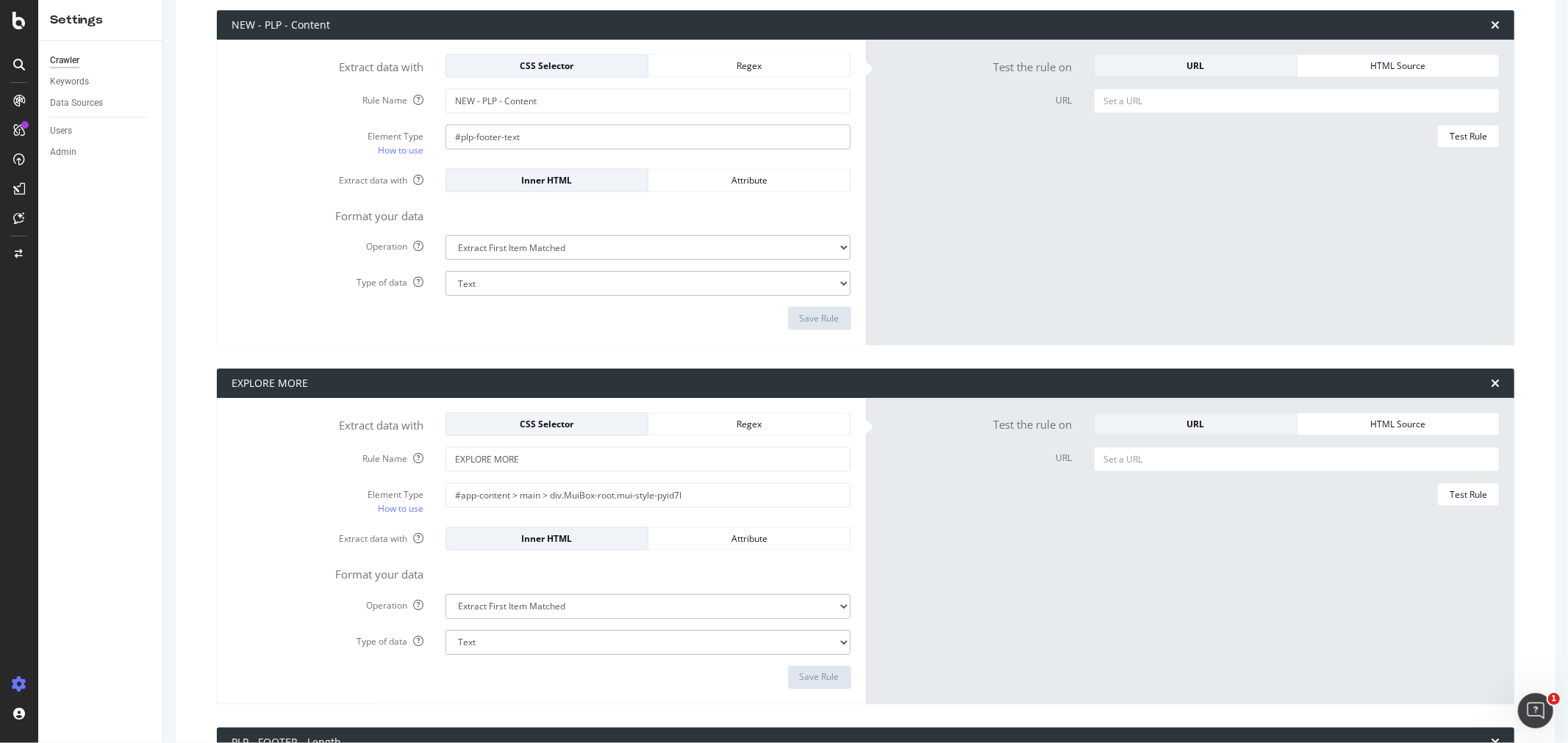
click at [495, 144] on input "#plp-footer-text" at bounding box center [648, 137] width 406 height 25
click at [632, 133] on input "#plp-footer-text" at bounding box center [648, 137] width 406 height 25
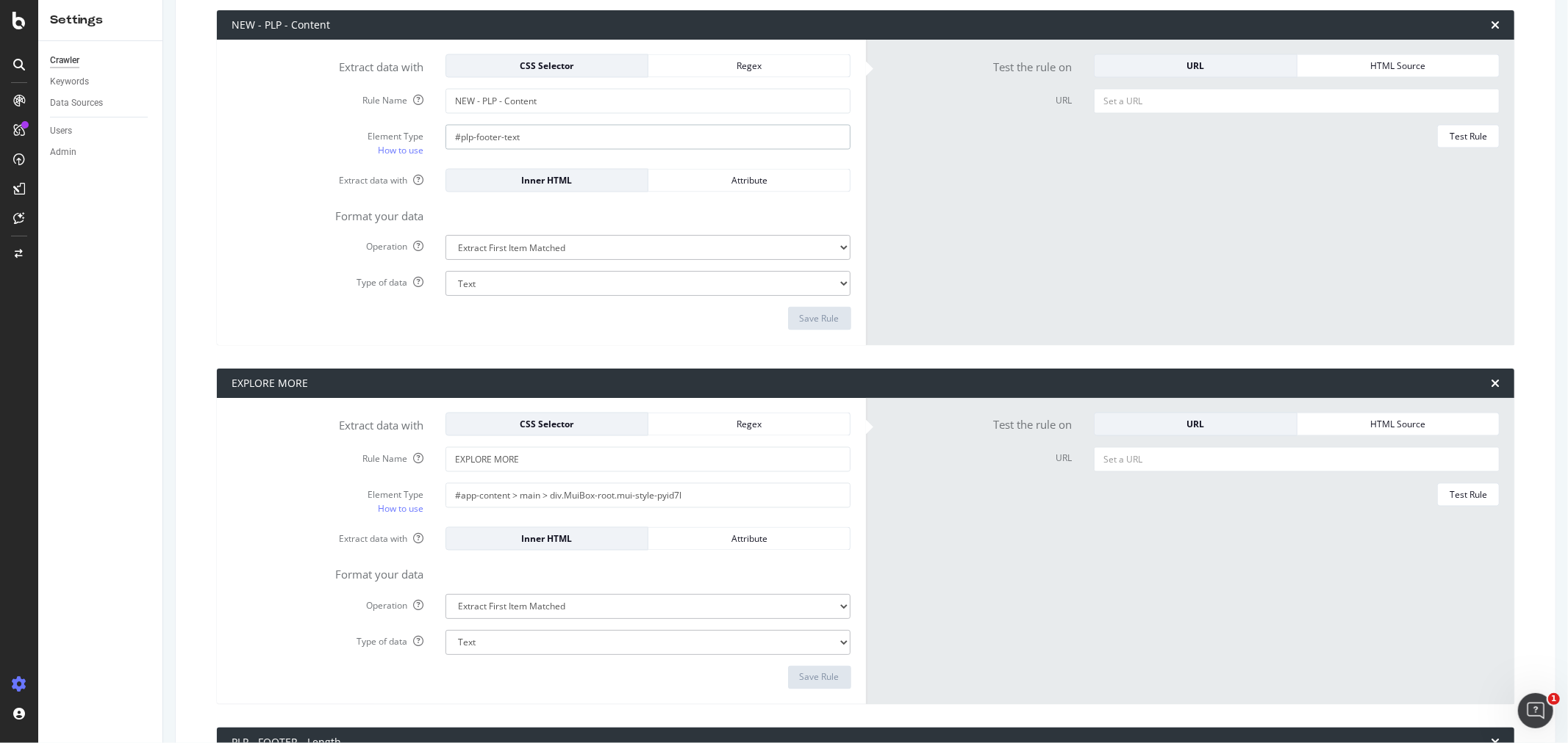
click at [632, 133] on input "#plp-footer-text" at bounding box center [648, 137] width 406 height 25
click at [549, 61] on div "CSS Selector" at bounding box center [547, 65] width 178 height 12
click at [744, 71] on div "Regex" at bounding box center [749, 65] width 178 height 12
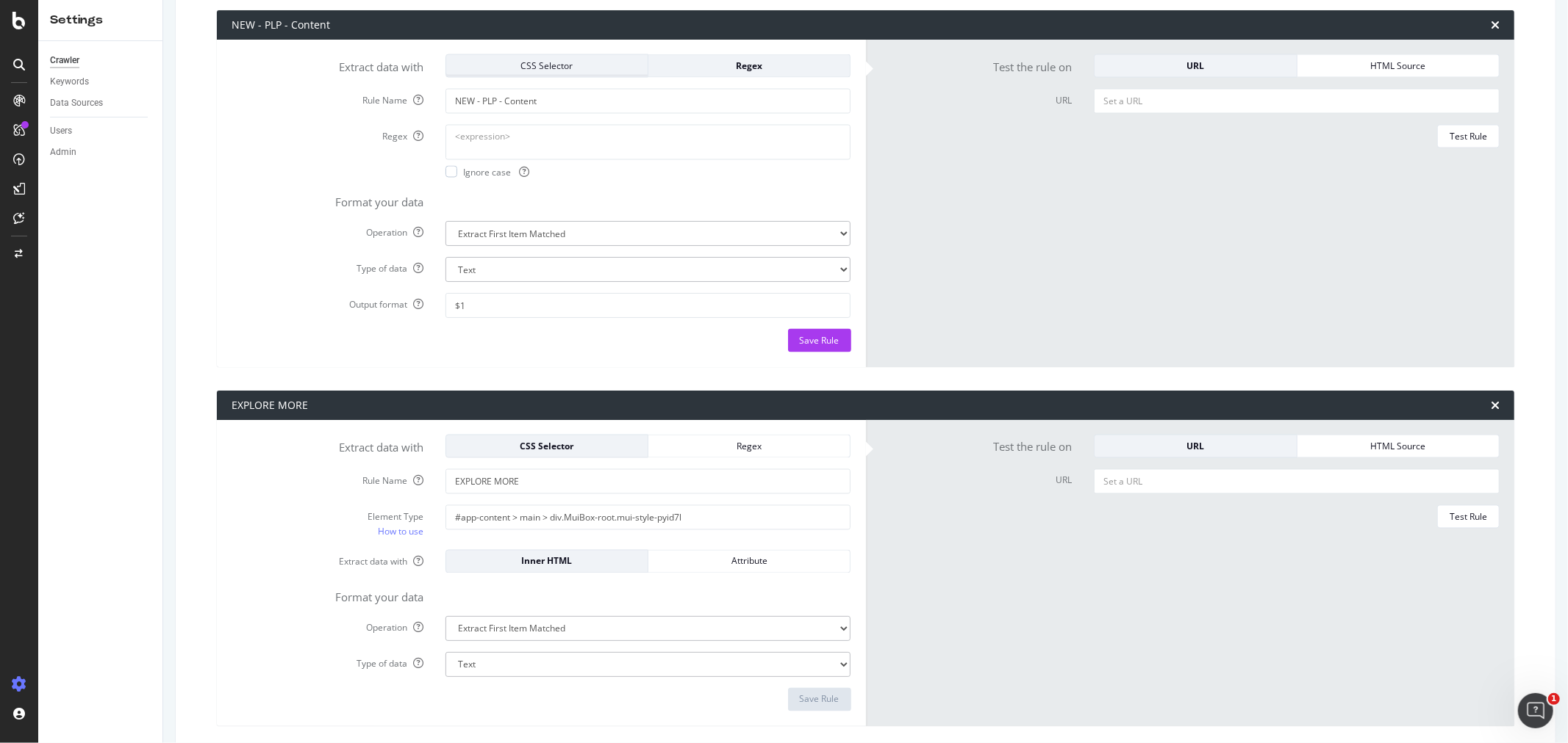
click at [566, 62] on div "CSS Selector" at bounding box center [547, 65] width 178 height 12
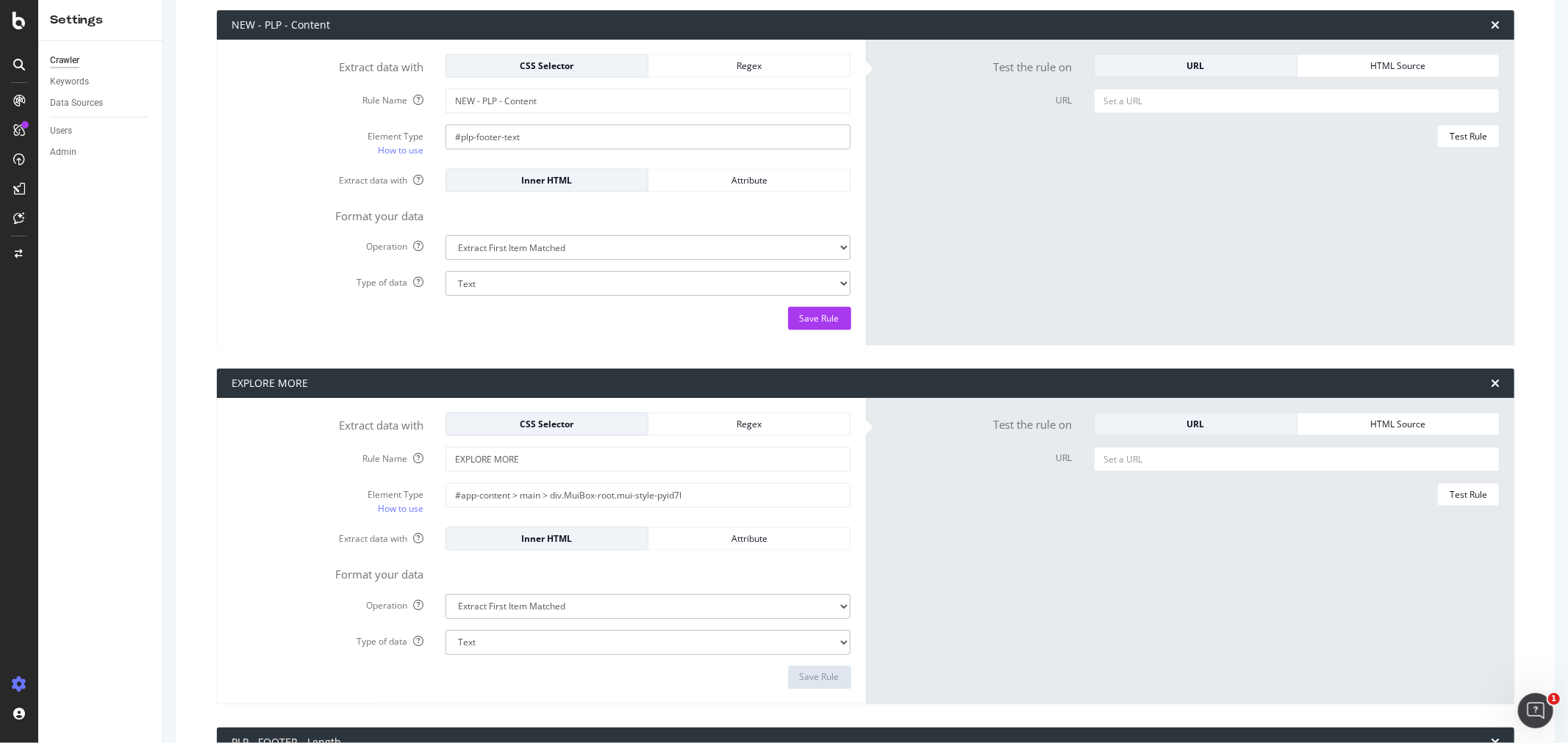
click at [506, 130] on input "#plp-footer-text" at bounding box center [648, 137] width 406 height 25
click at [98, 225] on div "SpeedWorkers" at bounding box center [87, 224] width 65 height 15
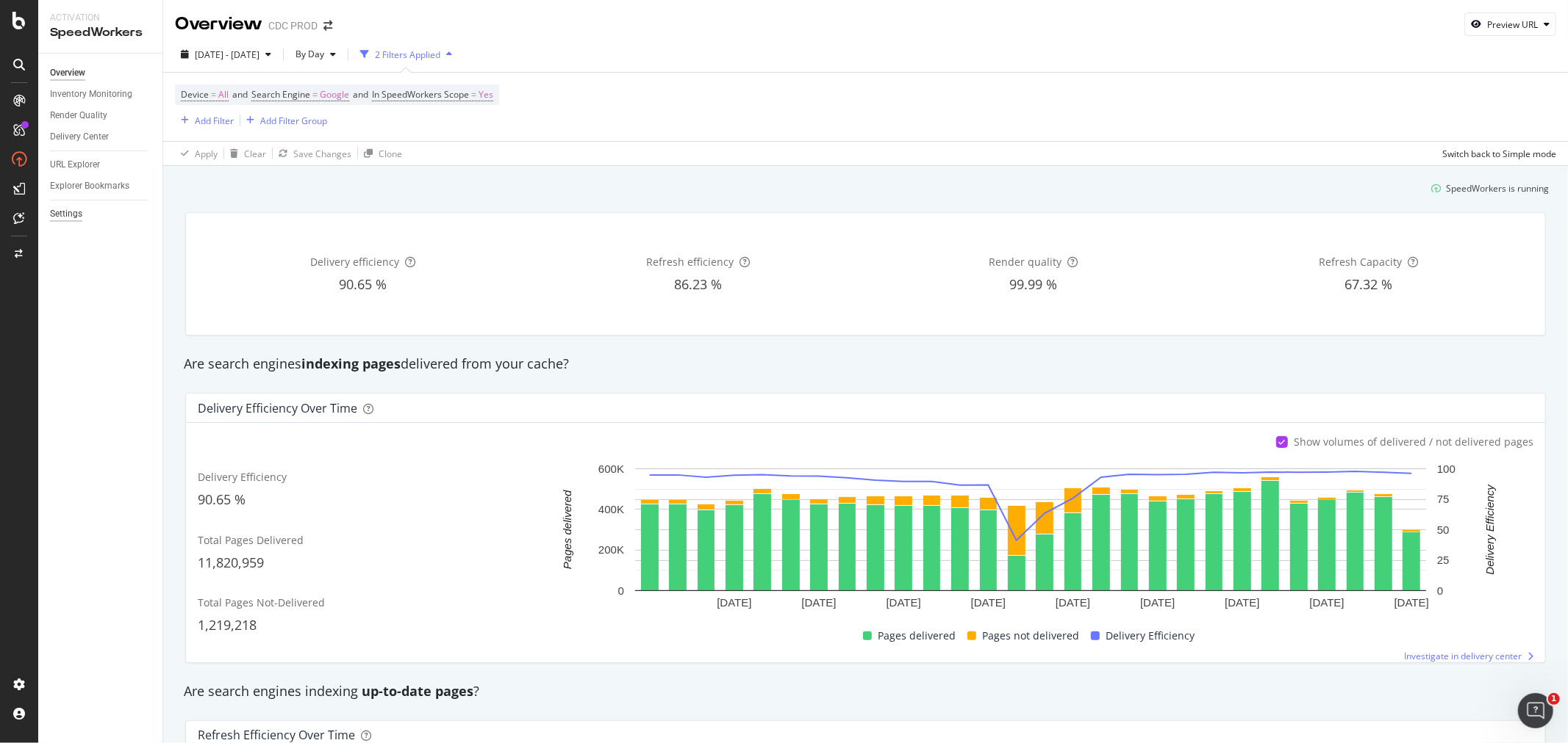
click at [75, 209] on div "Settings" at bounding box center [66, 213] width 33 height 16
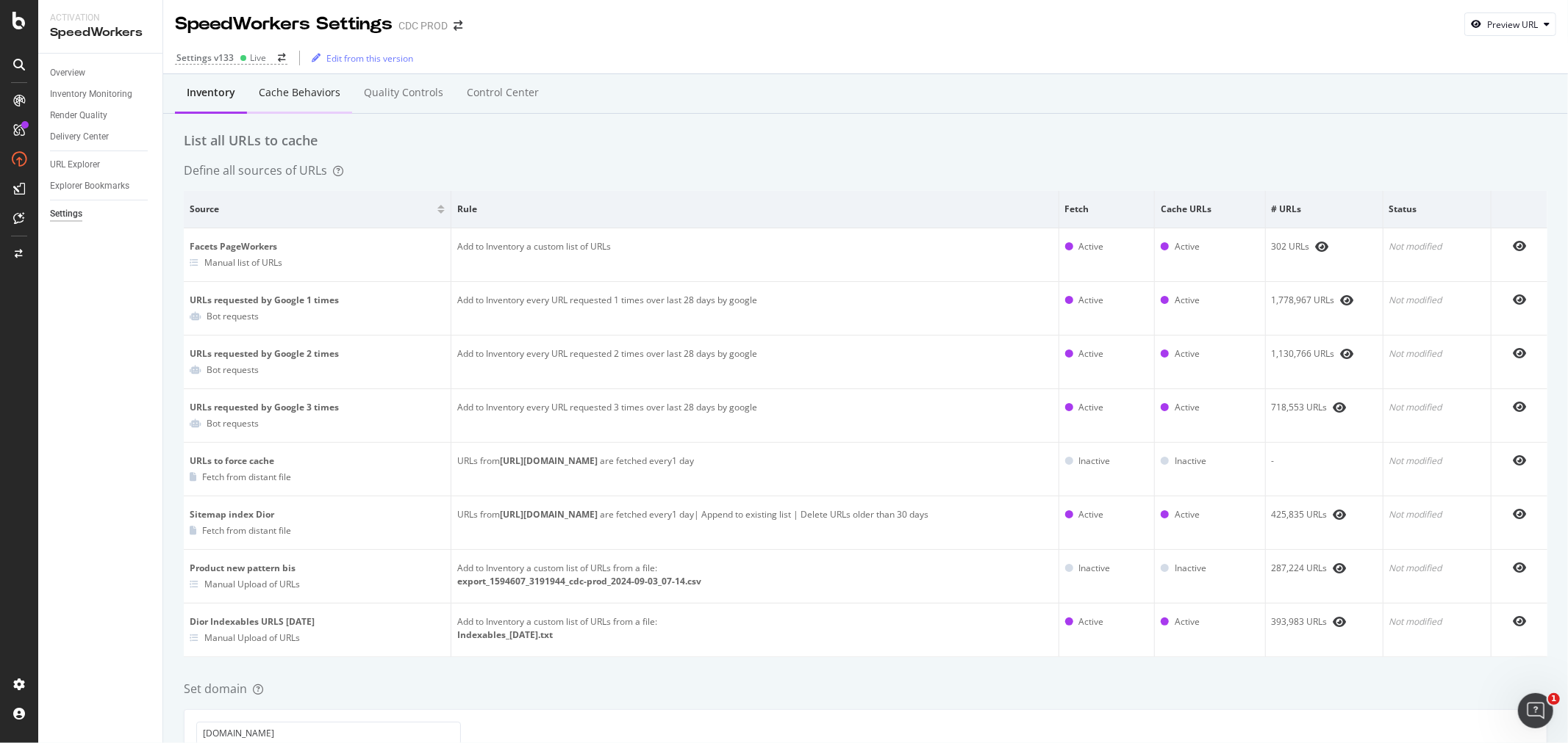
click at [297, 85] on div "Cache behaviors" at bounding box center [299, 93] width 105 height 40
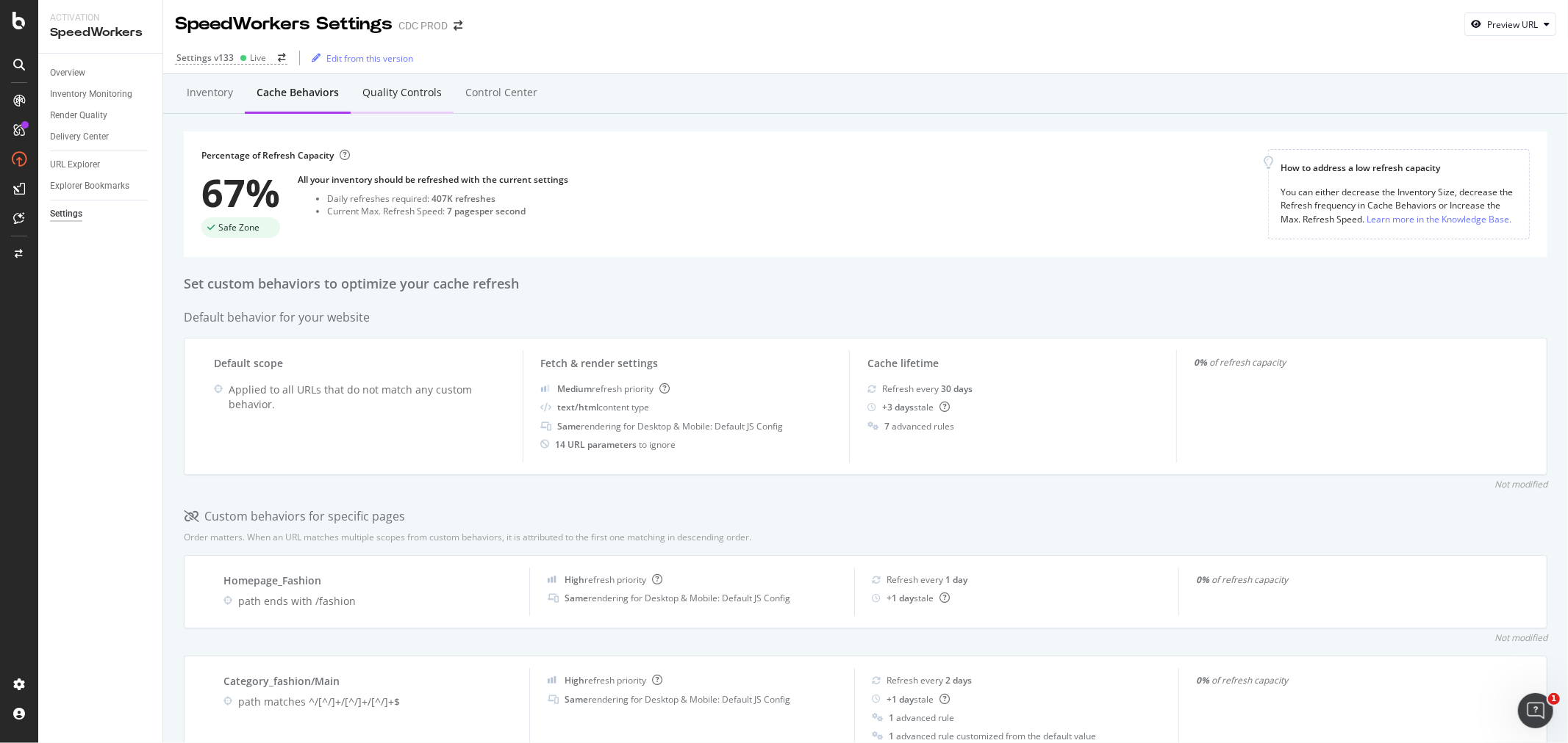
click at [383, 90] on div "Quality Controls" at bounding box center [401, 92] width 79 height 15
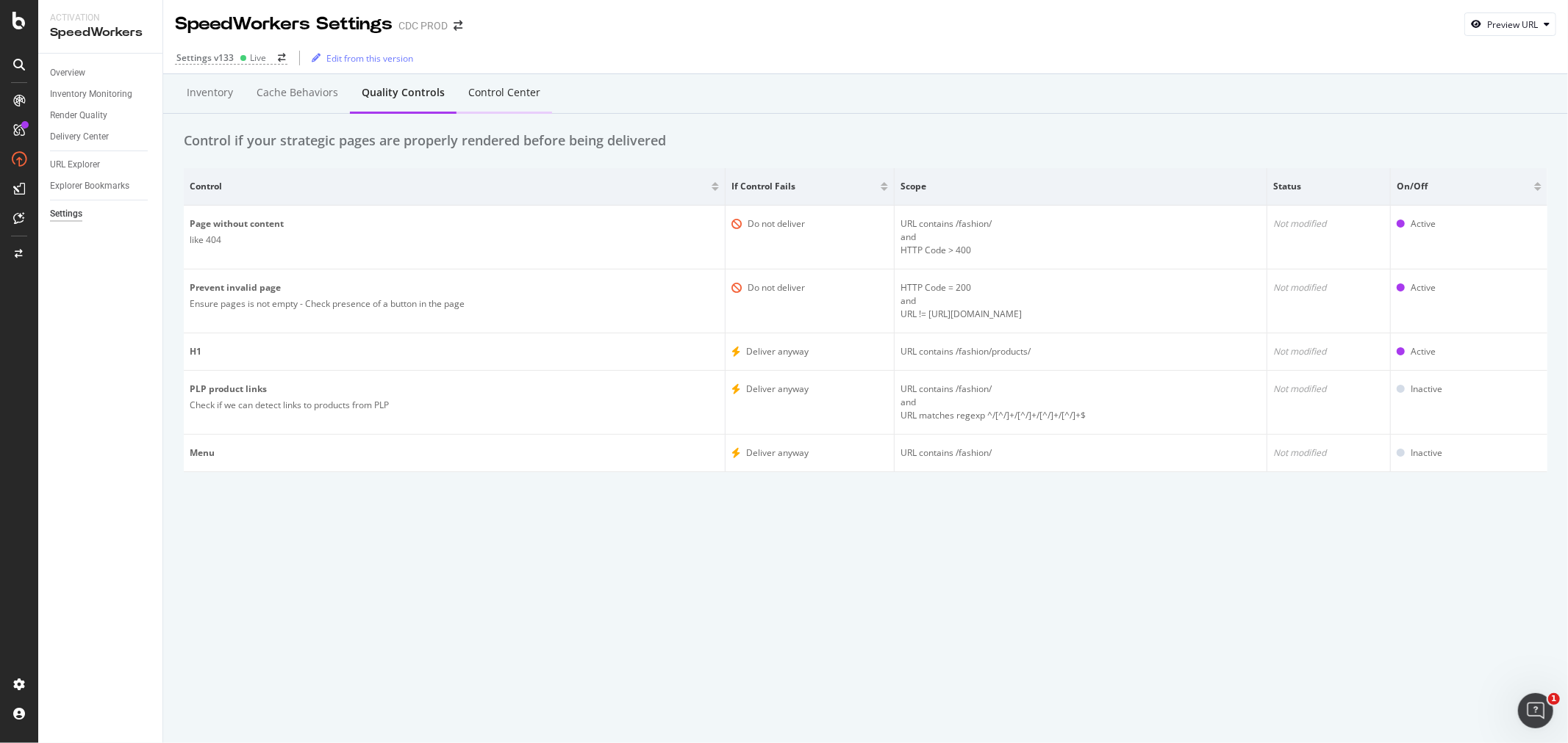
click at [480, 104] on div "Control Center" at bounding box center [504, 93] width 95 height 40
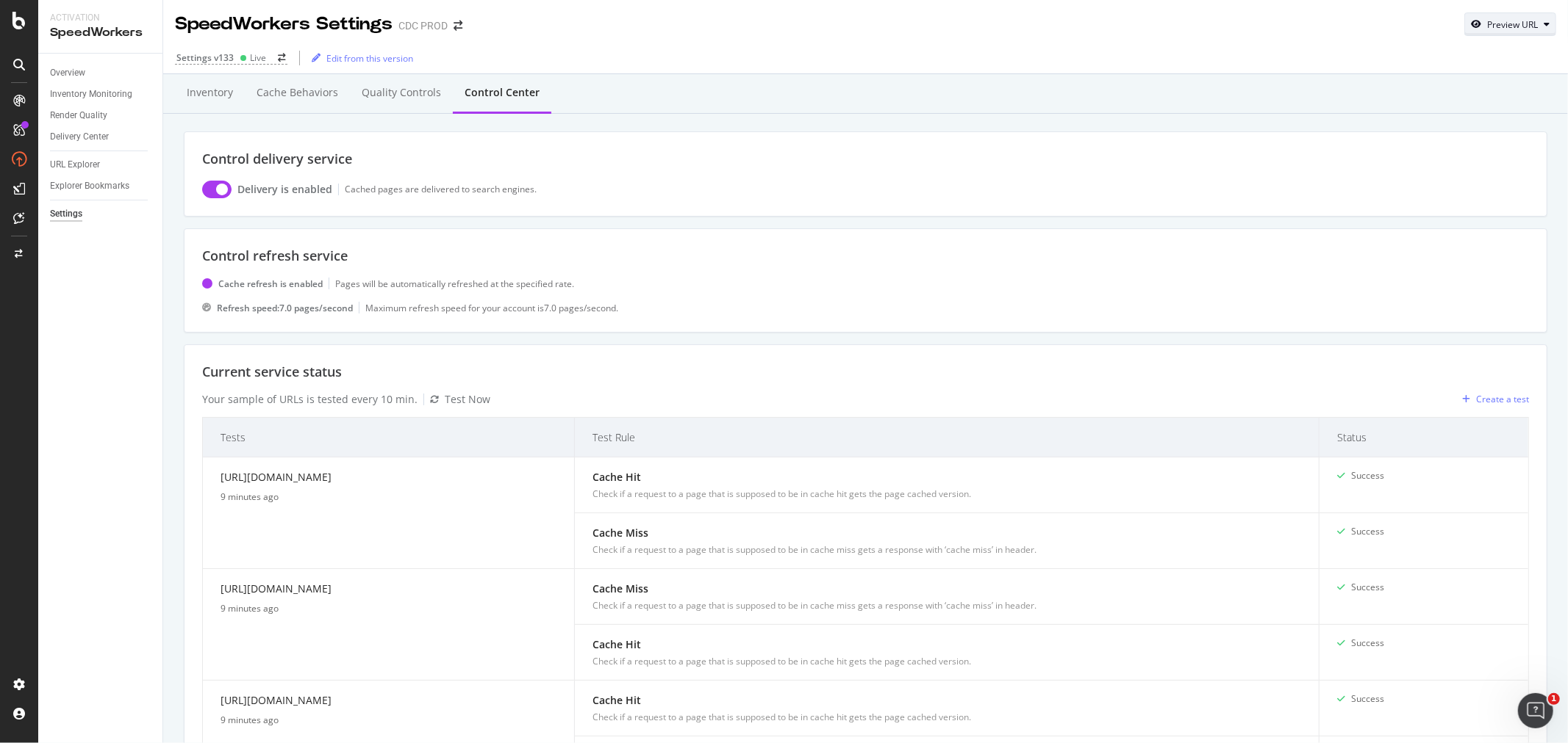
click at [1496, 31] on div "Preview URL" at bounding box center [1509, 24] width 90 height 21
click at [1431, 89] on input "url" at bounding box center [1453, 92] width 160 height 26
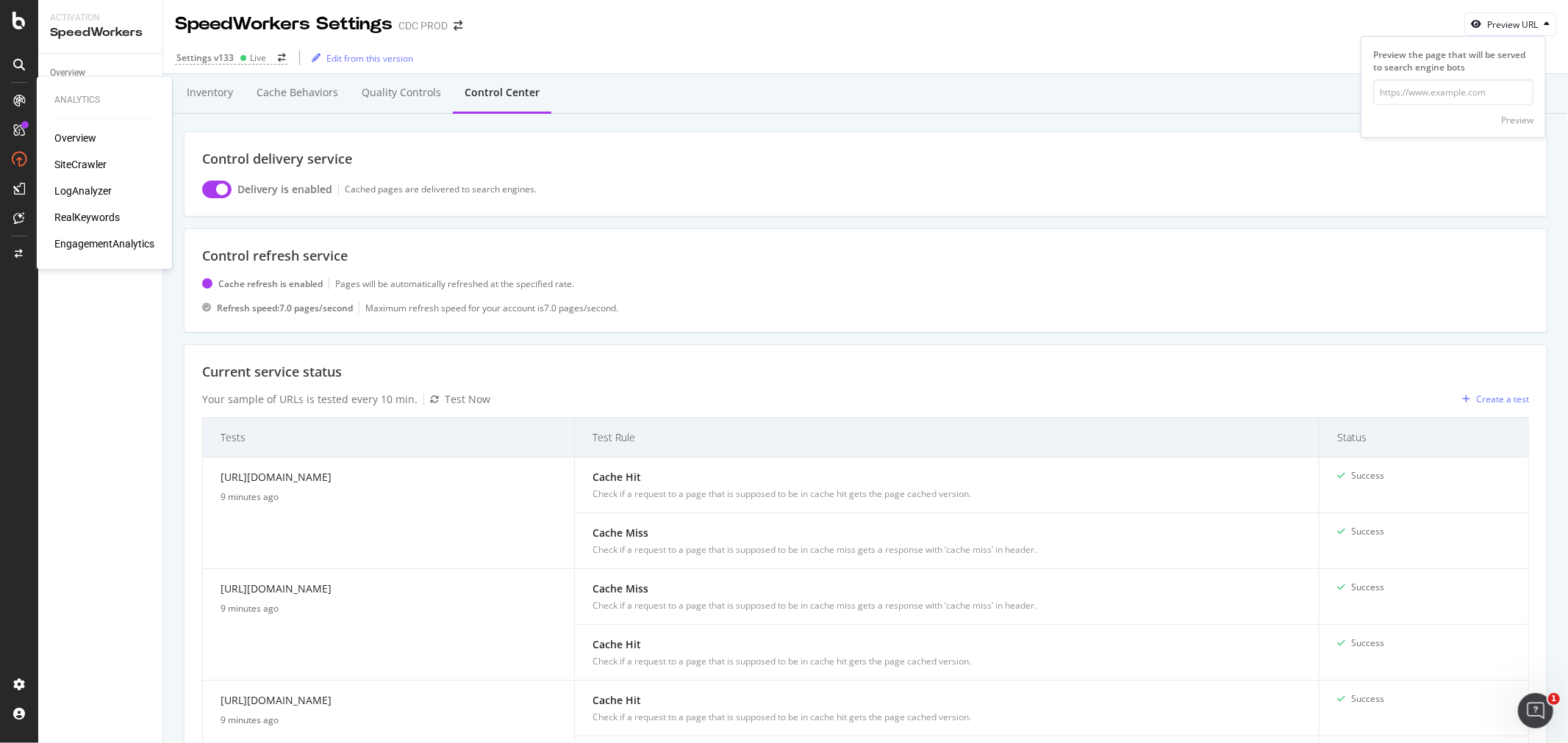
click at [99, 189] on div "LogAnalyzer" at bounding box center [82, 192] width 57 height 15
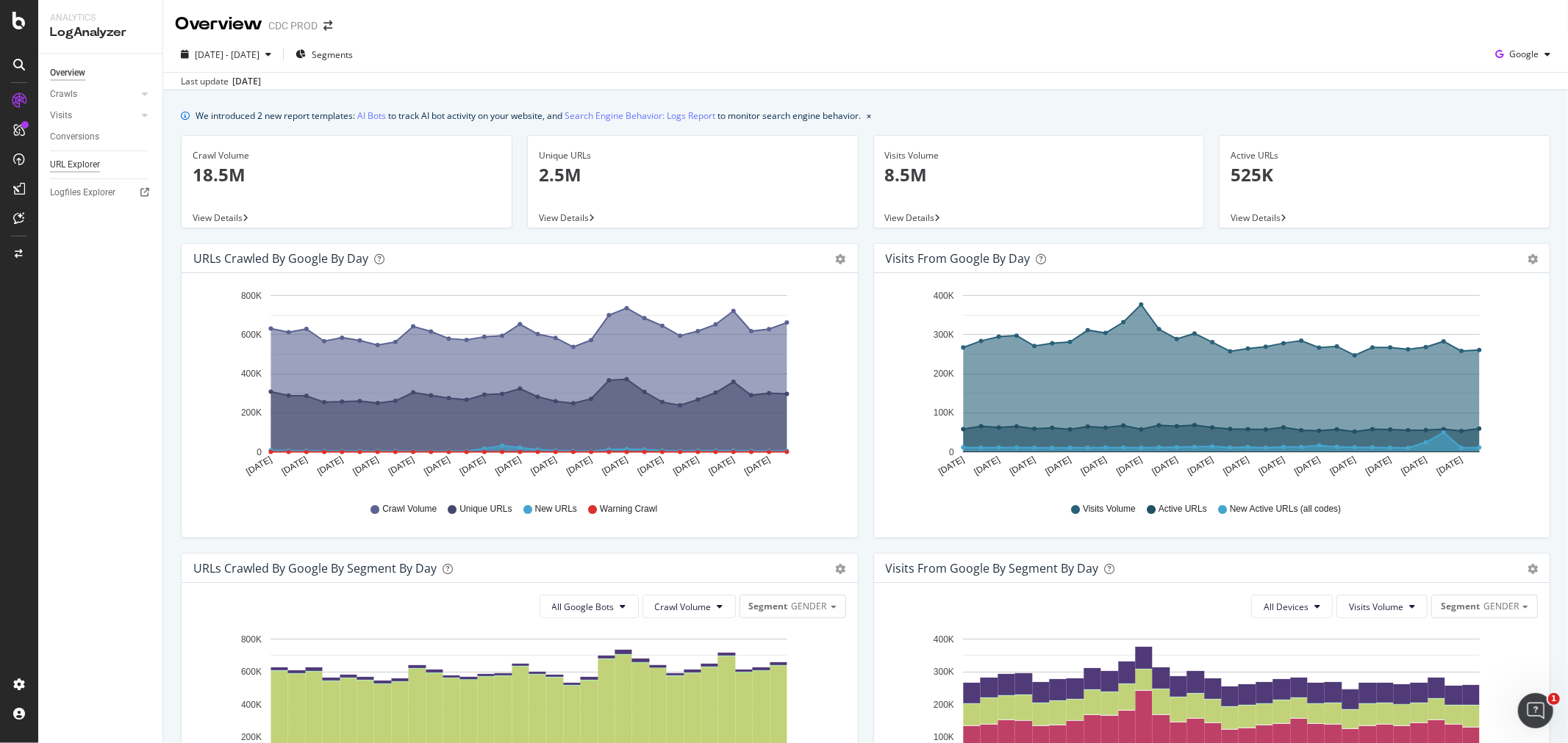
click at [91, 158] on div "URL Explorer" at bounding box center [76, 165] width 50 height 16
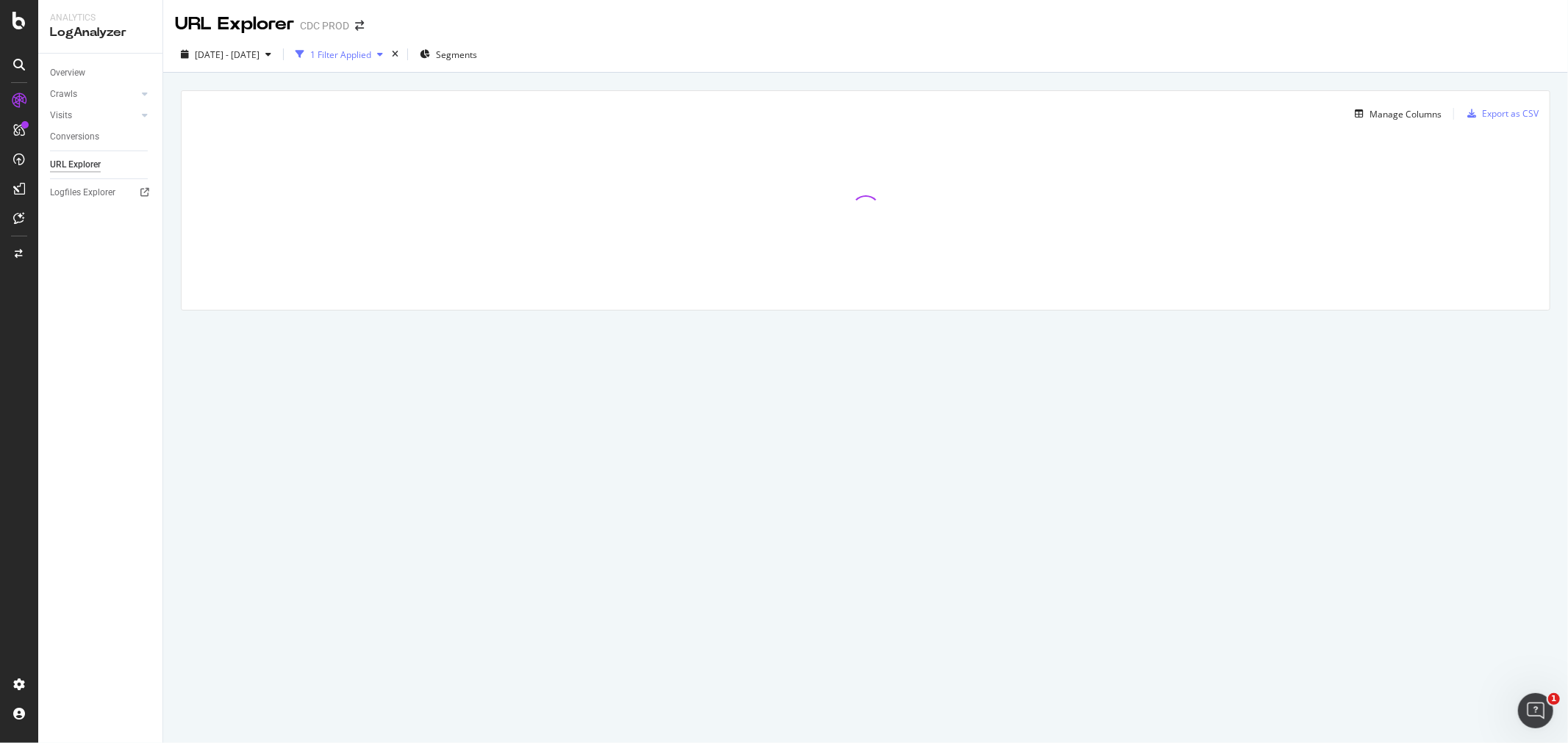
click at [355, 56] on div "1 Filter Applied" at bounding box center [340, 54] width 61 height 12
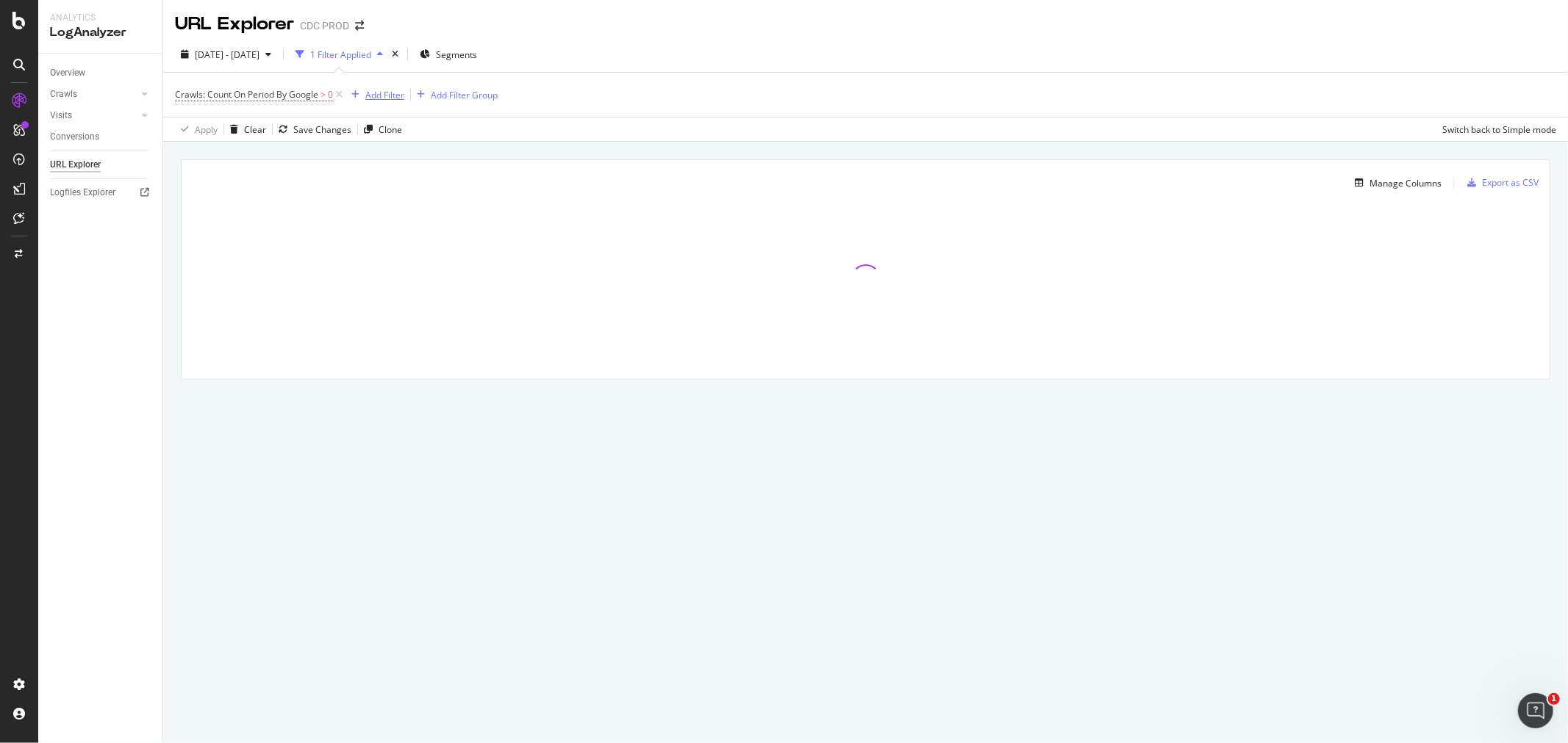
click at [376, 100] on div "Add Filter" at bounding box center [385, 94] width 39 height 12
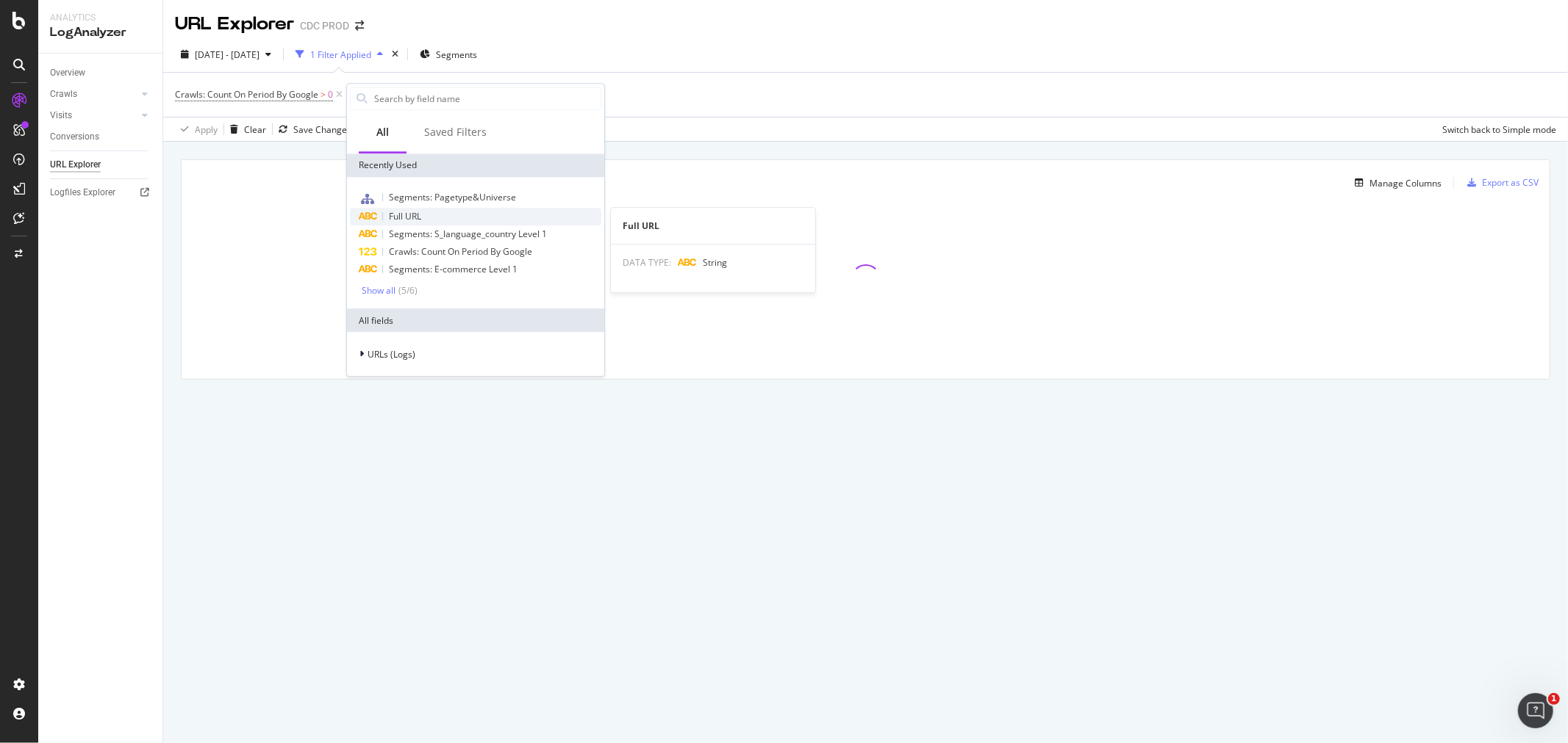
click at [410, 218] on span "Full URL" at bounding box center [405, 215] width 33 height 12
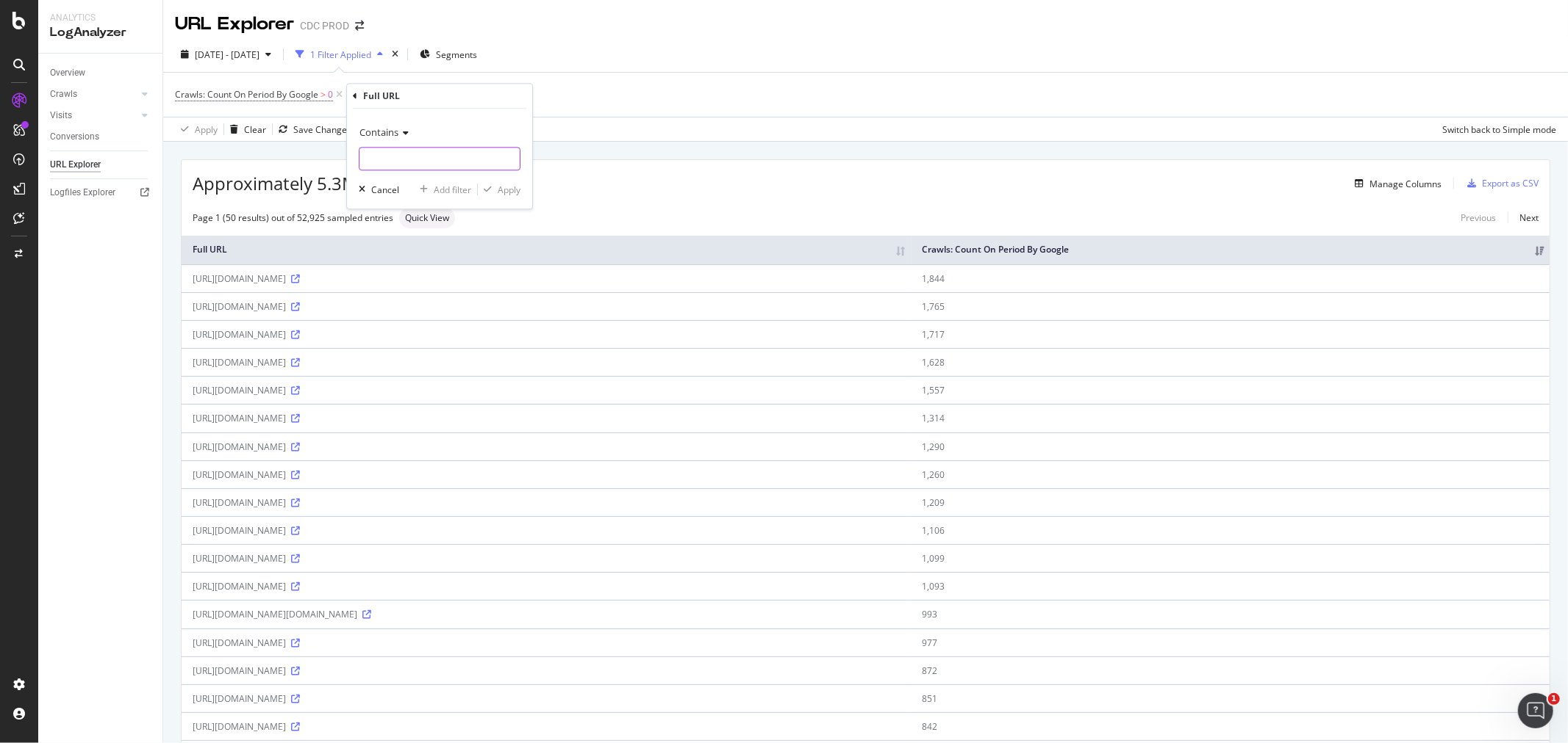
click at [383, 160] on input "text" at bounding box center [439, 158] width 160 height 23
paste input "/couture/ecommerce/media/catalog/"
type input "/couture/ecommerce/media/catalog/"
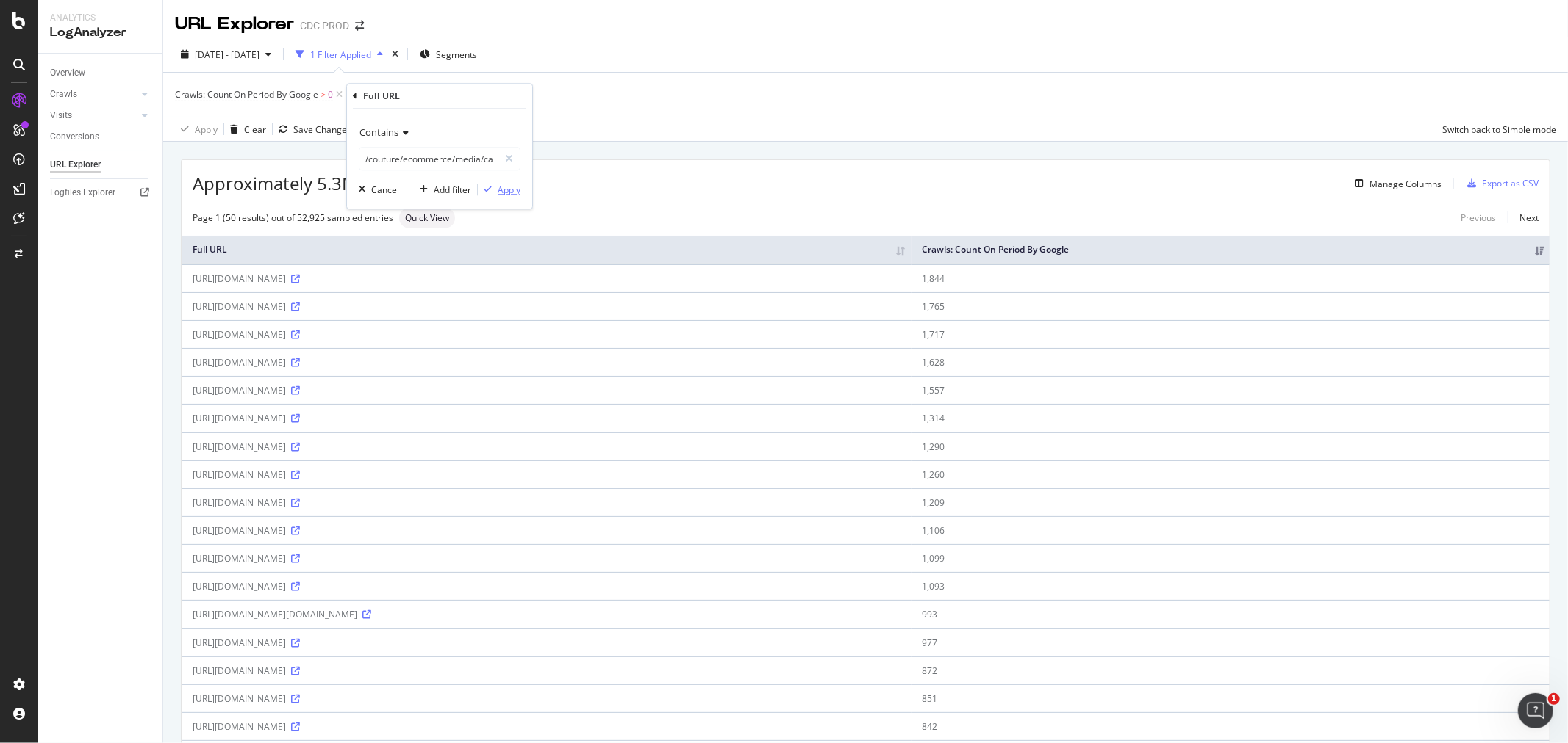
click at [516, 189] on div "Apply" at bounding box center [508, 189] width 22 height 12
drag, startPoint x: 189, startPoint y: 275, endPoint x: 667, endPoint y: 286, distance: 478.1
click at [667, 286] on td "[URL][DOMAIN_NAME]" at bounding box center [547, 279] width 729 height 28
copy div "[URL][DOMAIN_NAME]"
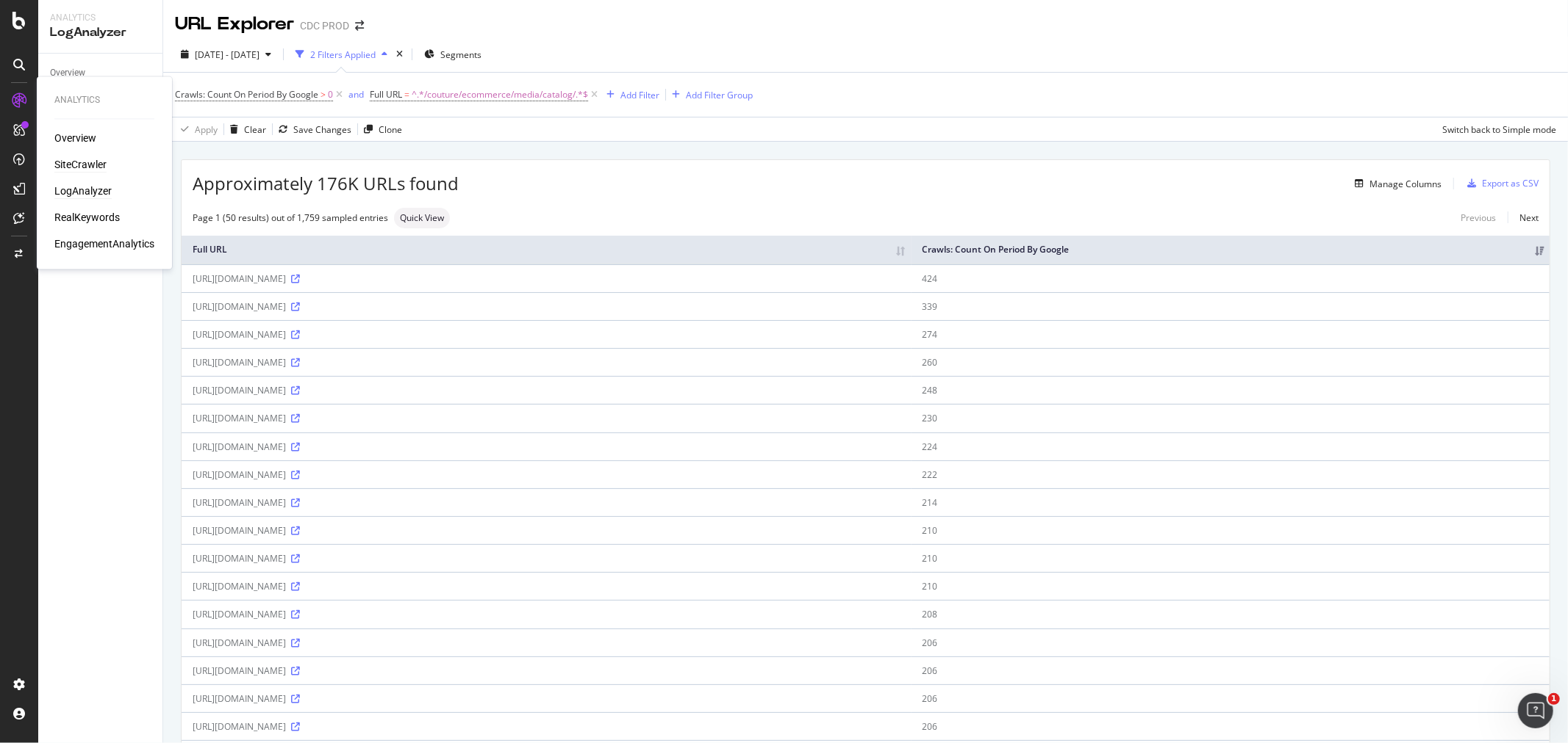
click at [76, 162] on div "SiteCrawler" at bounding box center [80, 165] width 52 height 15
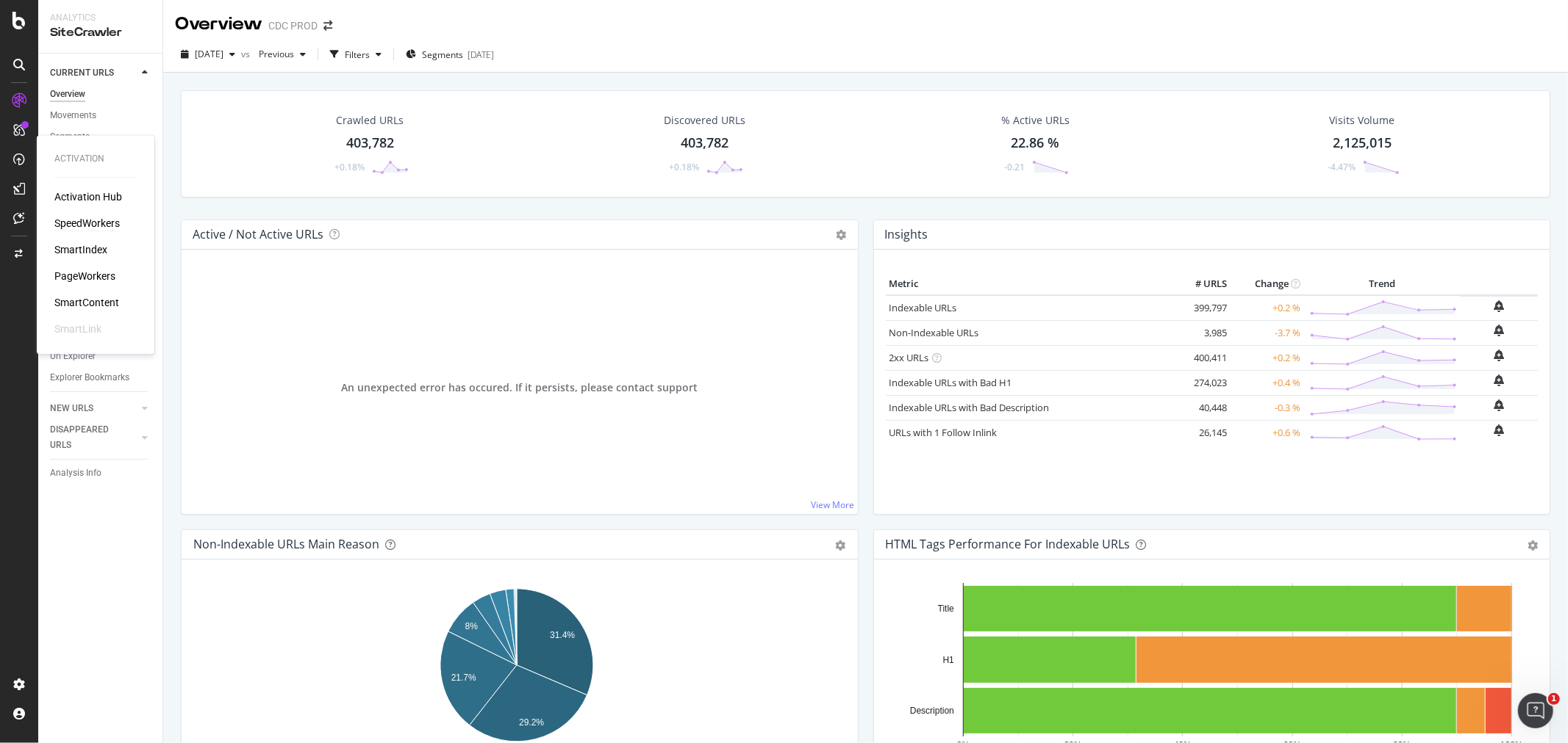
click at [95, 222] on div "SpeedWorkers" at bounding box center [87, 224] width 65 height 15
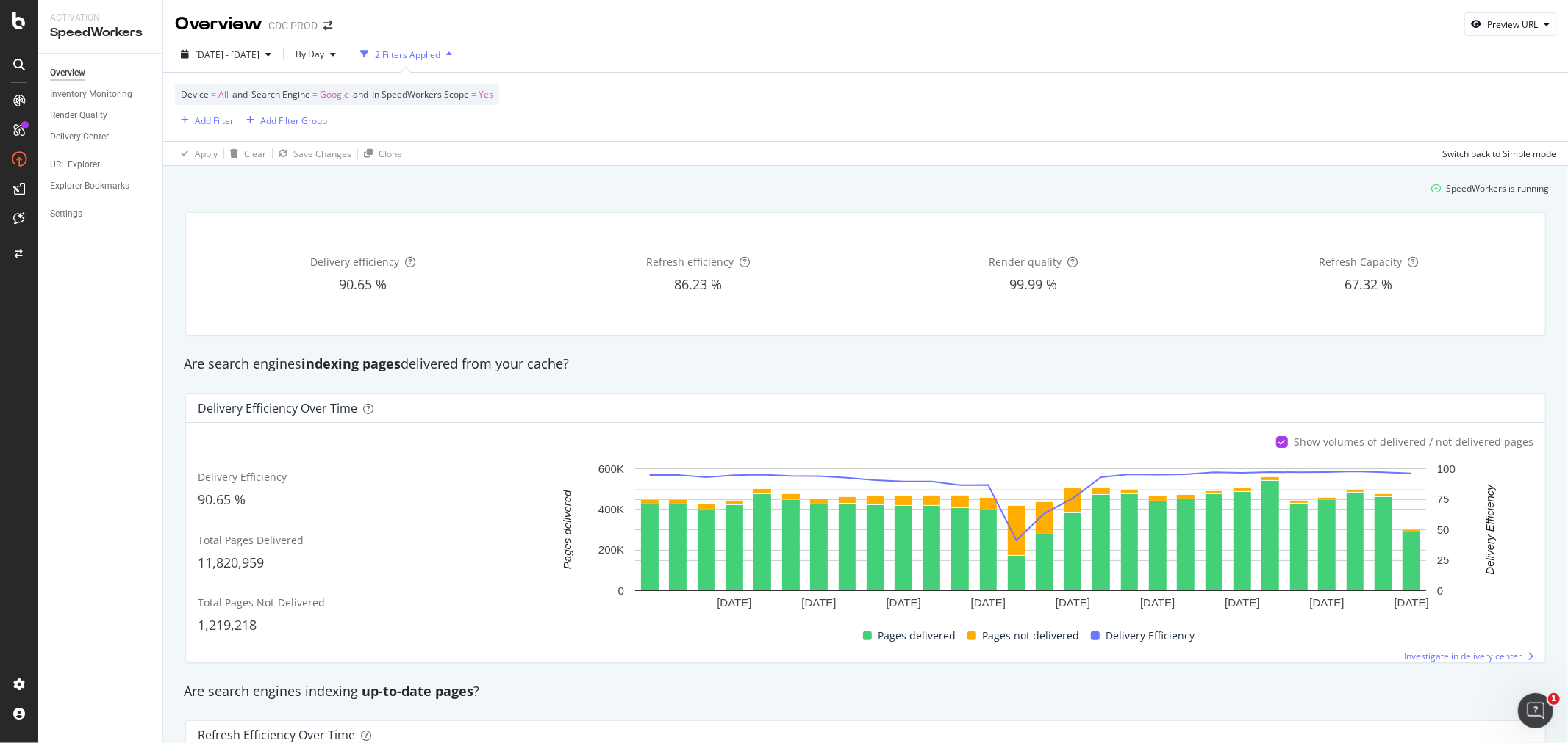
click at [76, 152] on div "Overview Inventory Monitoring Render Quality Delivery Center URL Explorer Explo…" at bounding box center [100, 399] width 124 height 690
click at [1497, 26] on div "Preview URL" at bounding box center [1512, 24] width 50 height 12
click at [1436, 98] on input "url" at bounding box center [1453, 92] width 160 height 26
paste input "[URL][DOMAIN_NAME]"
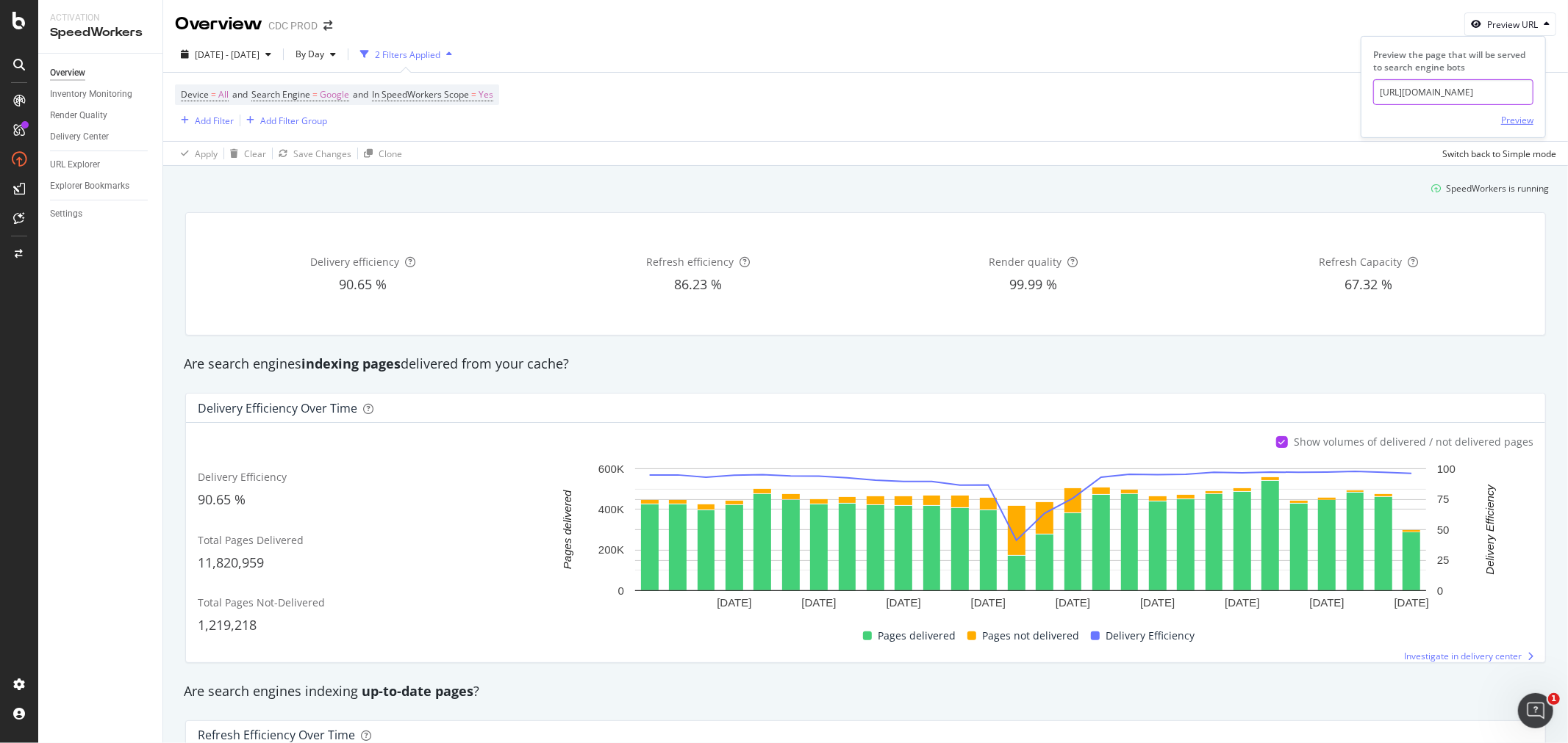
type input "[URL][DOMAIN_NAME]"
click at [1517, 121] on div "Preview" at bounding box center [1517, 119] width 33 height 12
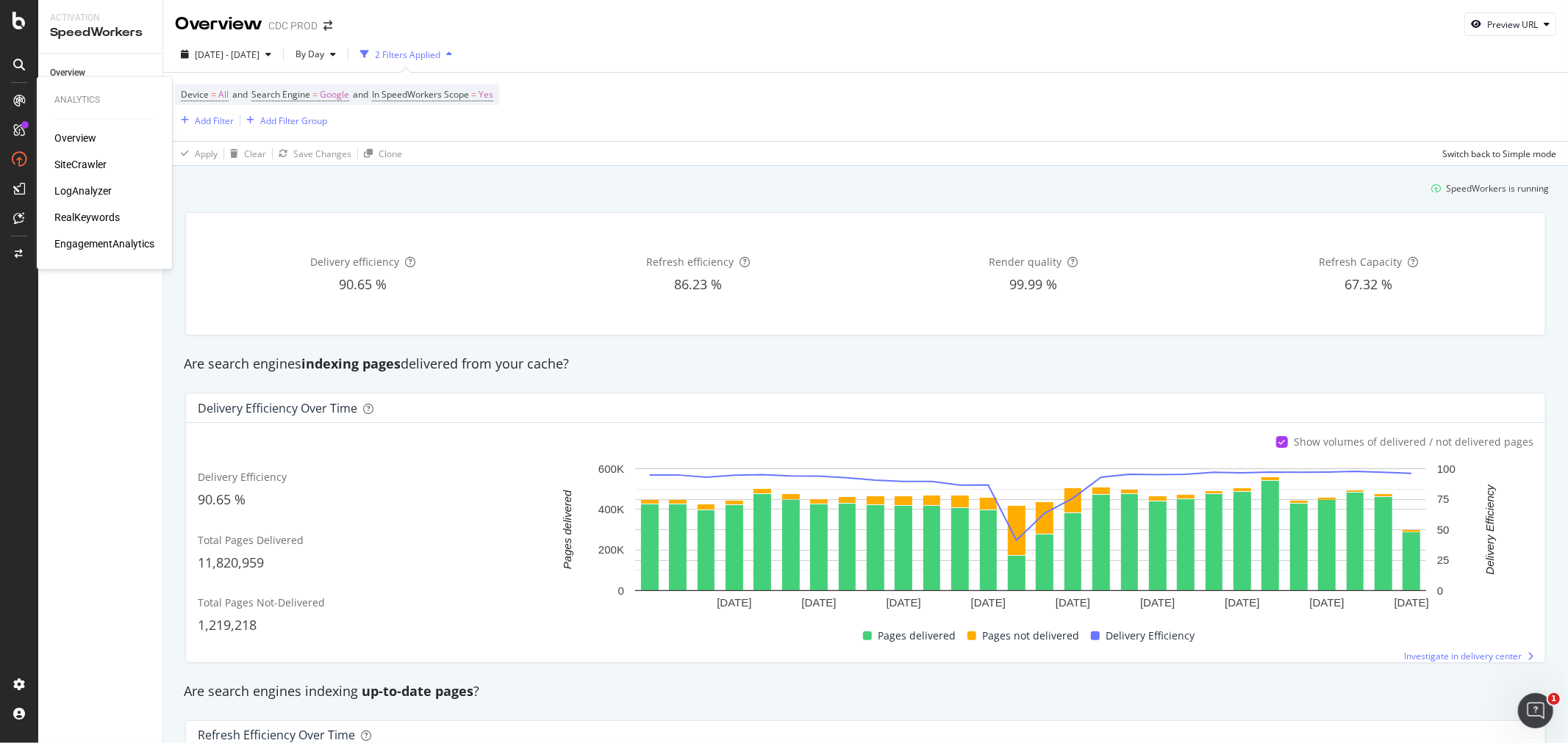
click at [89, 189] on div "LogAnalyzer" at bounding box center [82, 192] width 57 height 15
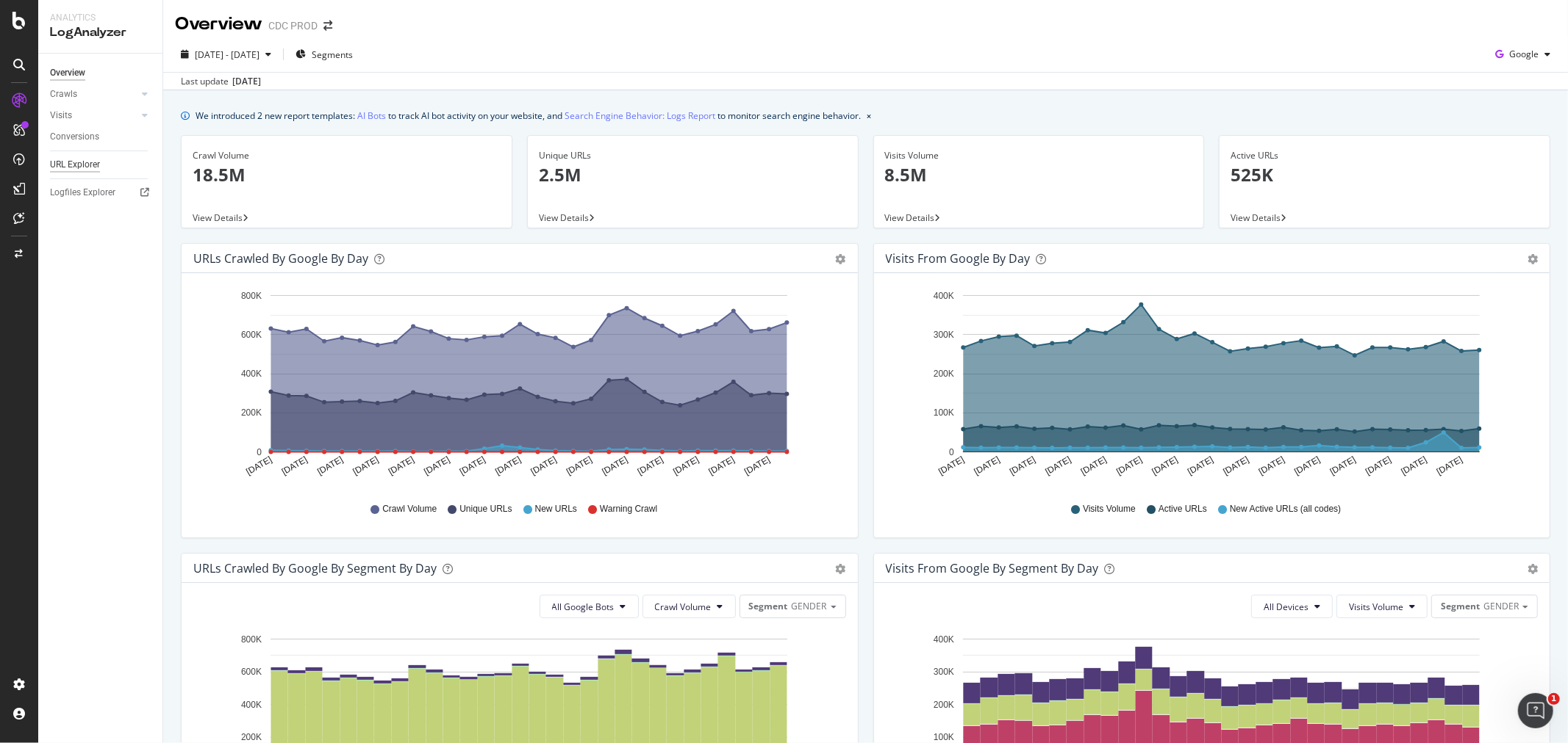
click at [78, 167] on div "URL Explorer" at bounding box center [76, 165] width 50 height 16
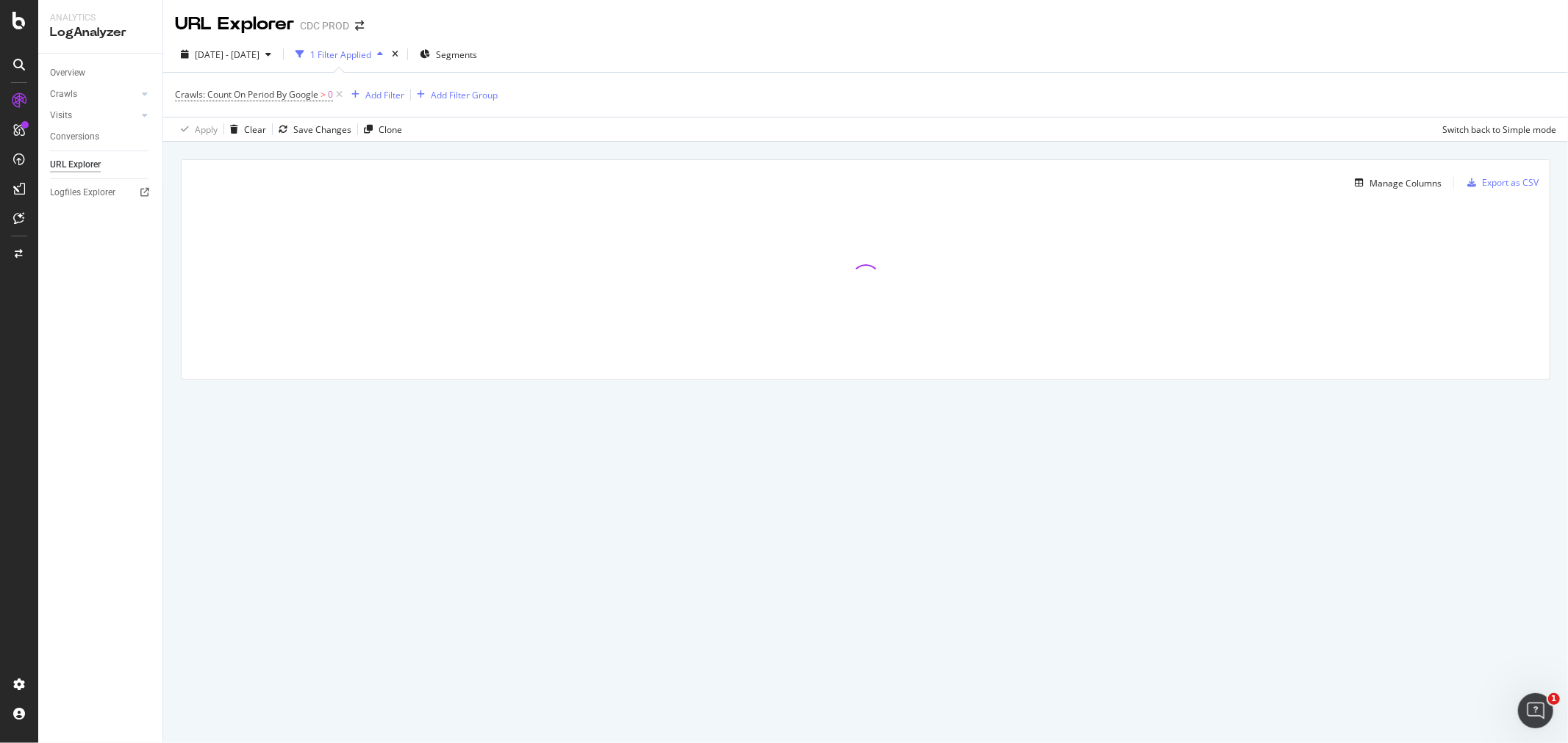
click at [348, 51] on div "1 Filter Applied" at bounding box center [340, 54] width 61 height 12
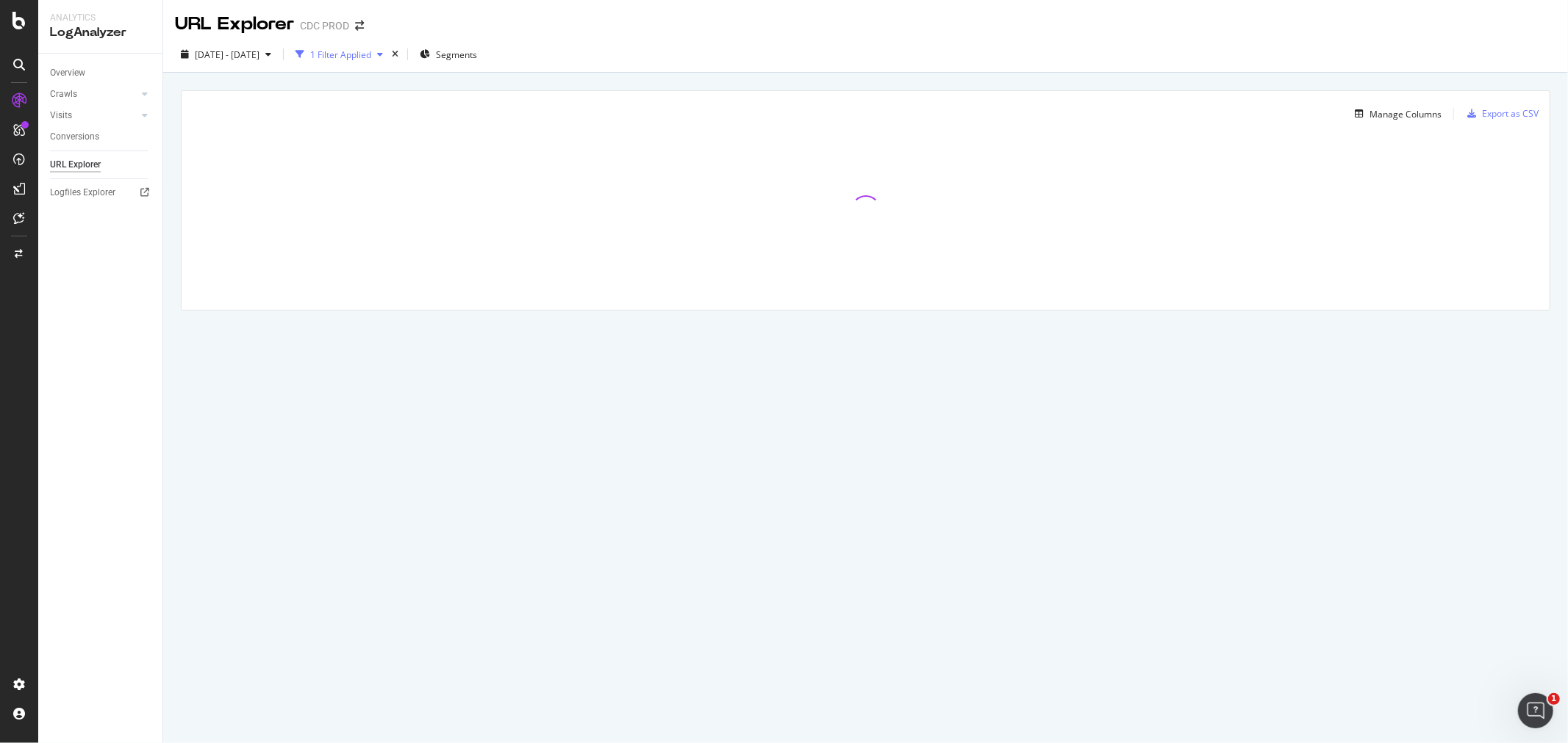
click at [348, 51] on div "1 Filter Applied" at bounding box center [340, 54] width 61 height 12
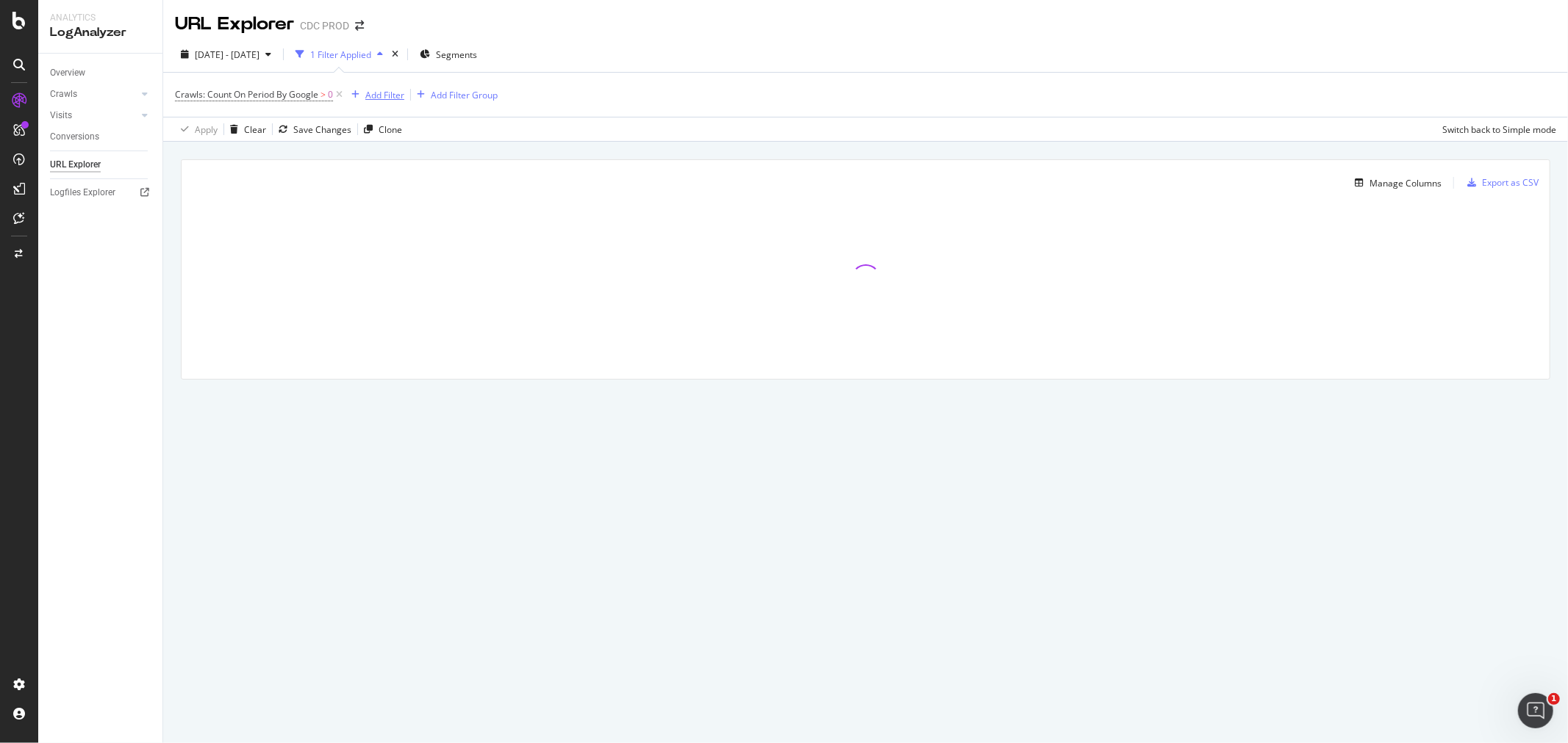
click at [372, 91] on div "Add Filter" at bounding box center [385, 94] width 39 height 12
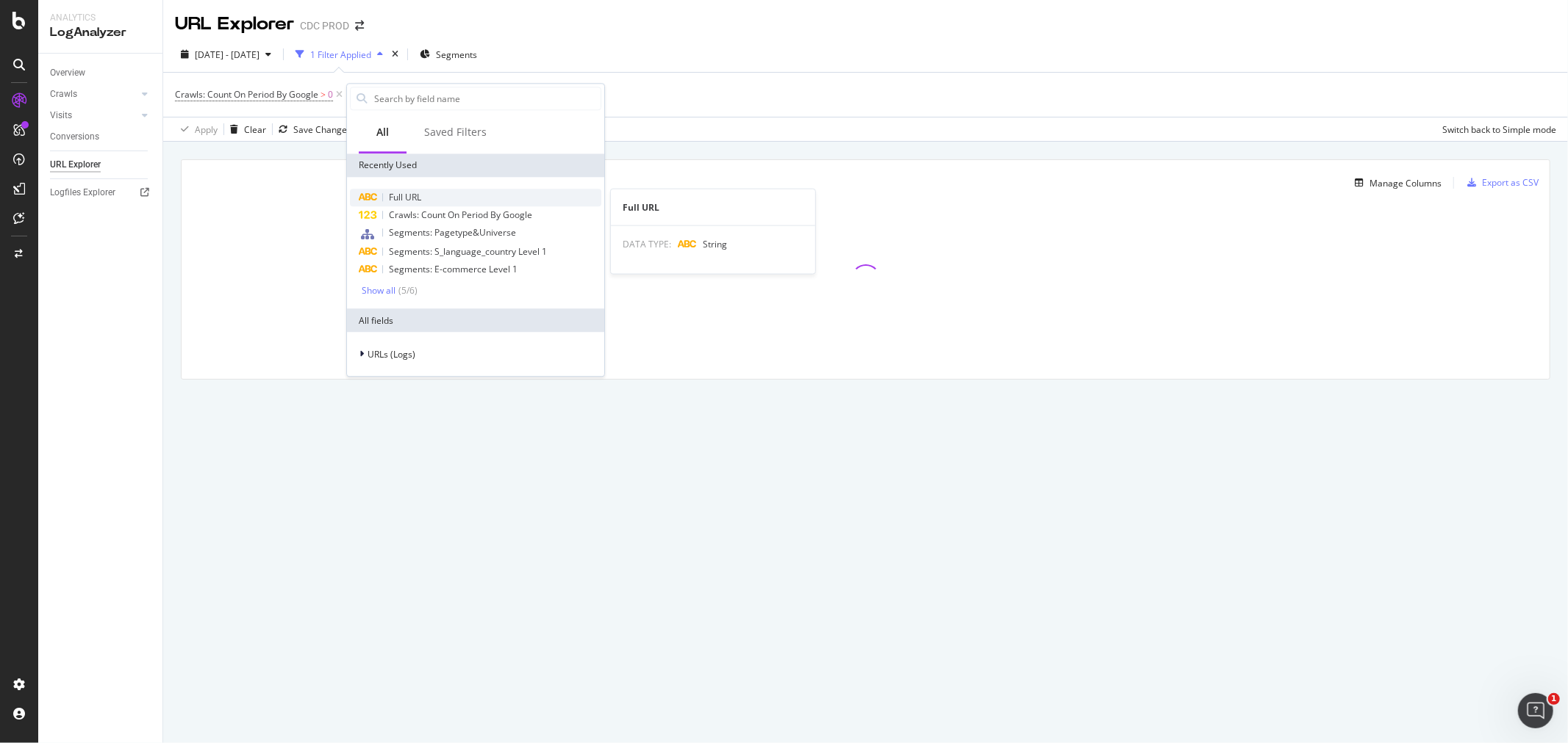
click at [409, 196] on span "Full URL" at bounding box center [405, 197] width 33 height 12
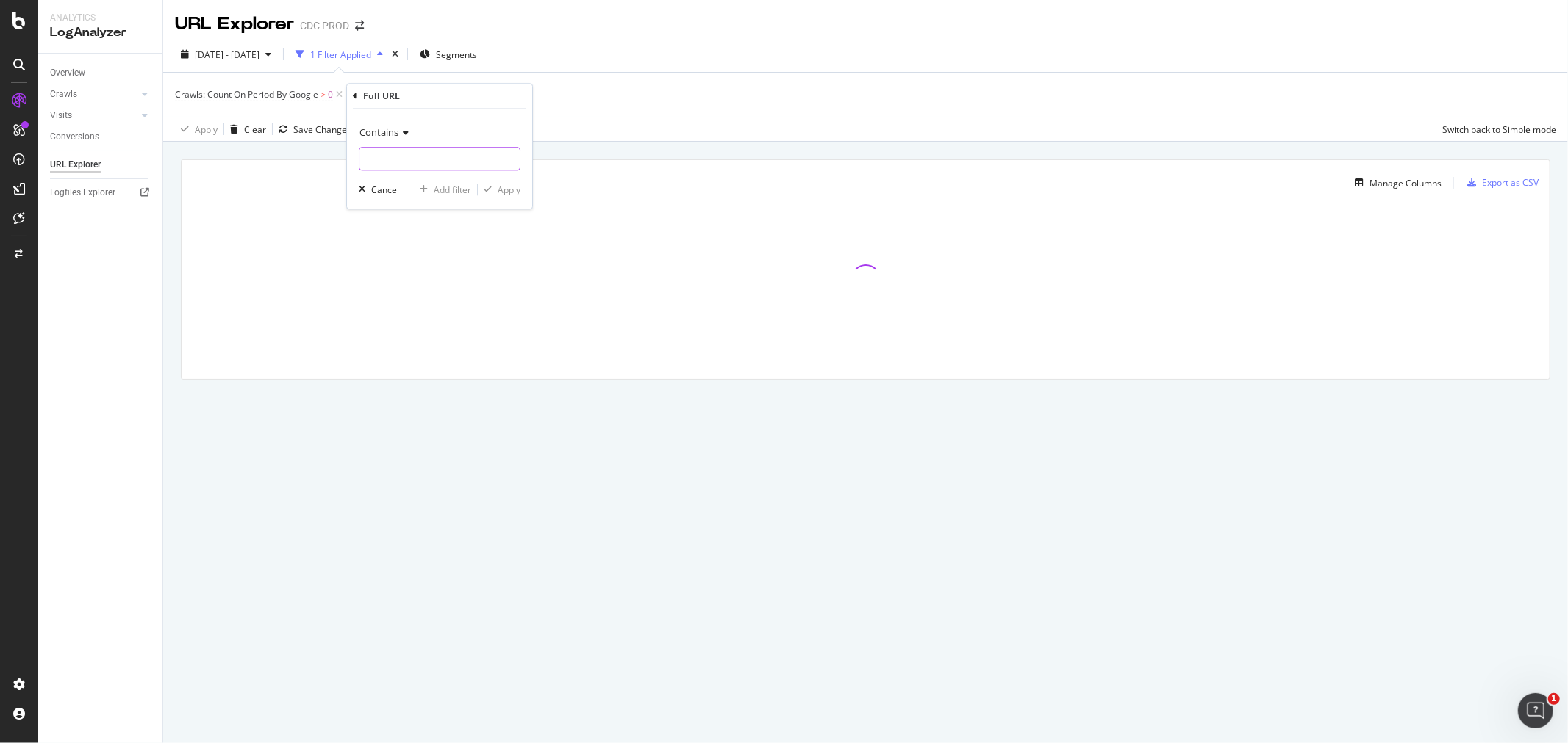
click at [408, 160] on input "text" at bounding box center [439, 158] width 160 height 23
paste input "[URL][DOMAIN_NAME]"
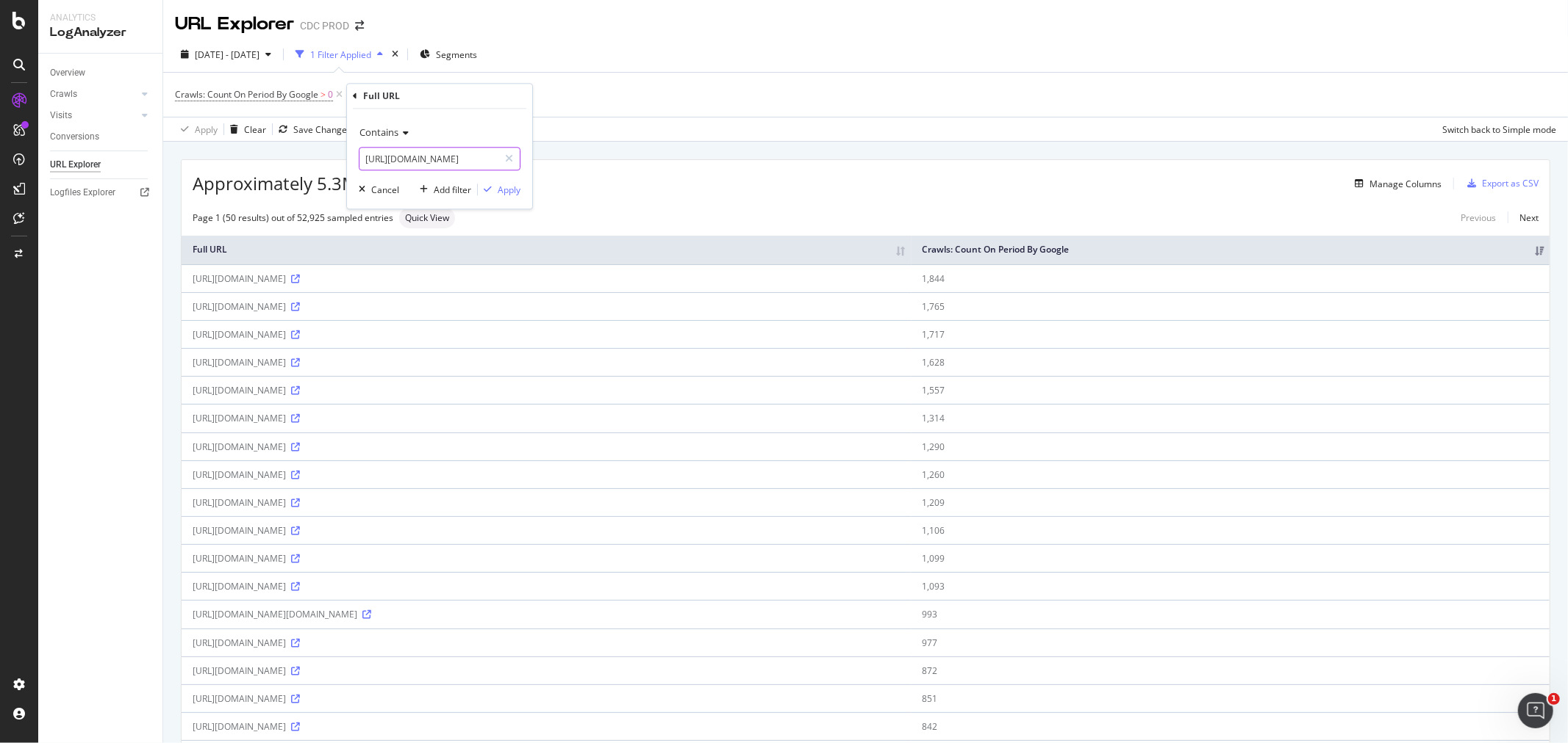
drag, startPoint x: 473, startPoint y: 157, endPoint x: 535, endPoint y: 158, distance: 62.0
click at [535, 158] on body "Analytics LogAnalyzer Overview Crawls Daily Distribution Segments Distribution …" at bounding box center [784, 371] width 1568 height 743
drag, startPoint x: 387, startPoint y: 155, endPoint x: 353, endPoint y: 153, distance: 34.1
click at [353, 153] on div "Contains [URL][DOMAIN_NAME] Cancel Add filter Apply" at bounding box center [439, 158] width 186 height 100
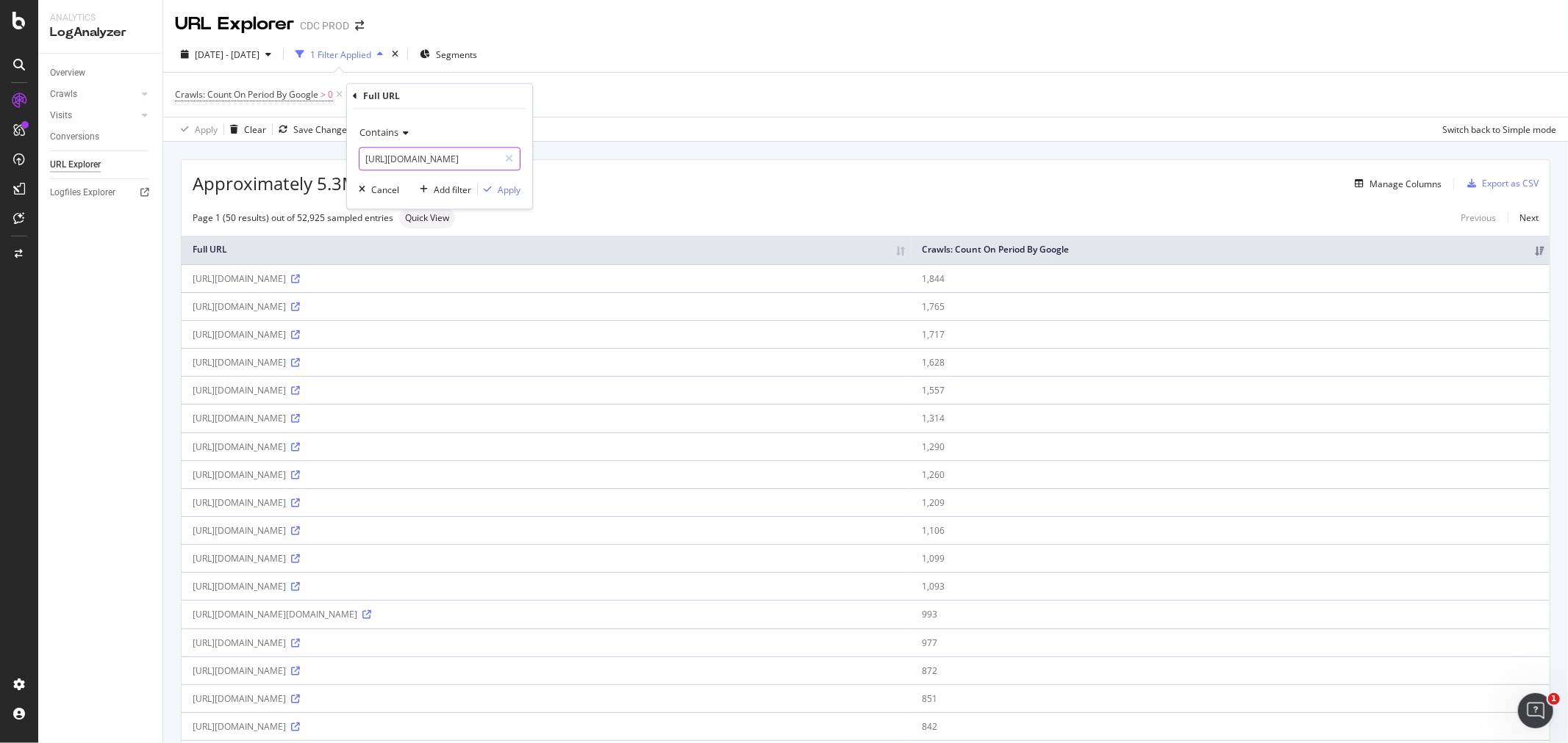
click at [419, 159] on input "[URL][DOMAIN_NAME]" at bounding box center [428, 158] width 139 height 23
drag, startPoint x: 452, startPoint y: 160, endPoint x: 332, endPoint y: 151, distance: 120.3
click at [324, 149] on body "Analytics LogAnalyzer Overview Crawls Daily Distribution Segments Distribution …" at bounding box center [784, 371] width 1568 height 743
click at [444, 156] on input "[URL][DOMAIN_NAME]" at bounding box center [428, 158] width 139 height 23
drag, startPoint x: 452, startPoint y: 158, endPoint x: 348, endPoint y: 154, distance: 104.1
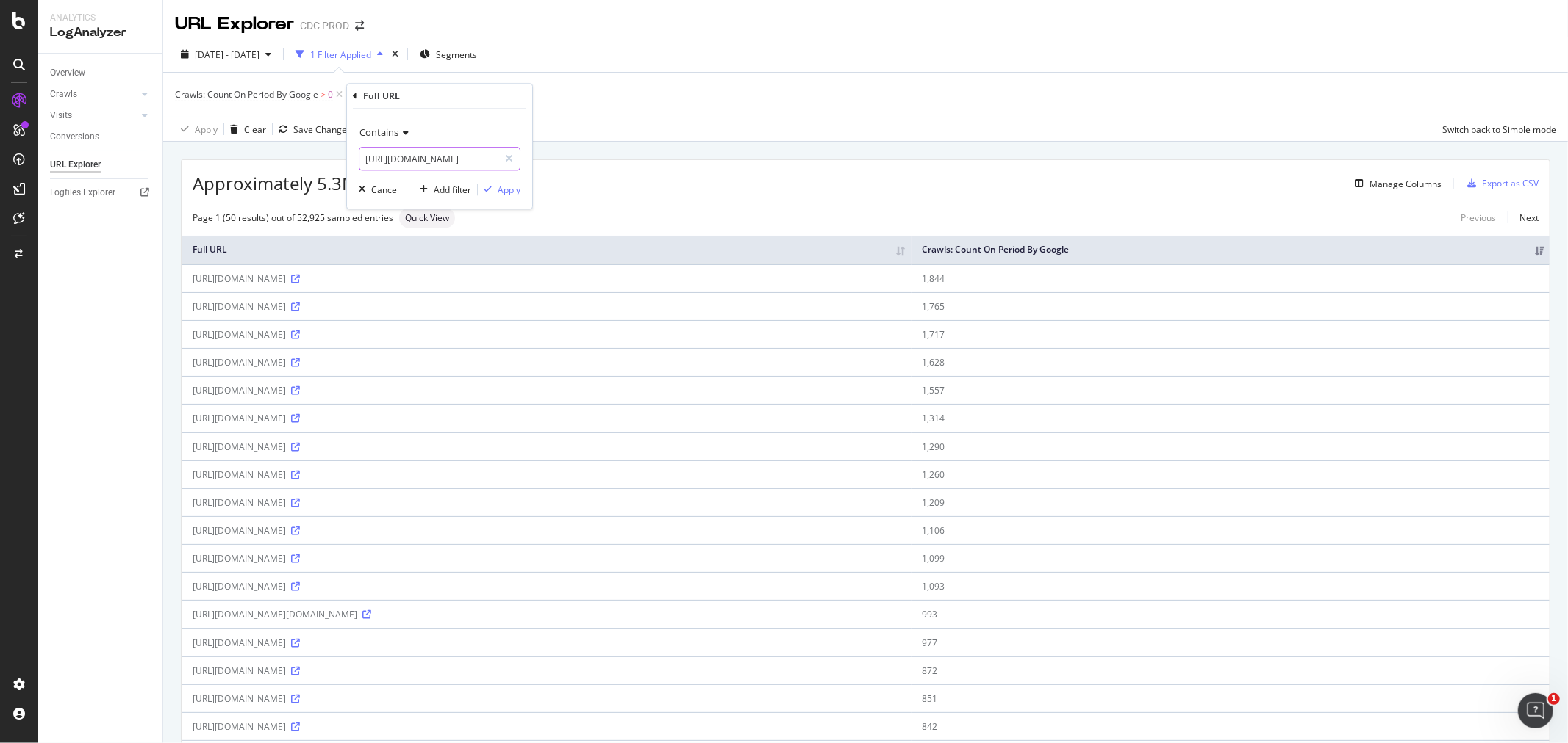
click at [348, 154] on div "Contains [URL][DOMAIN_NAME] Cancel Add filter Apply" at bounding box center [439, 158] width 186 height 100
type input "/couture/ecommerce/media/catalog/"
click at [497, 186] on div "Apply" at bounding box center [508, 189] width 22 height 12
click at [1518, 221] on link "Next" at bounding box center [1522, 217] width 31 height 21
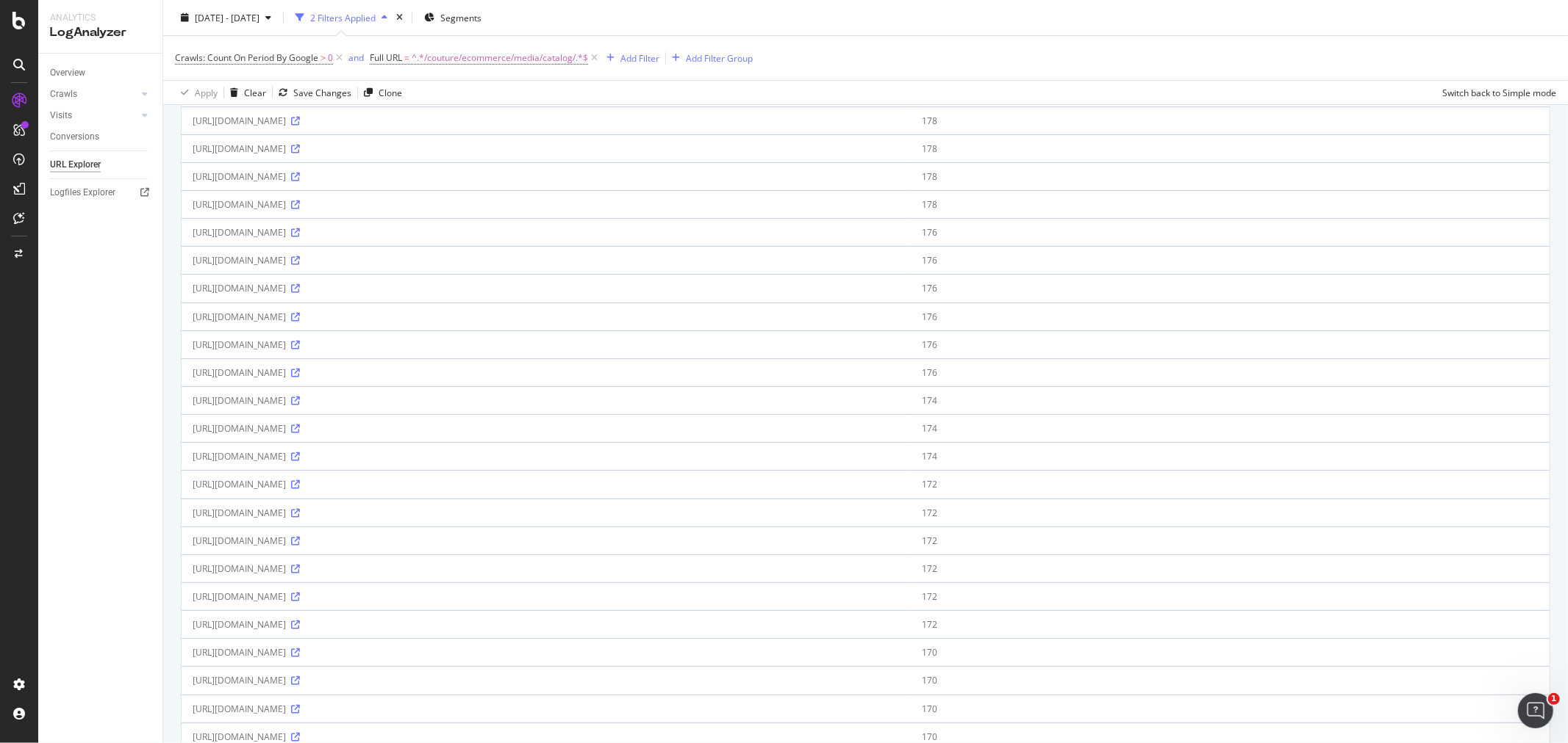
scroll to position [1007, 0]
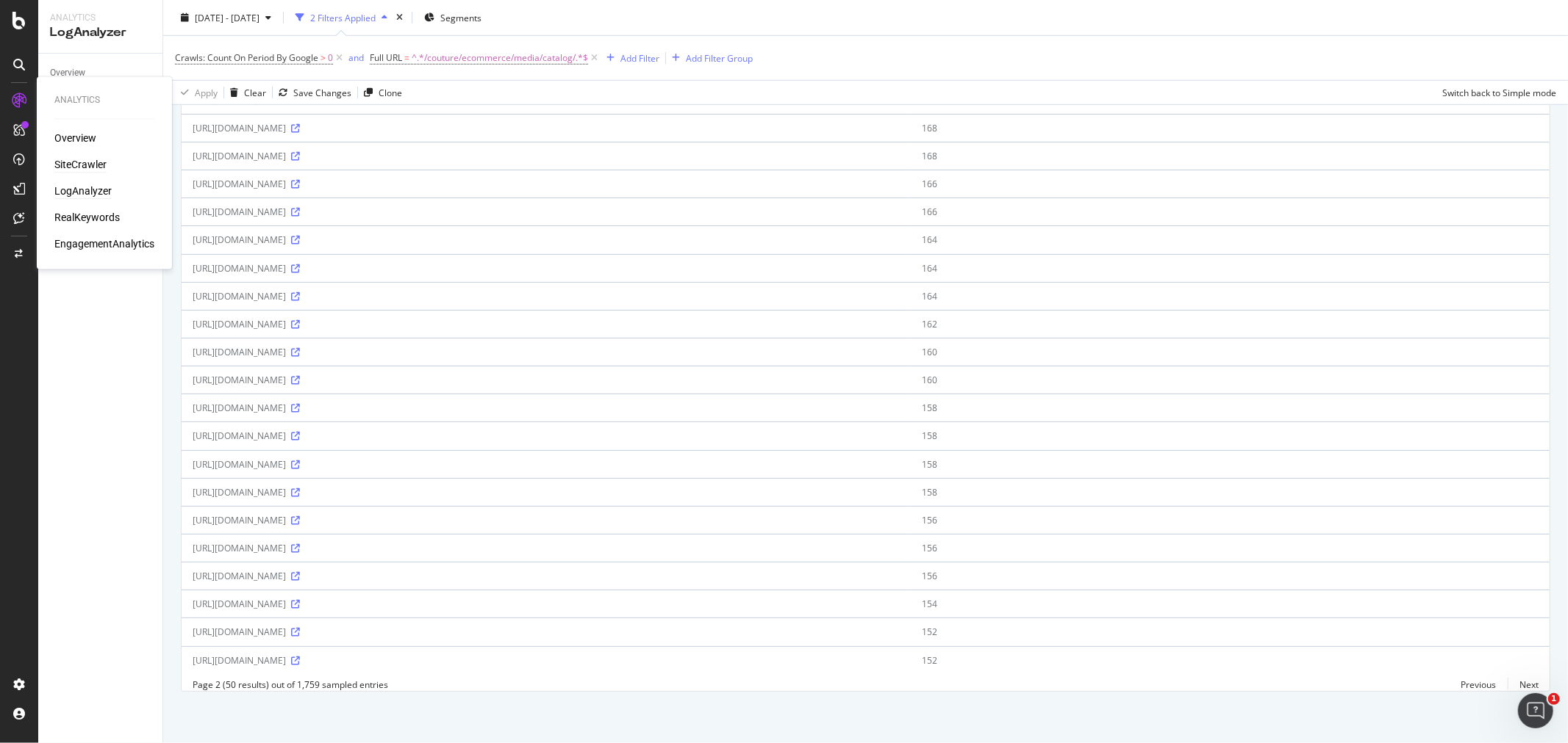
click at [81, 162] on div "SiteCrawler" at bounding box center [80, 165] width 52 height 15
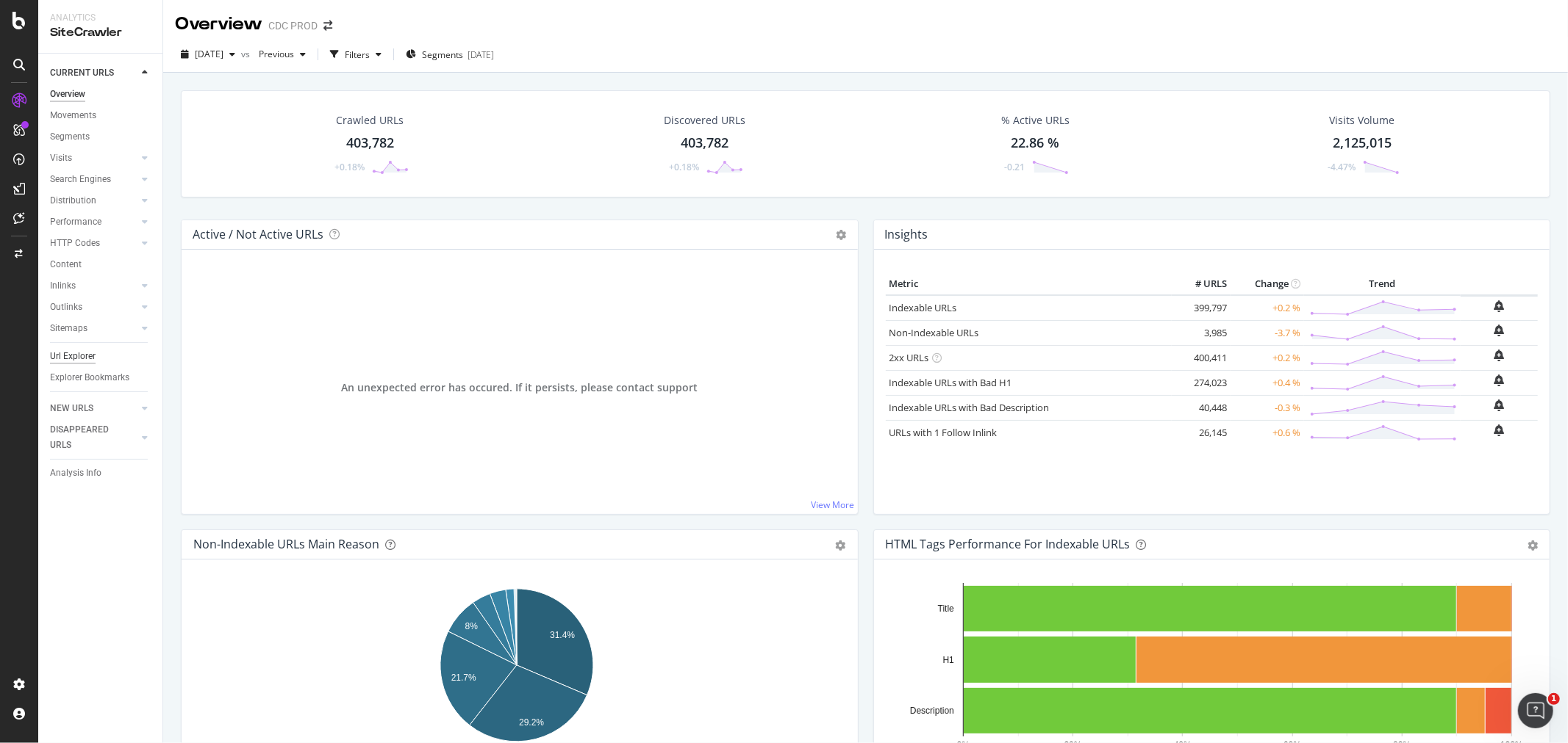
click at [76, 358] on div "Url Explorer" at bounding box center [73, 356] width 46 height 16
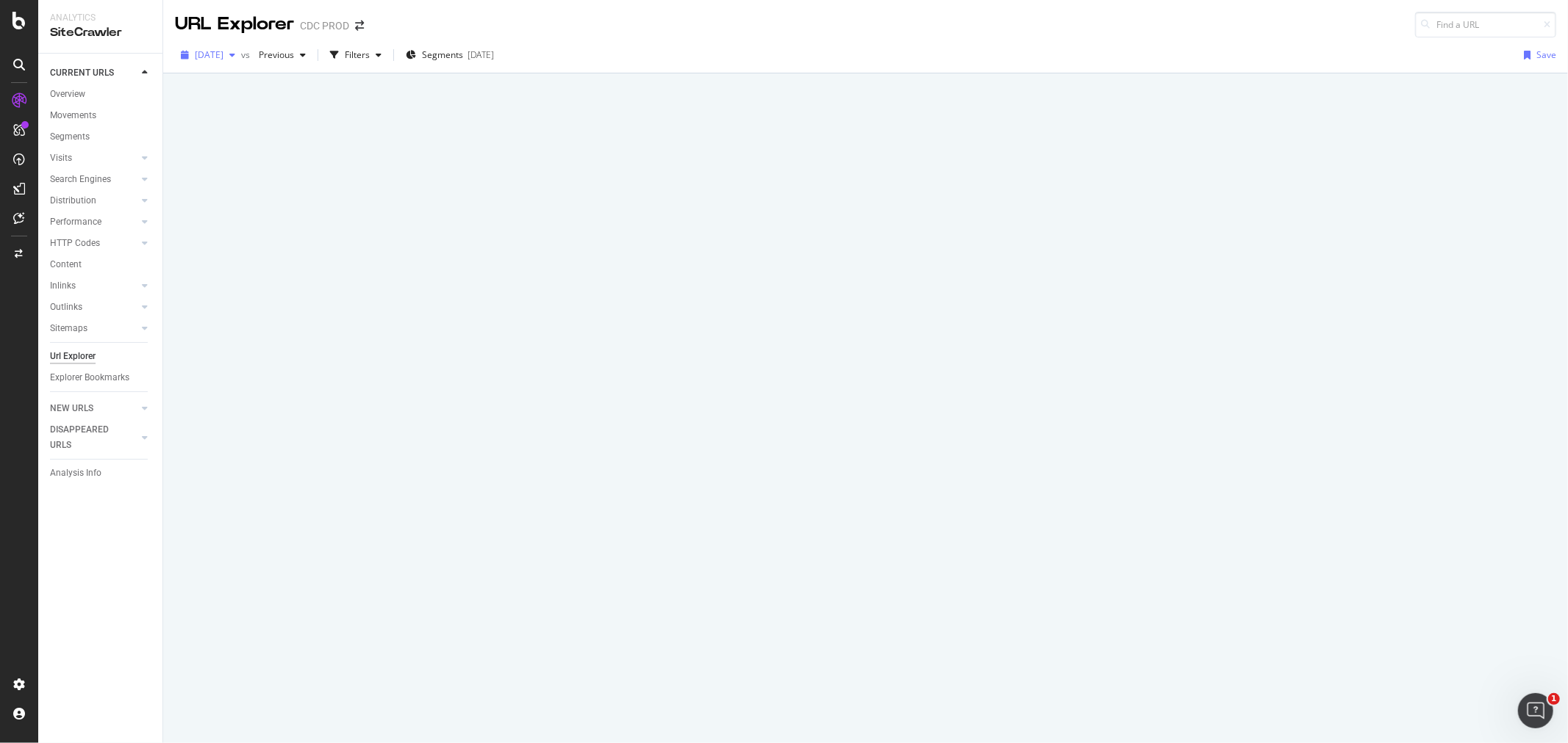
click at [222, 53] on span "[DATE]" at bounding box center [209, 54] width 29 height 12
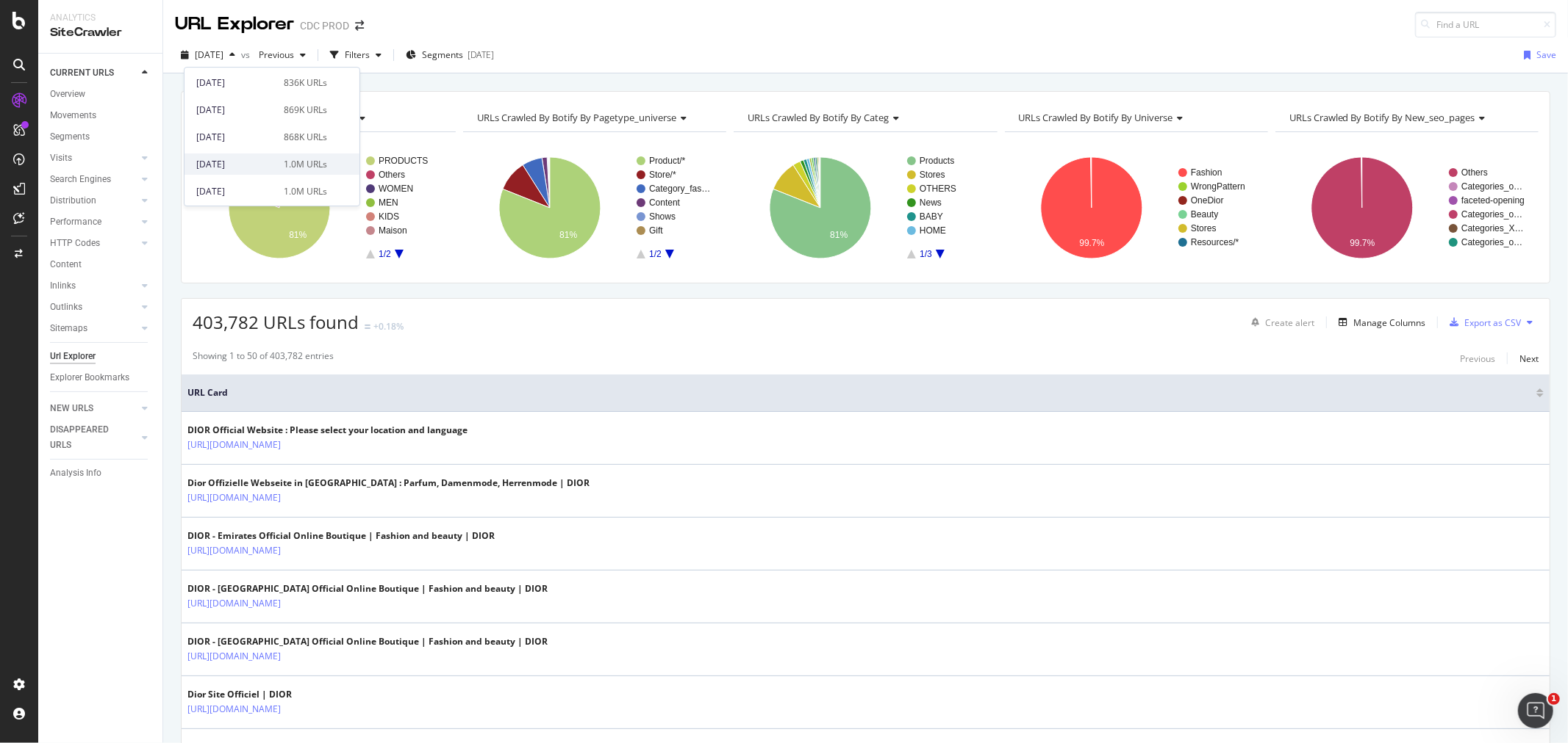
scroll to position [1001, 0]
click at [369, 56] on div "Filters" at bounding box center [357, 54] width 25 height 12
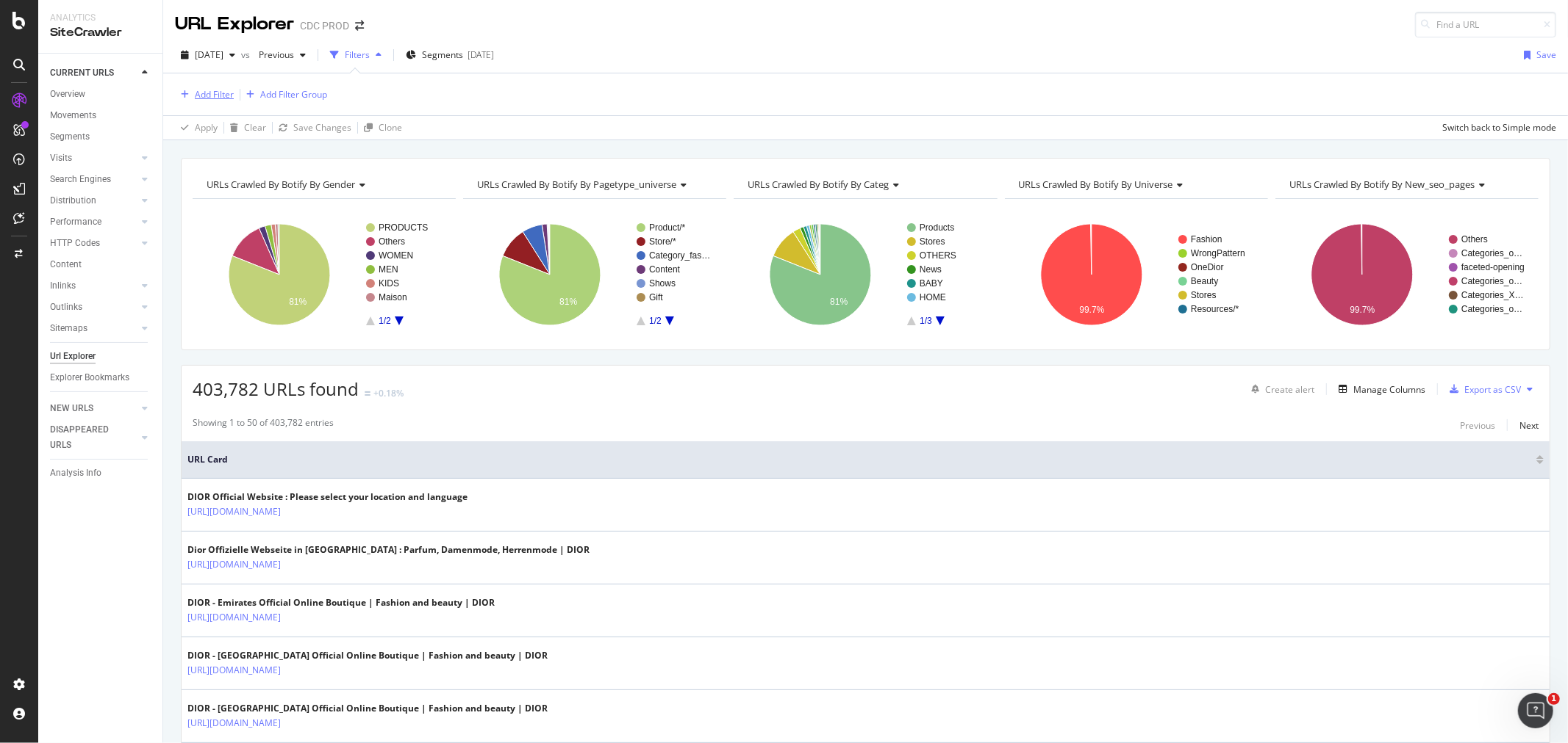
click at [219, 95] on div "Add Filter" at bounding box center [215, 94] width 39 height 12
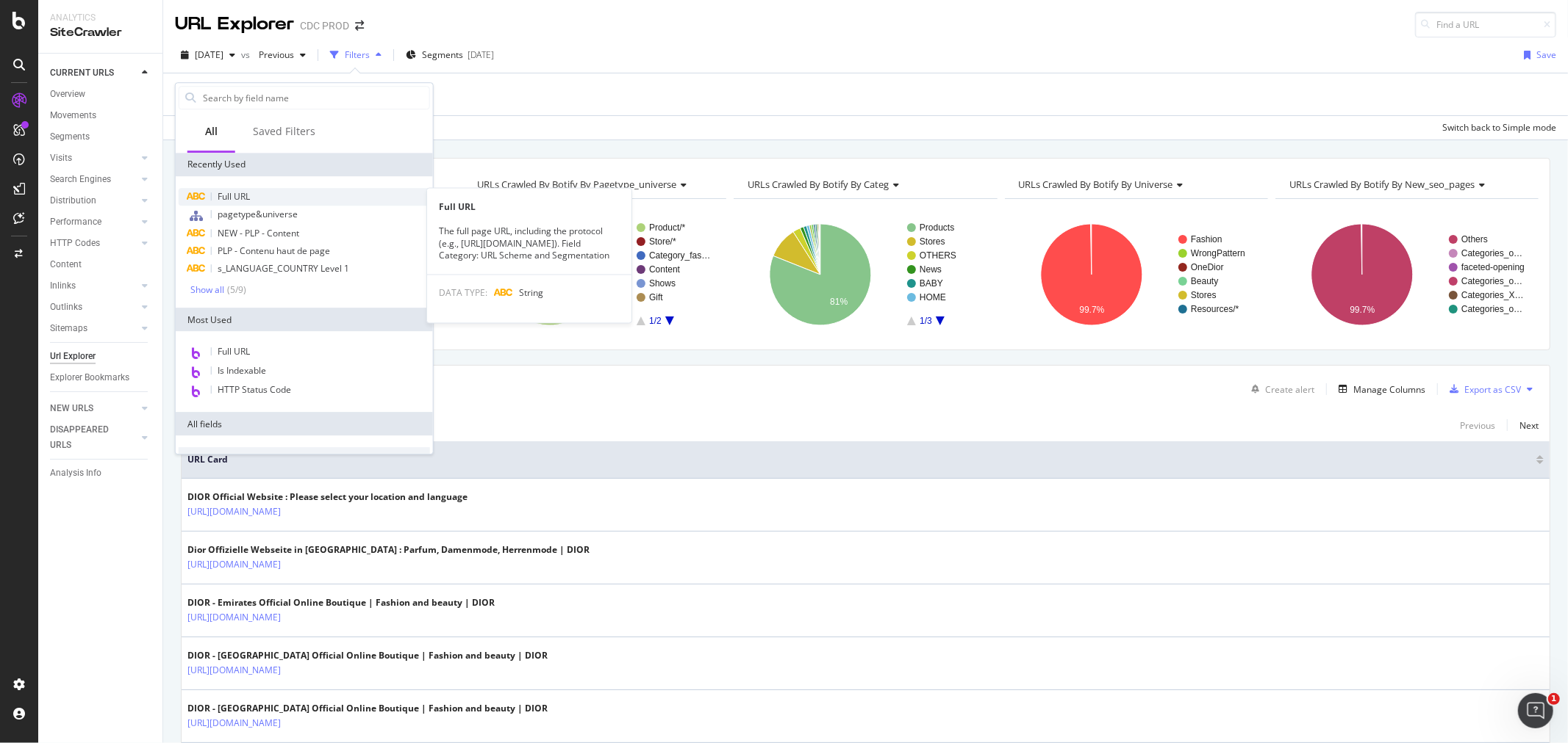
click at [285, 196] on div "Full URL" at bounding box center [303, 197] width 251 height 18
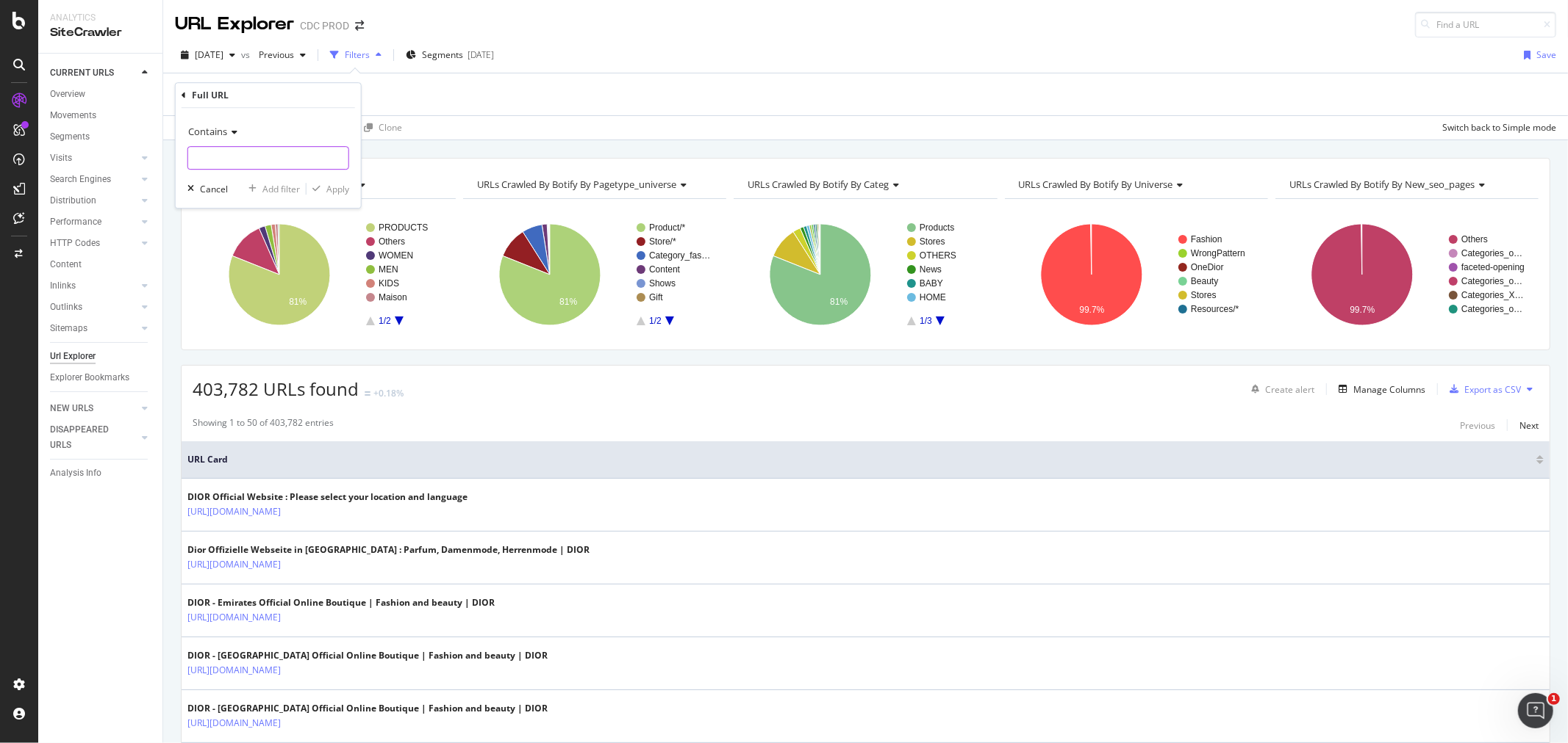
click at [252, 151] on input "text" at bounding box center [269, 158] width 160 height 23
paste input "[URL][DOMAIN_NAME]"
type input "[URL][DOMAIN_NAME]"
click at [341, 187] on div "Apply" at bounding box center [338, 188] width 22 height 12
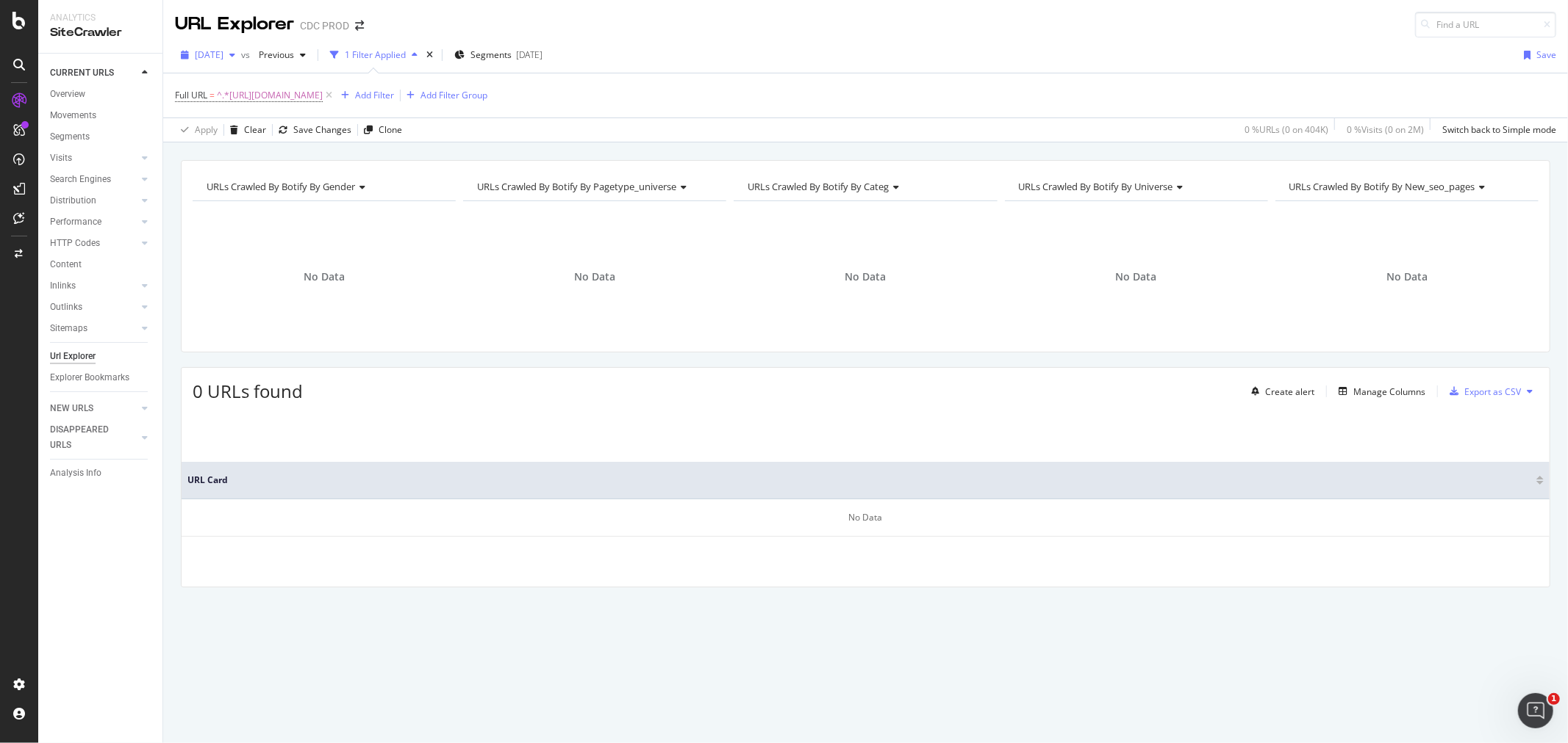
click at [224, 60] on span "[DATE]" at bounding box center [209, 54] width 29 height 12
click at [255, 109] on div "[DATE]" at bounding box center [235, 109] width 78 height 13
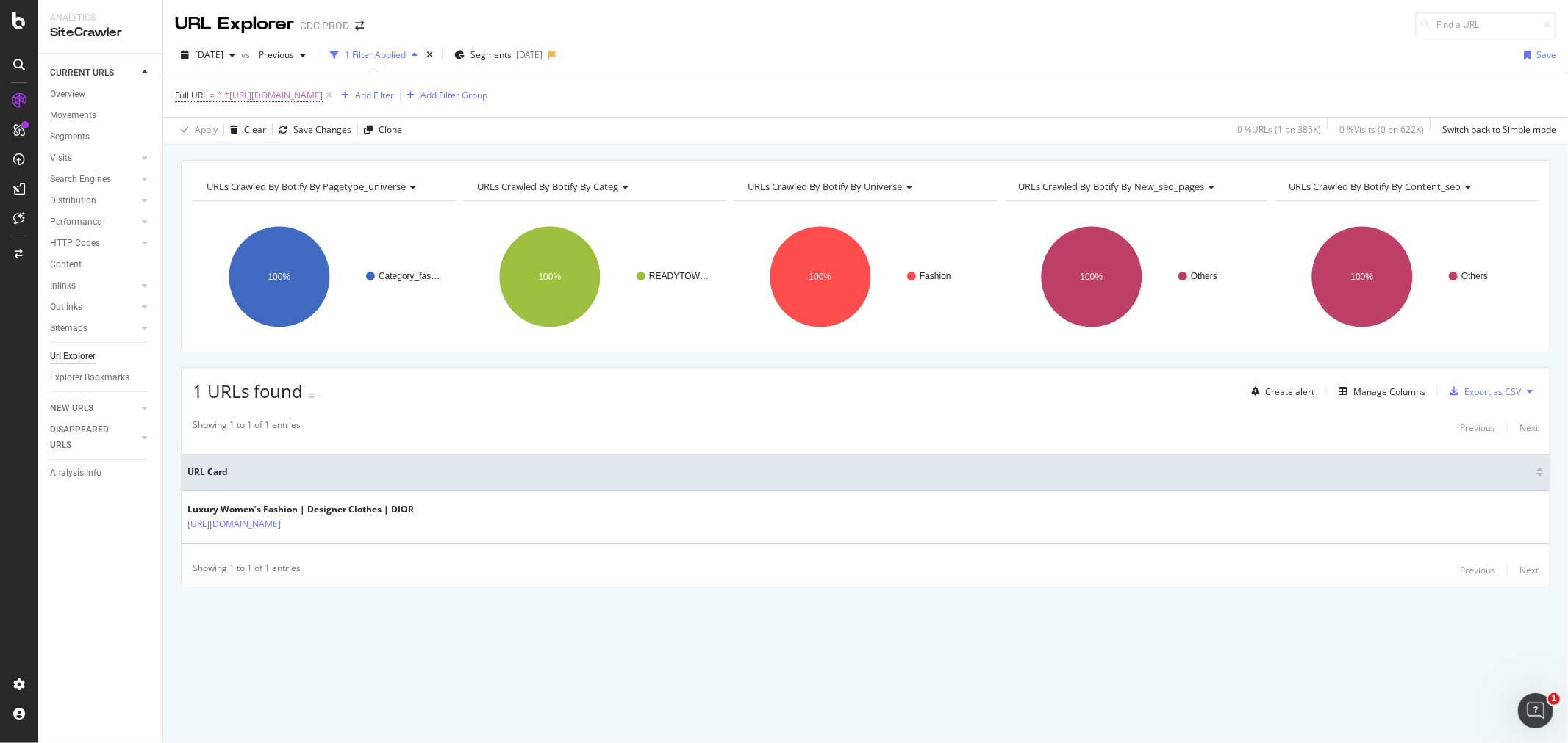
drag, startPoint x: 1401, startPoint y: 385, endPoint x: 1371, endPoint y: 426, distance: 50.8
click at [1401, 384] on div "Manage Columns" at bounding box center [1379, 391] width 92 height 16
click at [1366, 394] on div "Manage Columns" at bounding box center [1389, 392] width 72 height 12
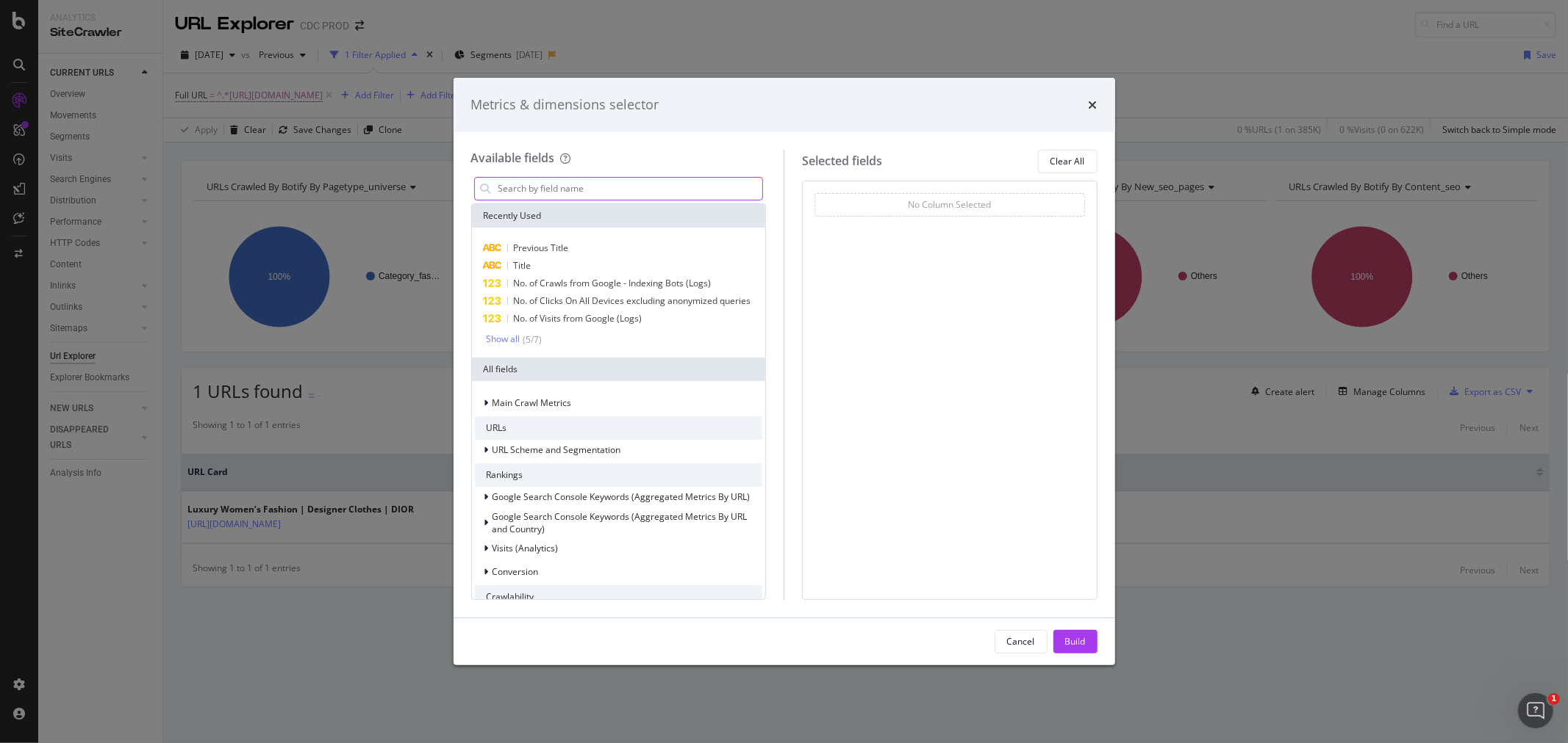
click at [539, 189] on input "modal" at bounding box center [630, 189] width 266 height 22
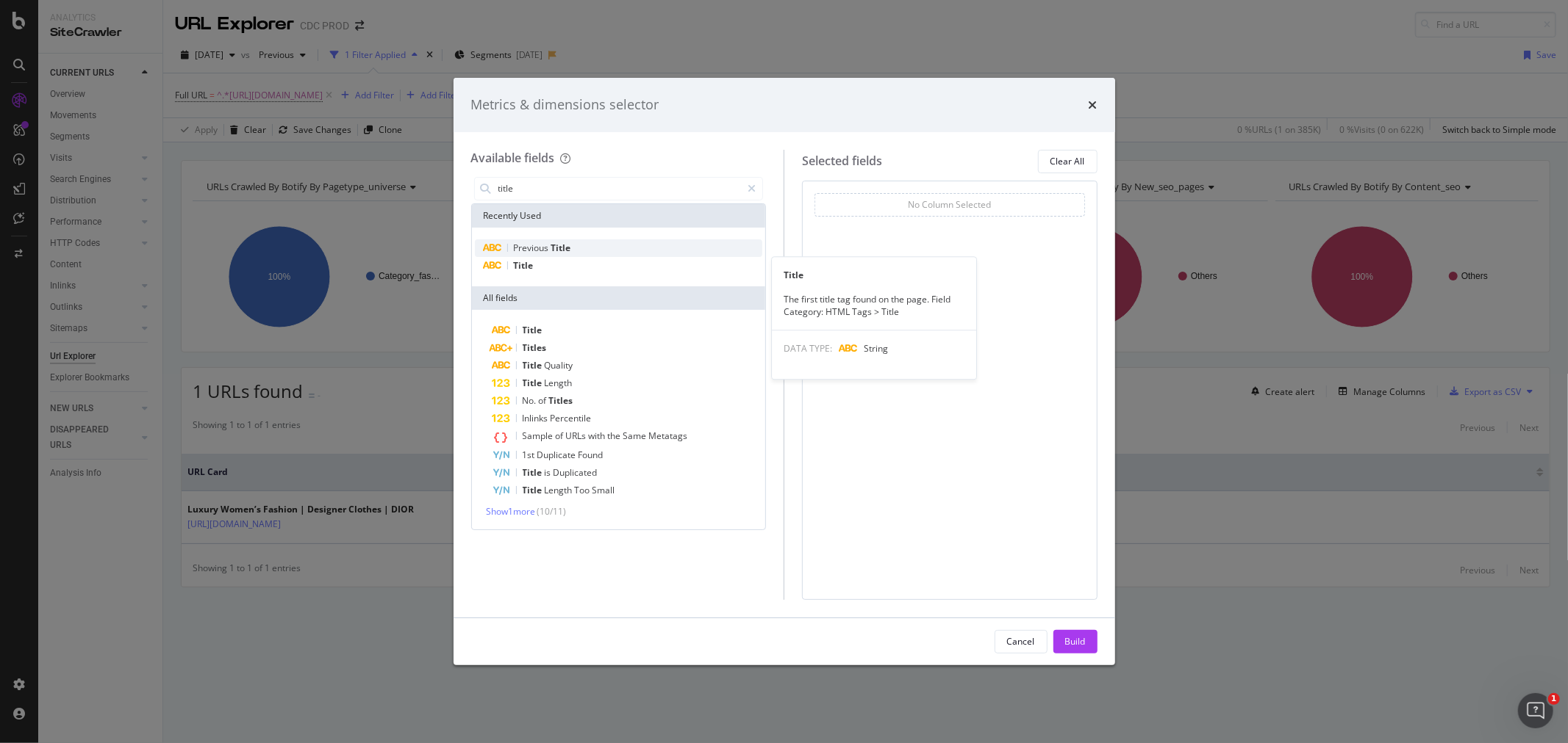
click at [534, 260] on div "Title" at bounding box center [618, 266] width 288 height 18
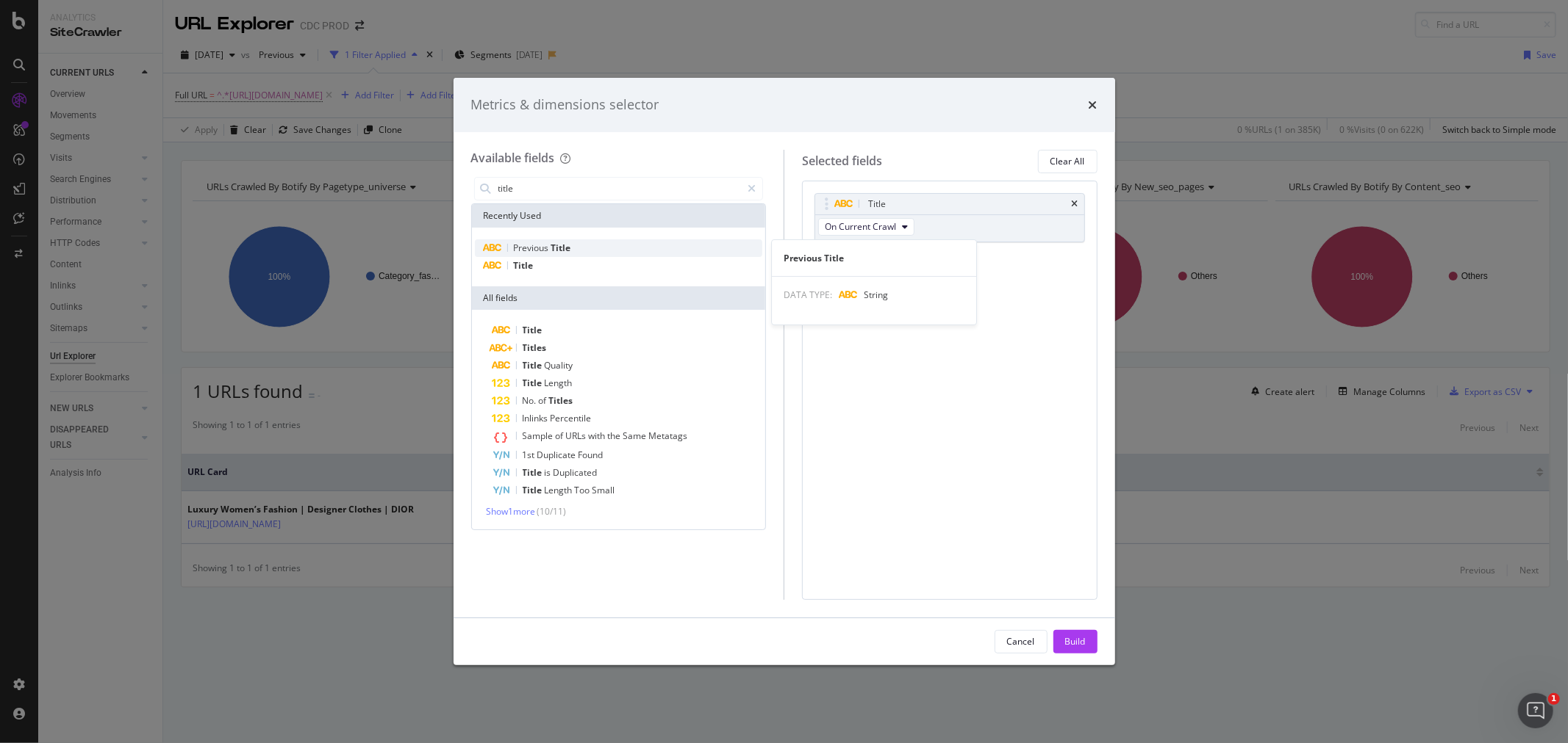
click at [539, 250] on span "Previous" at bounding box center [533, 247] width 37 height 12
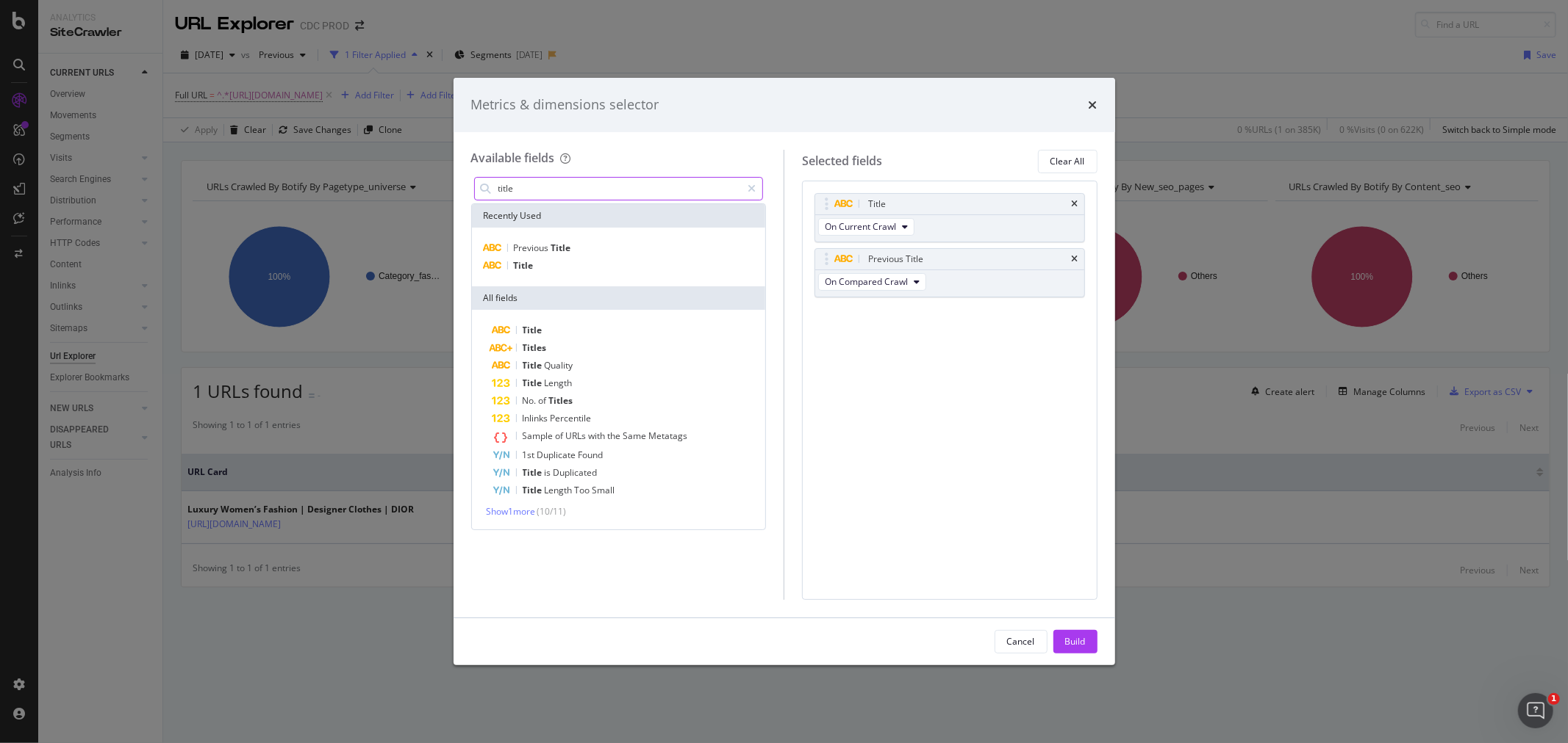
click at [538, 186] on input "title" at bounding box center [619, 189] width 244 height 22
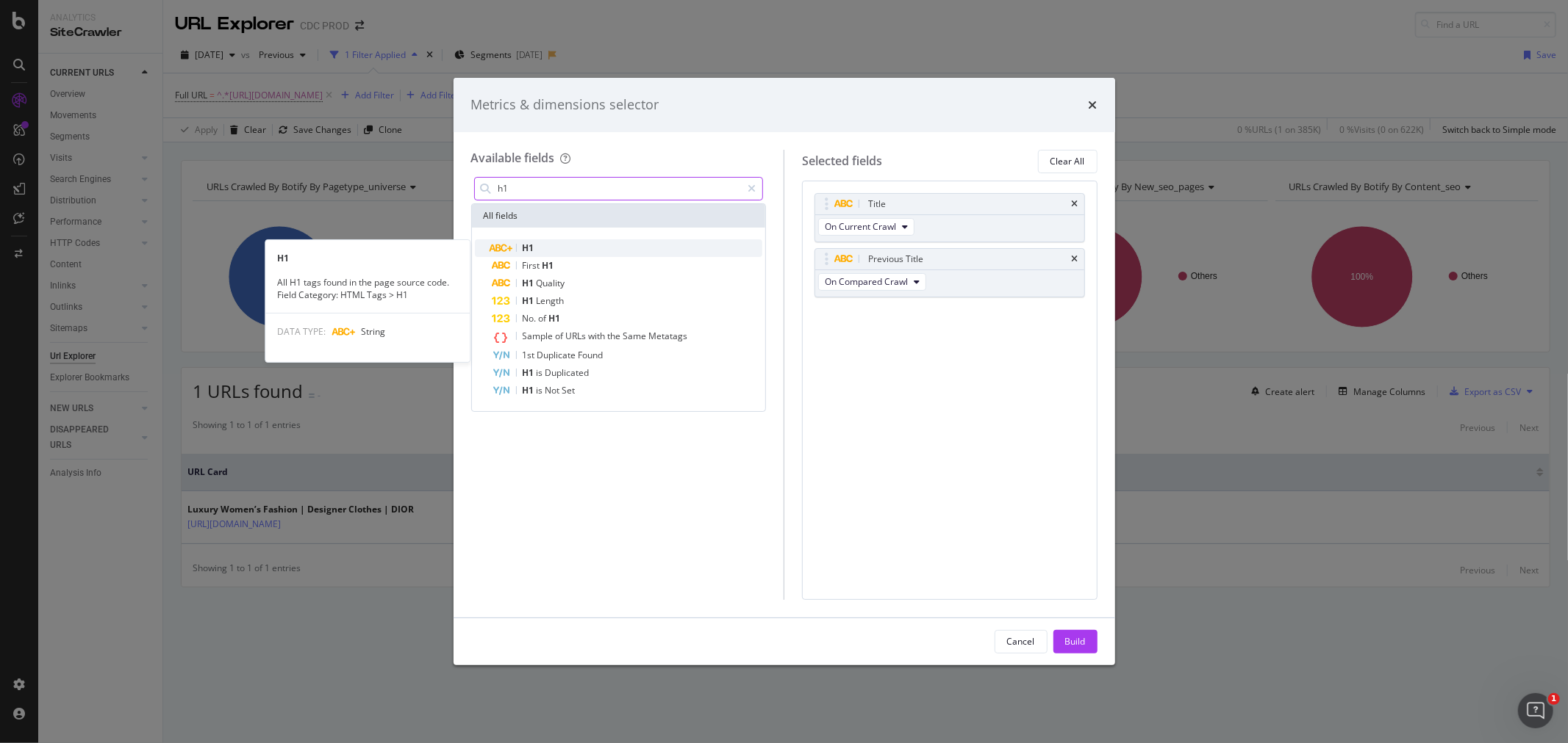
type input "h1"
click at [552, 247] on div "H1" at bounding box center [628, 248] width 271 height 18
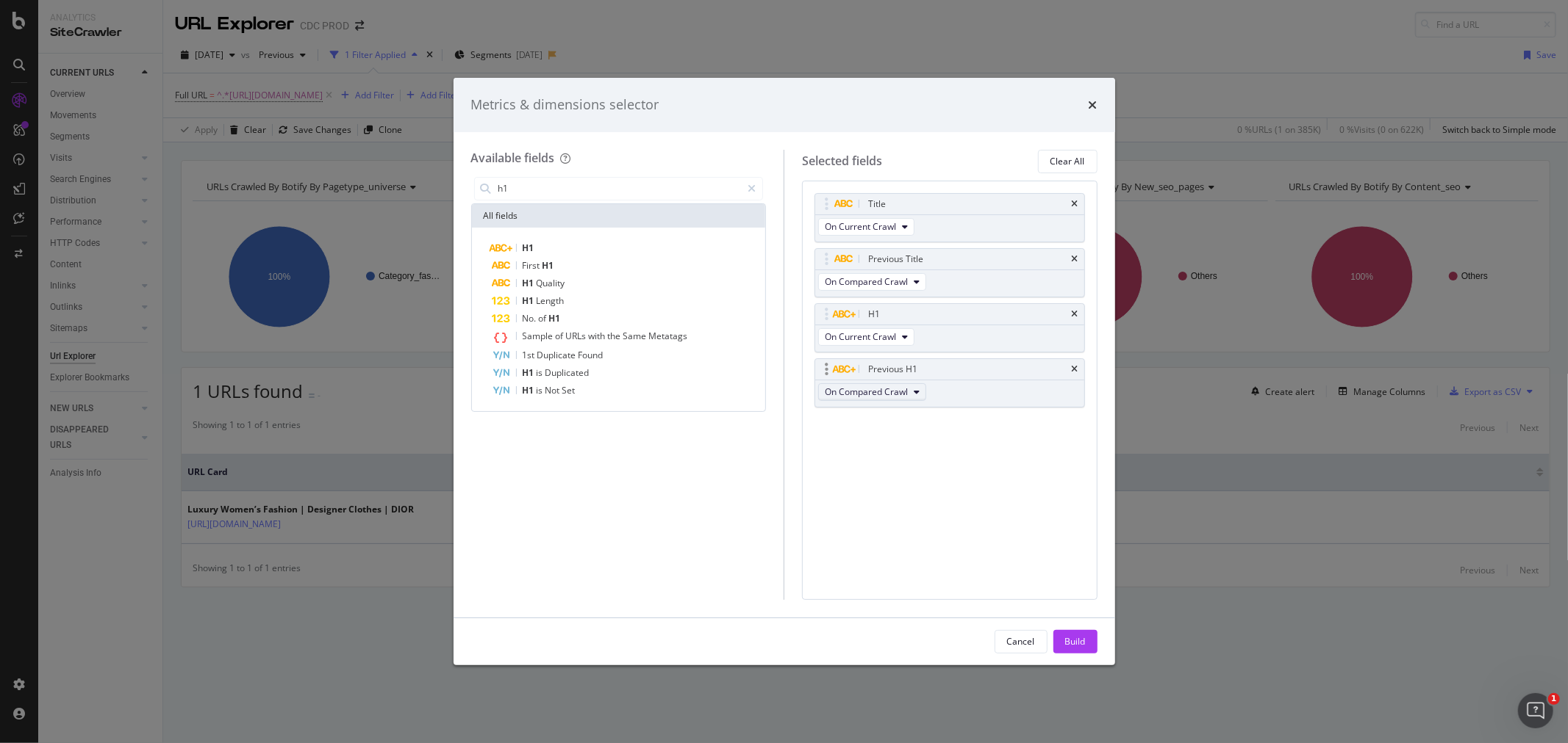
click at [901, 395] on span "On Compared Crawl" at bounding box center [866, 392] width 83 height 12
click at [883, 473] on span "Diff Between Crawls" at bounding box center [872, 473] width 85 height 13
click at [899, 390] on span "Diff Between Crawls" at bounding box center [866, 392] width 83 height 12
click at [895, 386] on span "Diff Between Crawls" at bounding box center [866, 392] width 83 height 12
click at [1072, 365] on icon "times" at bounding box center [1075, 369] width 7 height 8
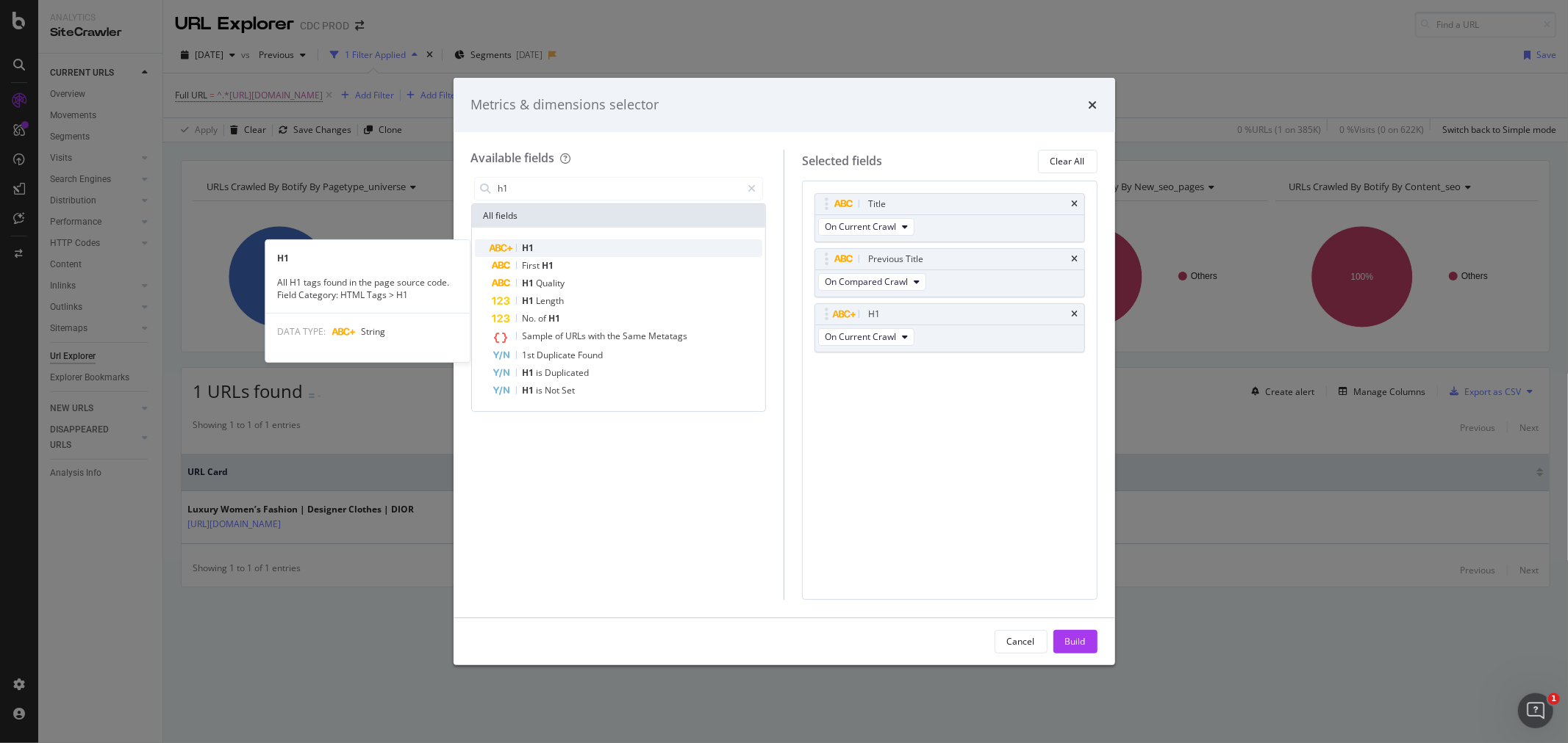
click at [575, 245] on div "H1" at bounding box center [628, 248] width 271 height 18
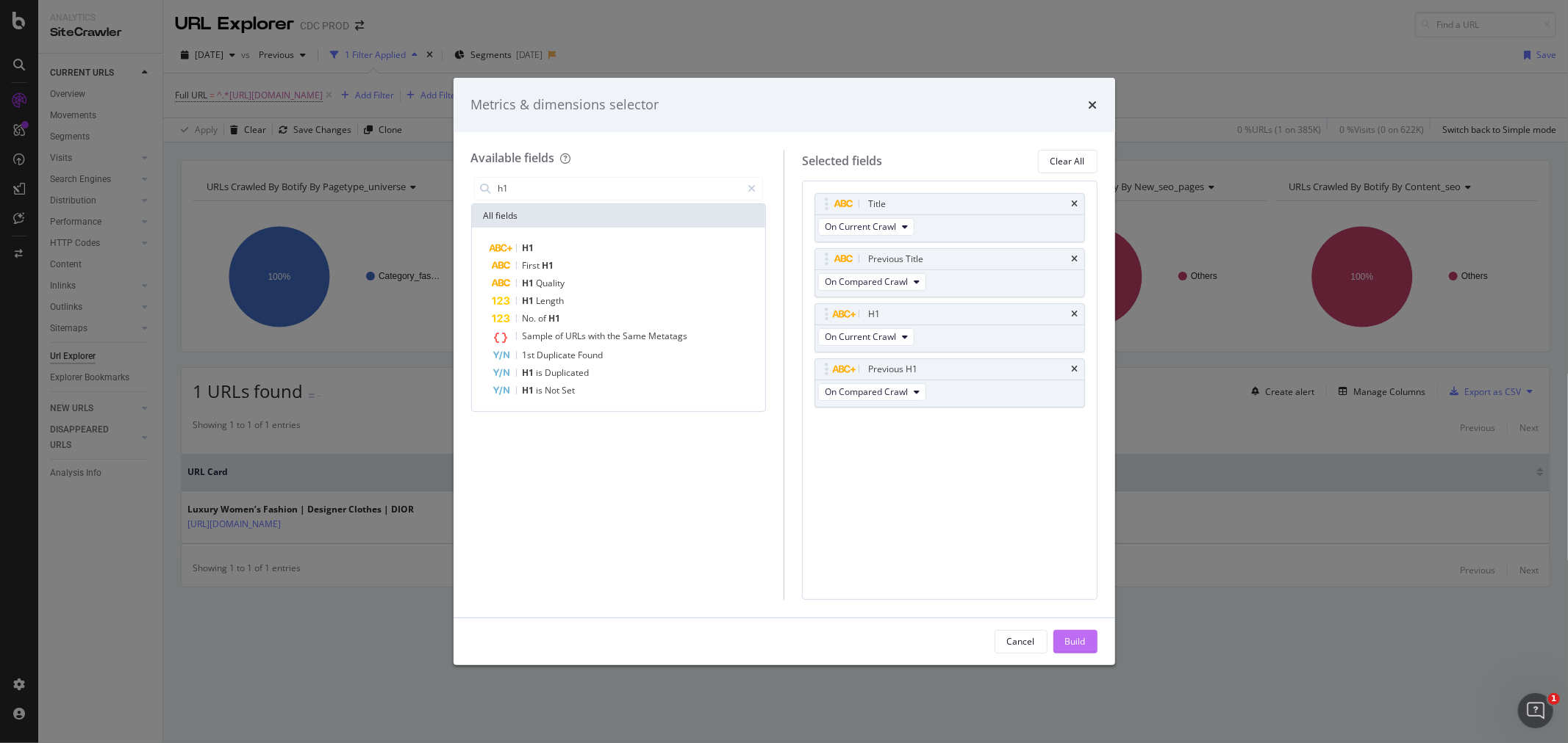
click at [1086, 642] on button "Build" at bounding box center [1075, 641] width 44 height 23
